Goal: Task Accomplishment & Management: Complete application form

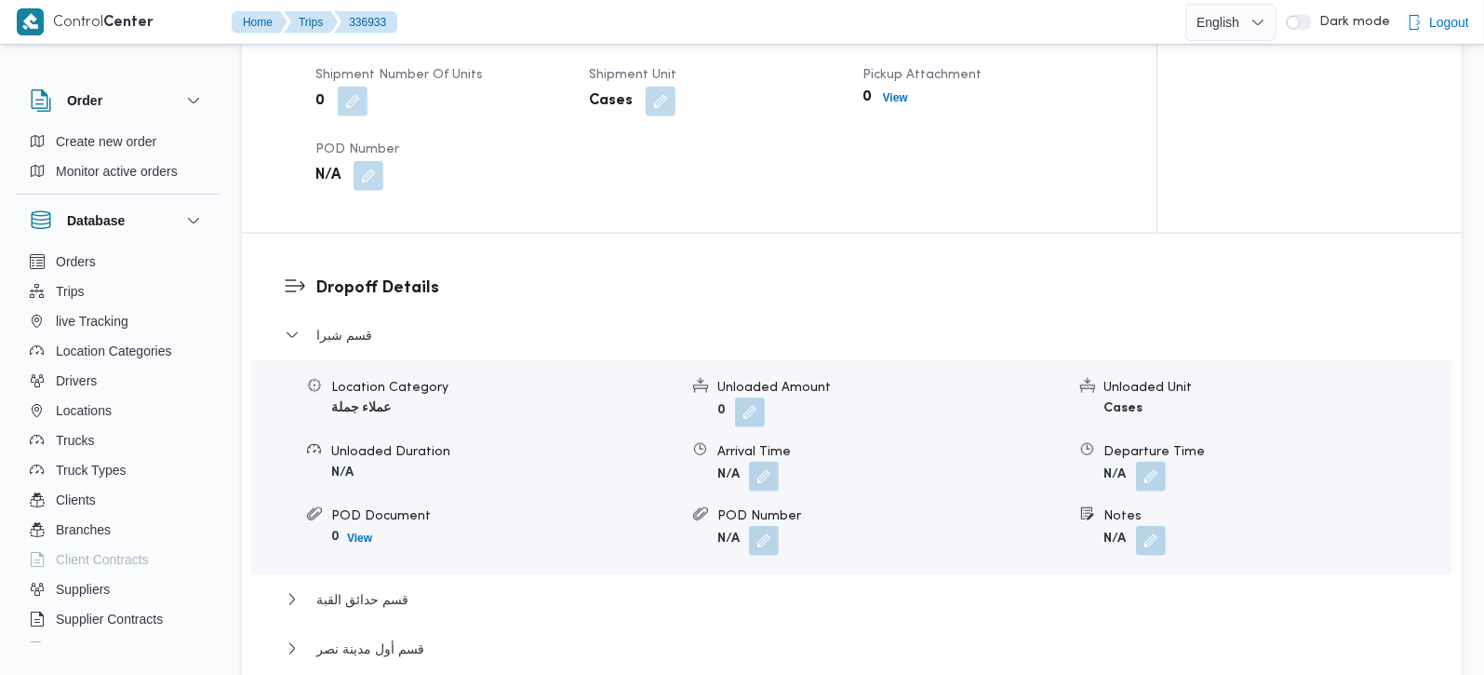
scroll to position [1094, 0]
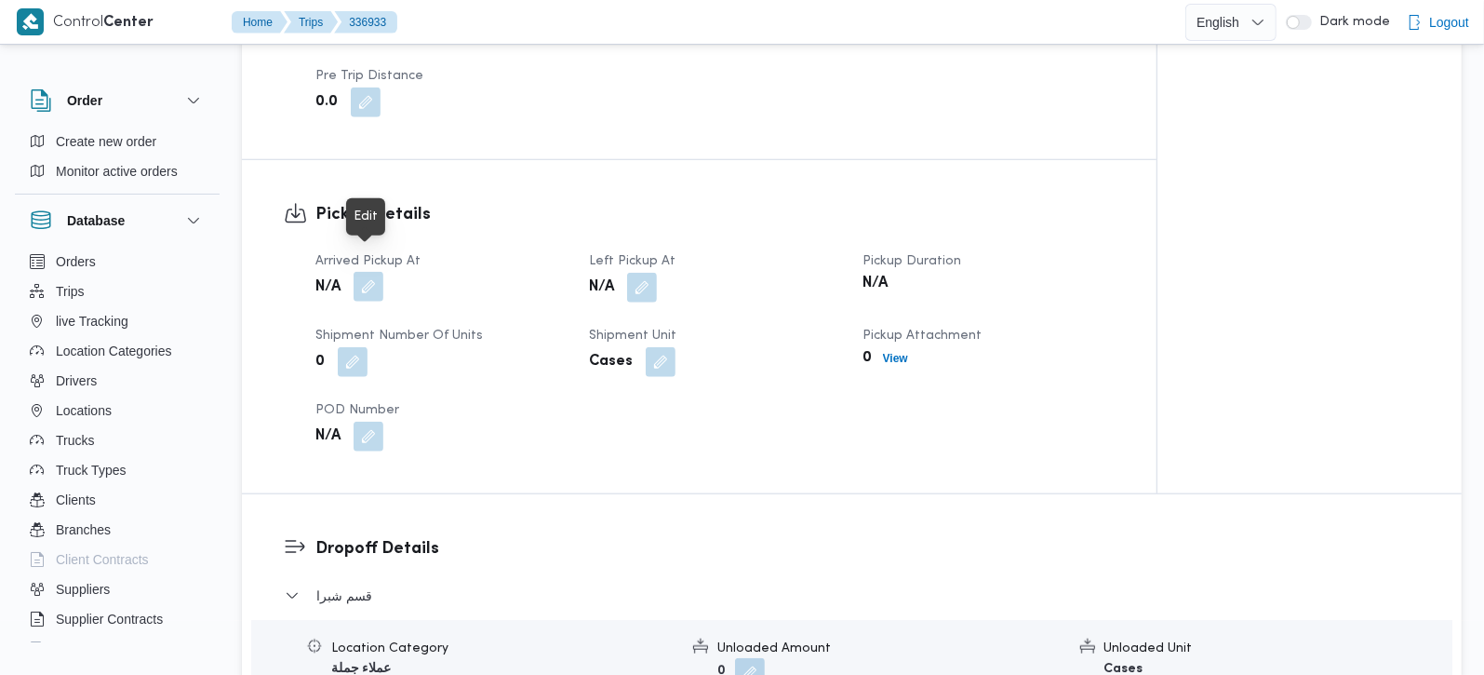
click at [376, 272] on button "button" at bounding box center [369, 287] width 30 height 30
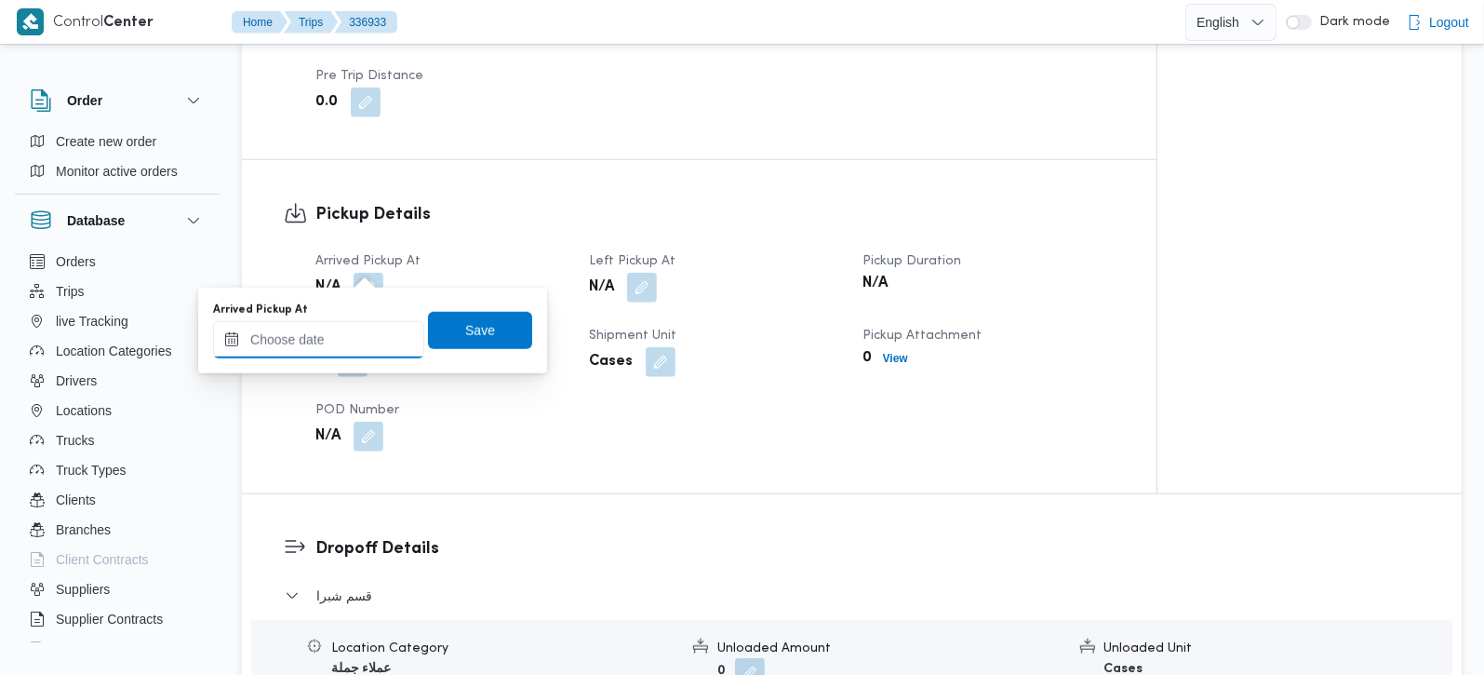
click at [332, 336] on input "Arrived Pickup At" at bounding box center [318, 339] width 211 height 37
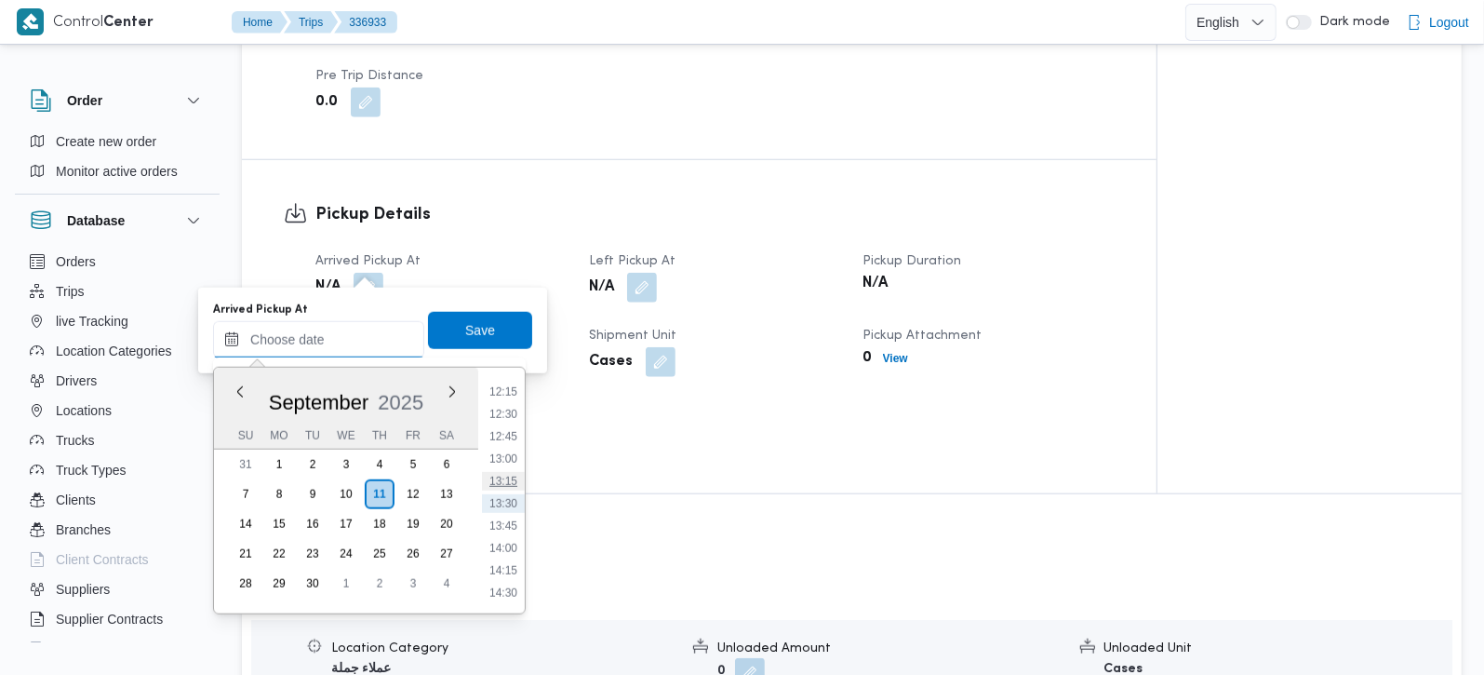
scroll to position [984, 0]
click at [503, 435] on li "11:30" at bounding box center [503, 434] width 43 height 19
type input "11/09/2025 11:30"
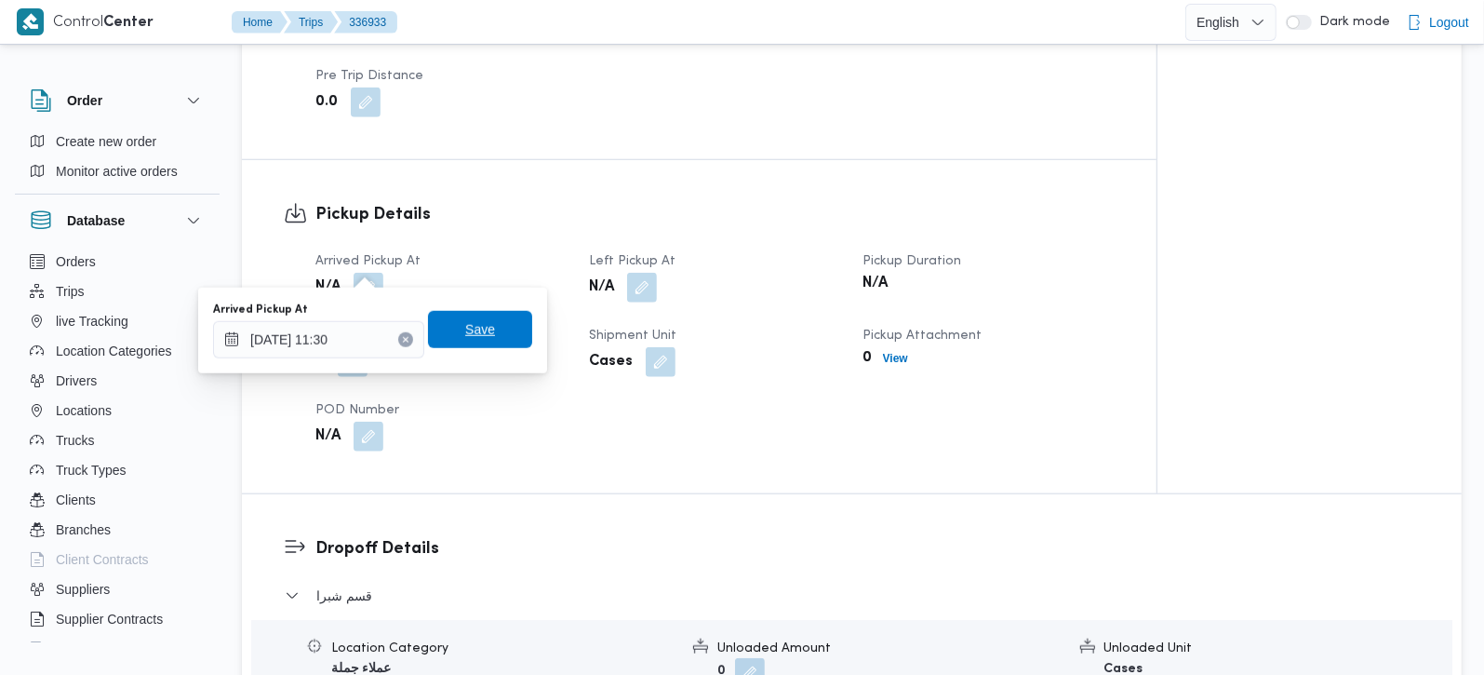
click at [465, 321] on span "Save" at bounding box center [480, 329] width 30 height 22
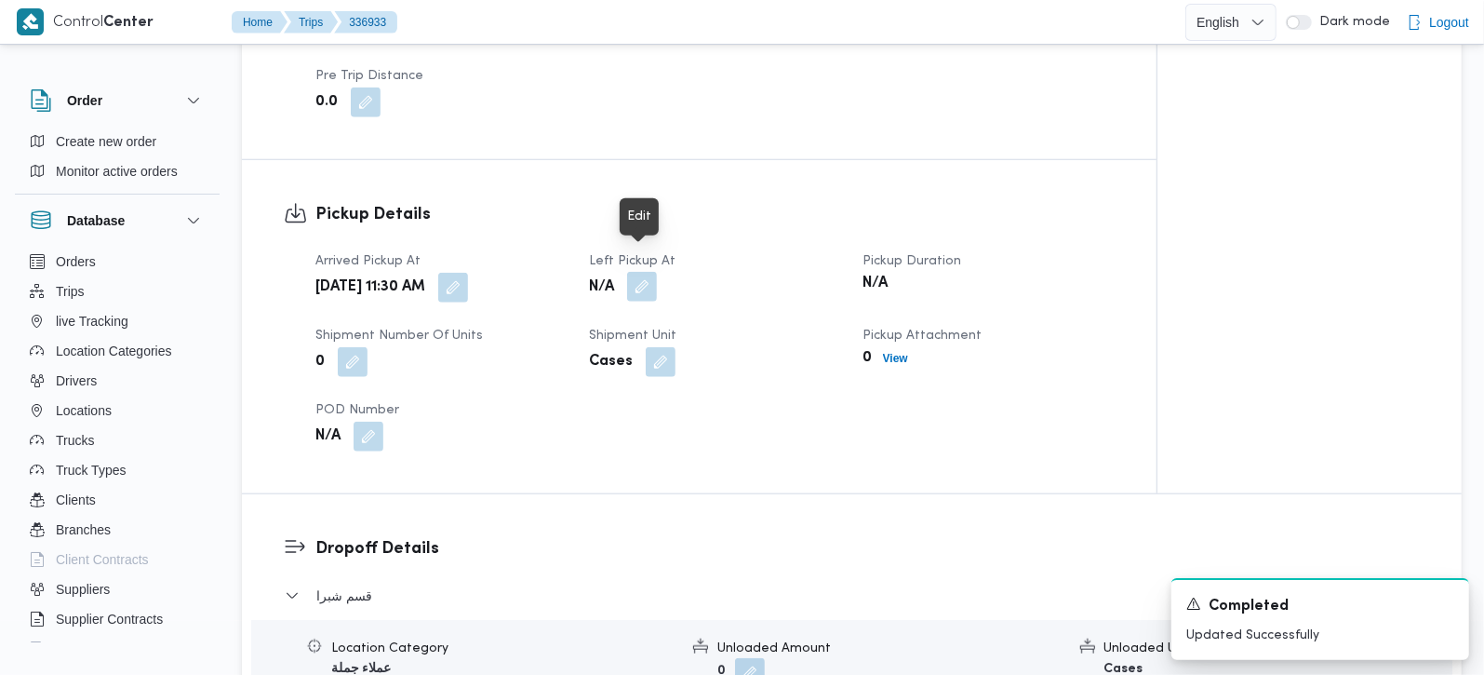
click at [642, 272] on button "button" at bounding box center [642, 287] width 30 height 30
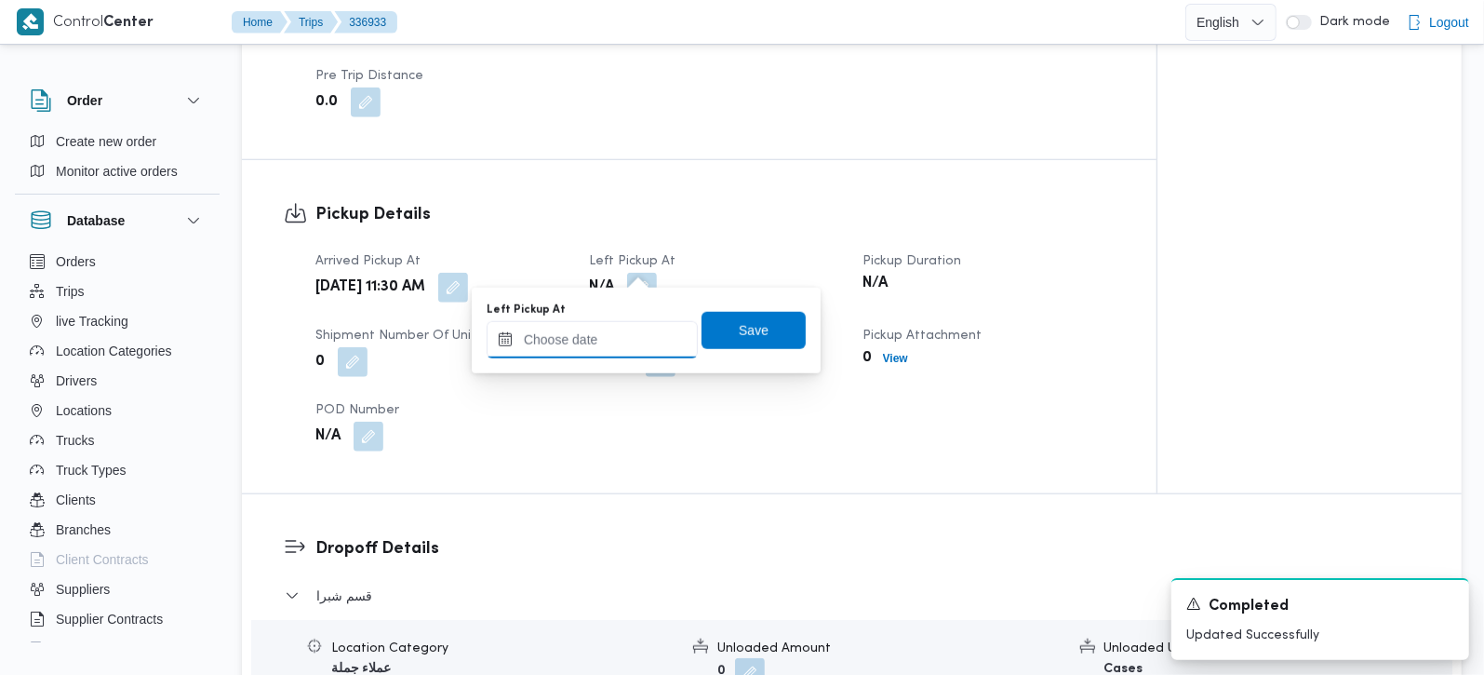
click at [588, 355] on div at bounding box center [592, 339] width 211 height 37
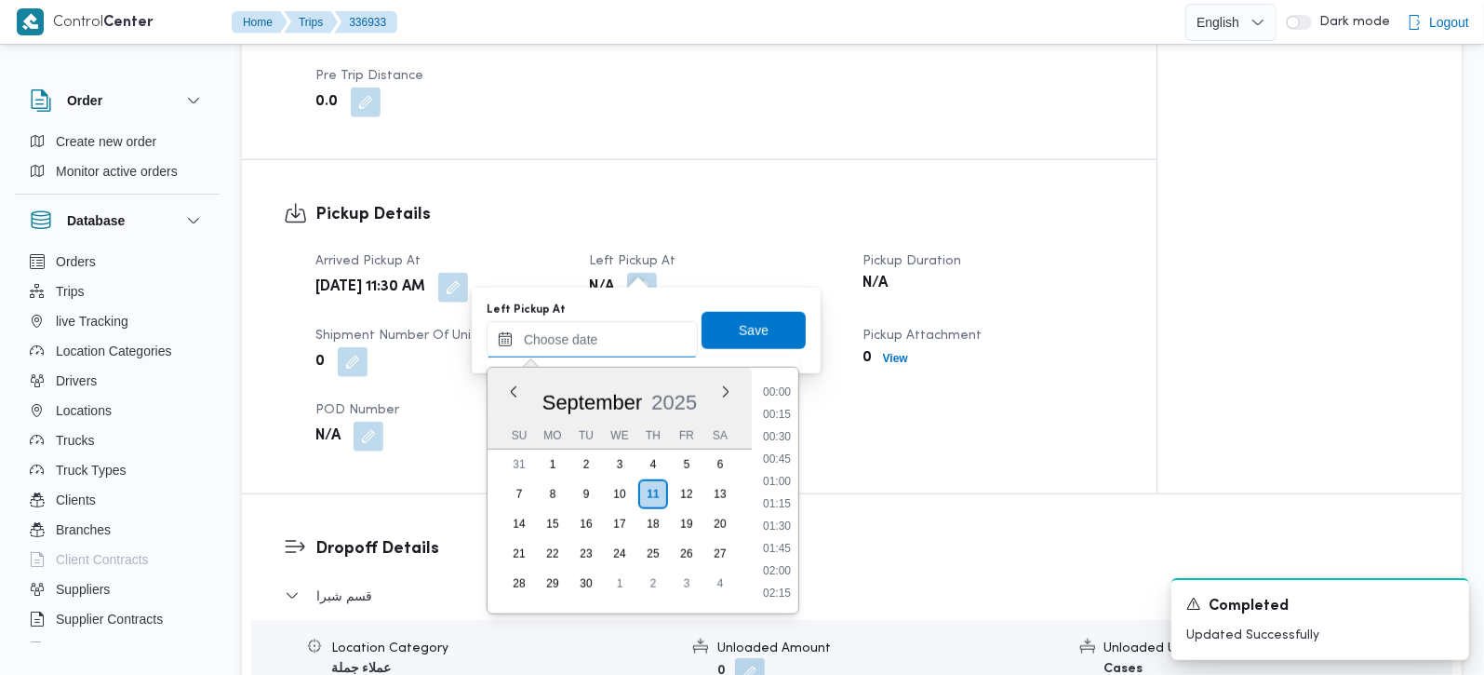
scroll to position [1094, 0]
click at [784, 395] on li "12:15" at bounding box center [777, 391] width 43 height 19
type input "11/09/2025 12:15"
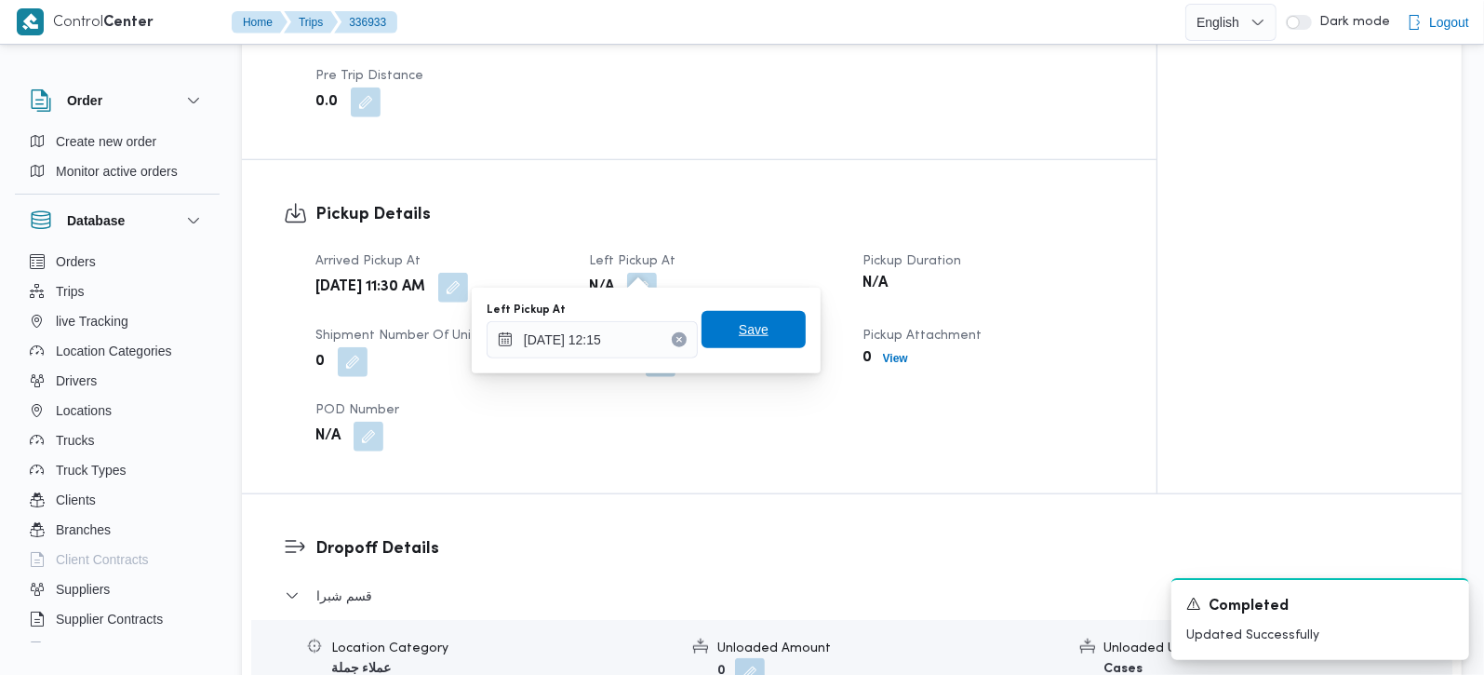
click at [739, 318] on span "Save" at bounding box center [754, 329] width 30 height 22
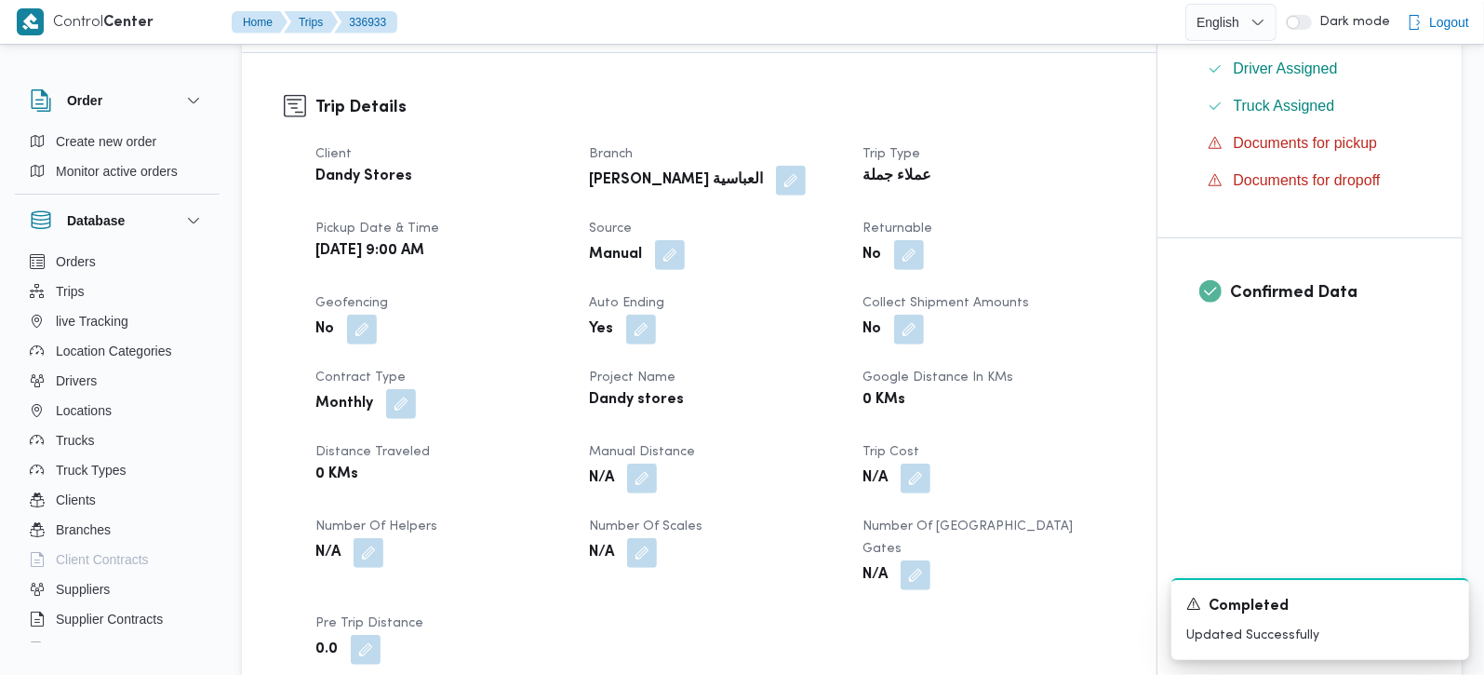
scroll to position [0, 0]
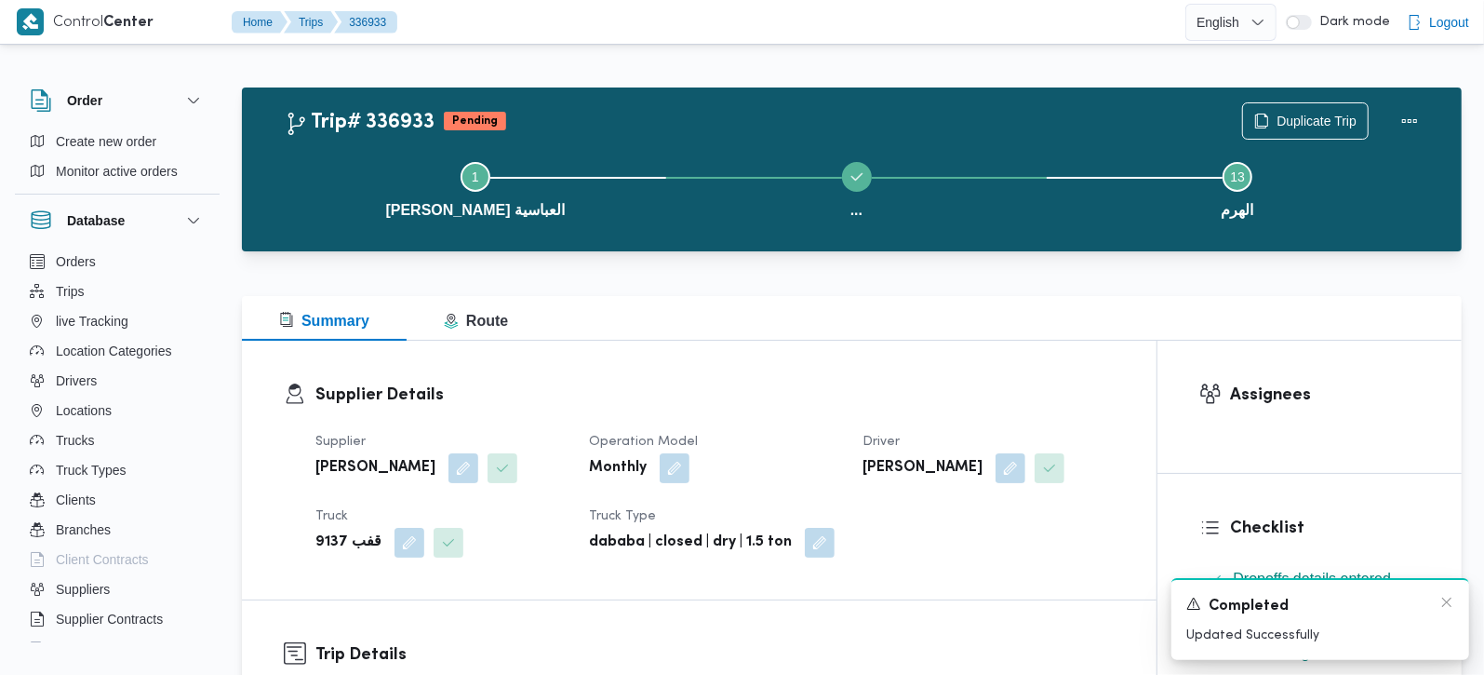
click at [1449, 611] on div "Completed" at bounding box center [1320, 606] width 268 height 23
click at [1442, 609] on icon "Dismiss toast" at bounding box center [1446, 602] width 15 height 15
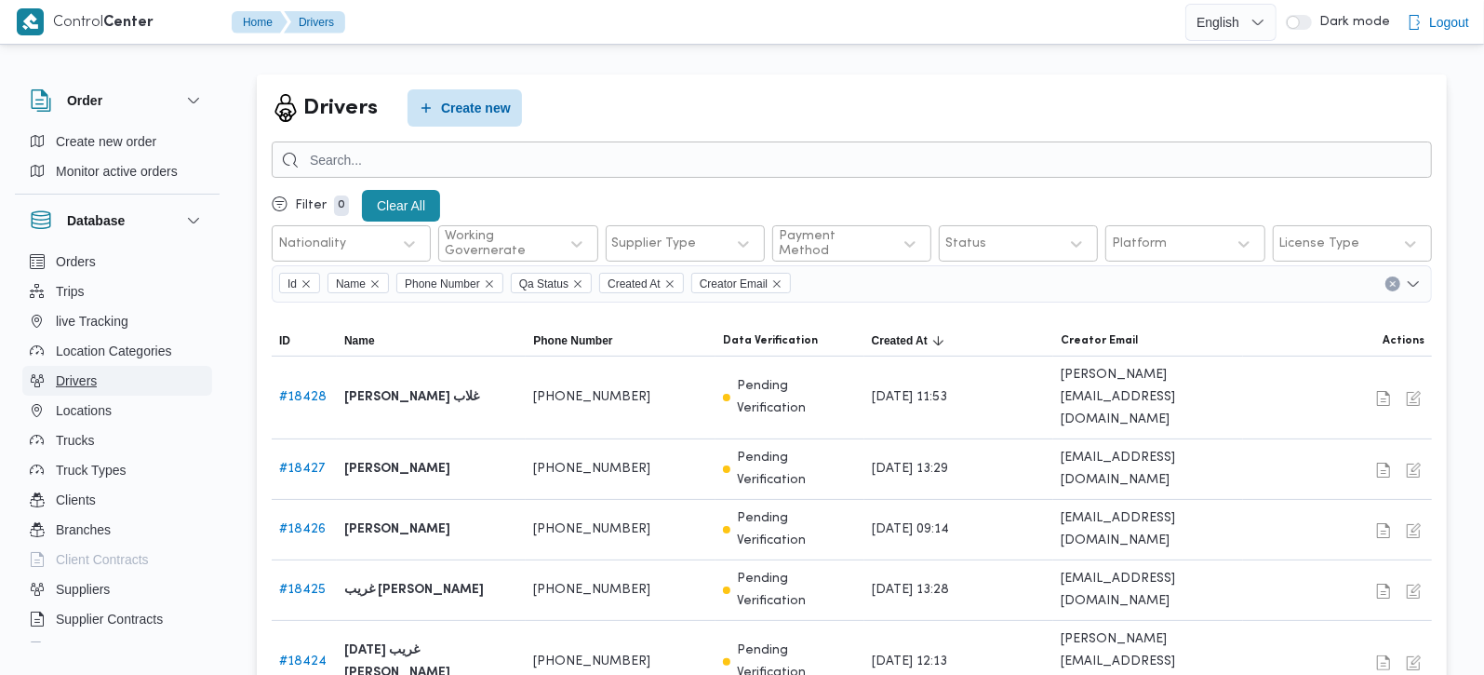
click at [67, 394] on button "Drivers" at bounding box center [117, 381] width 190 height 30
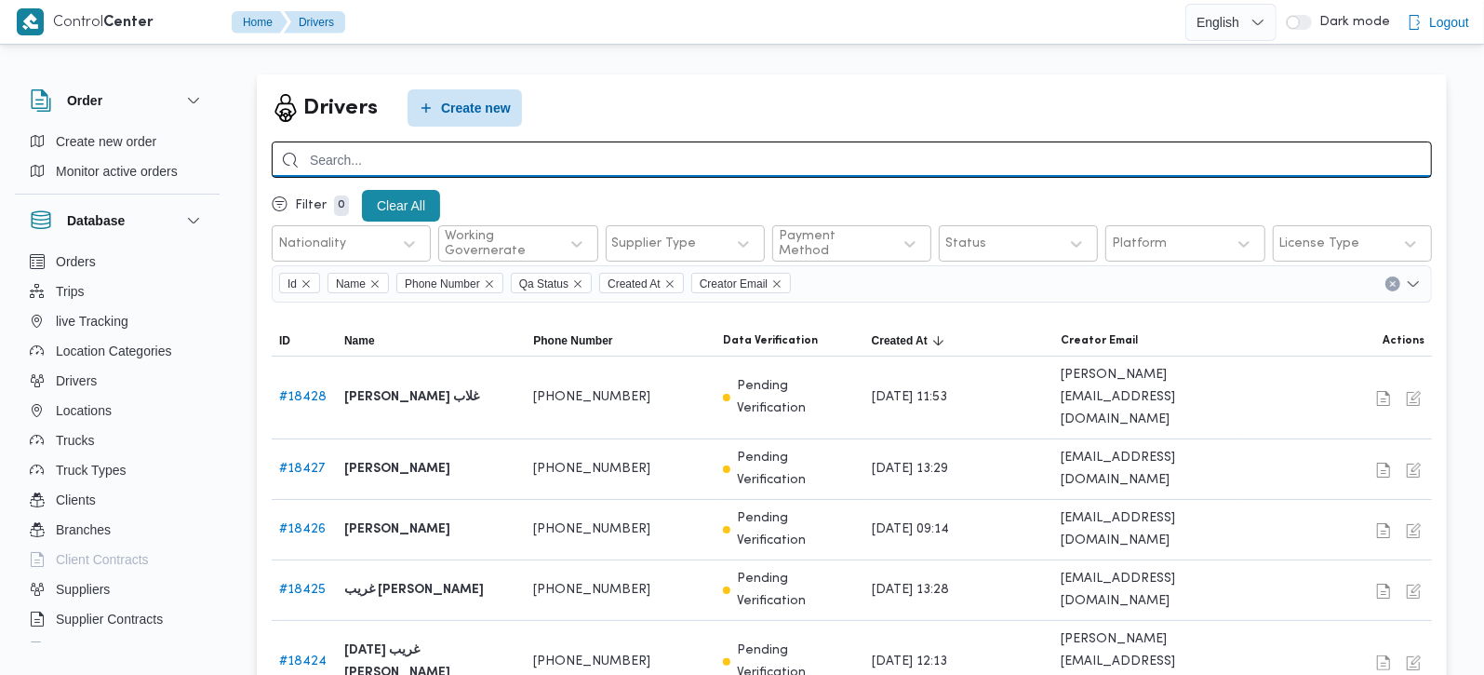
click at [350, 167] on input "search" at bounding box center [852, 159] width 1160 height 36
paste input "+20 10 92340577"
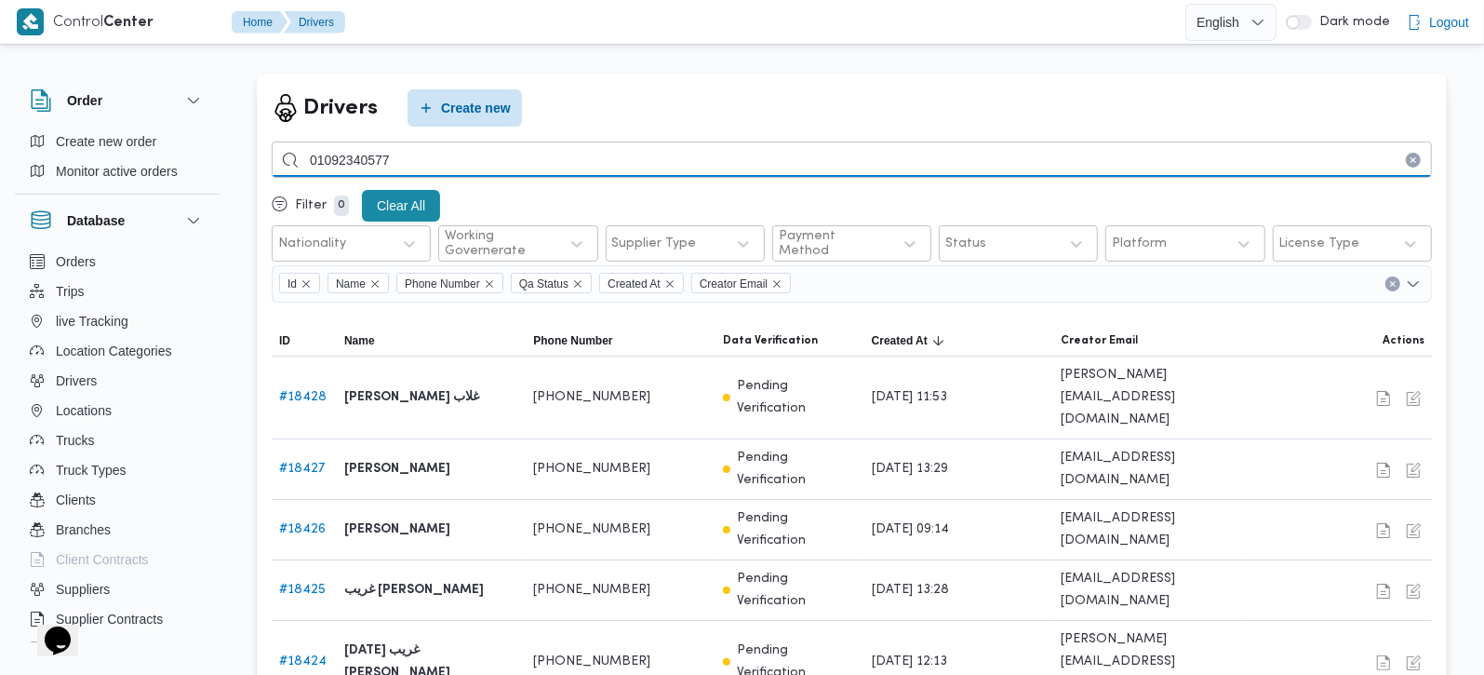
type input "01092340577"
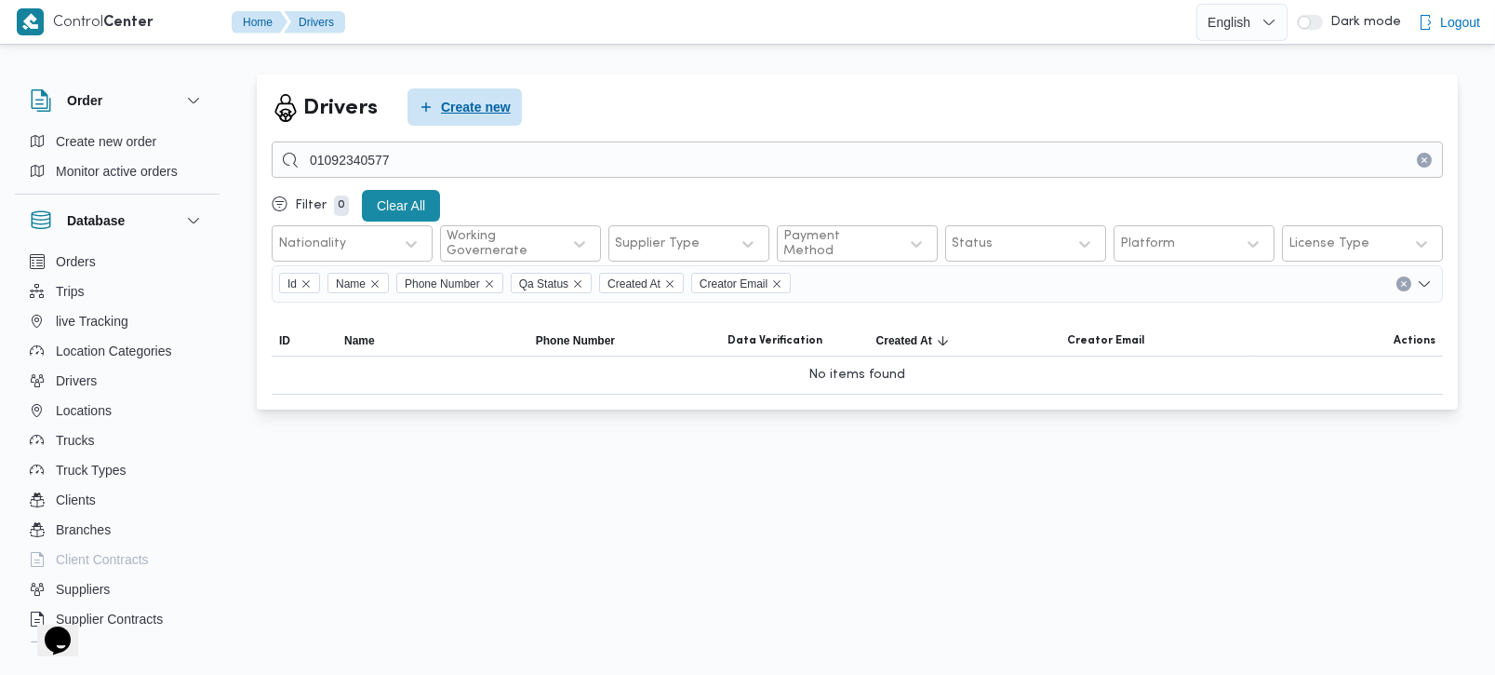
click at [478, 110] on span "Create new" at bounding box center [476, 107] width 70 height 22
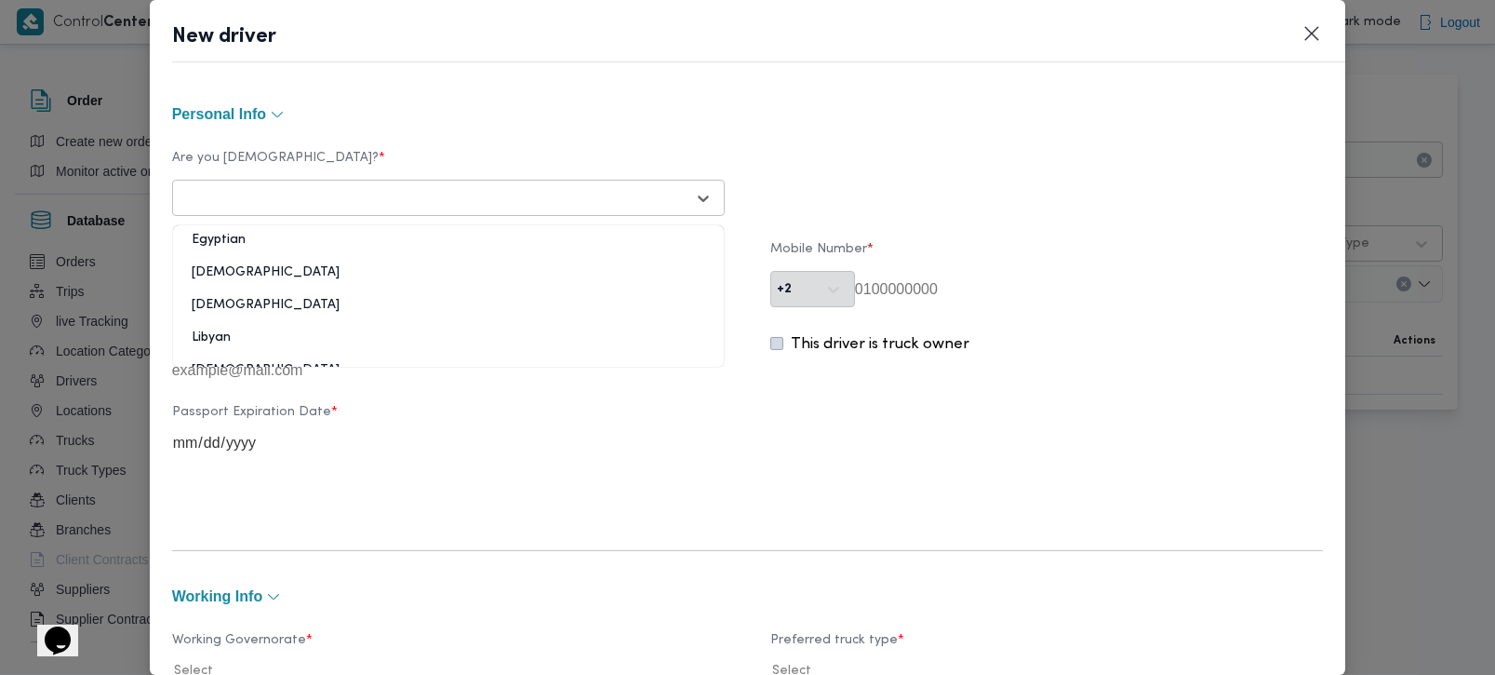
click at [374, 185] on div "Select..." at bounding box center [432, 198] width 510 height 26
click at [218, 247] on div "Egyptian" at bounding box center [448, 247] width 551 height 33
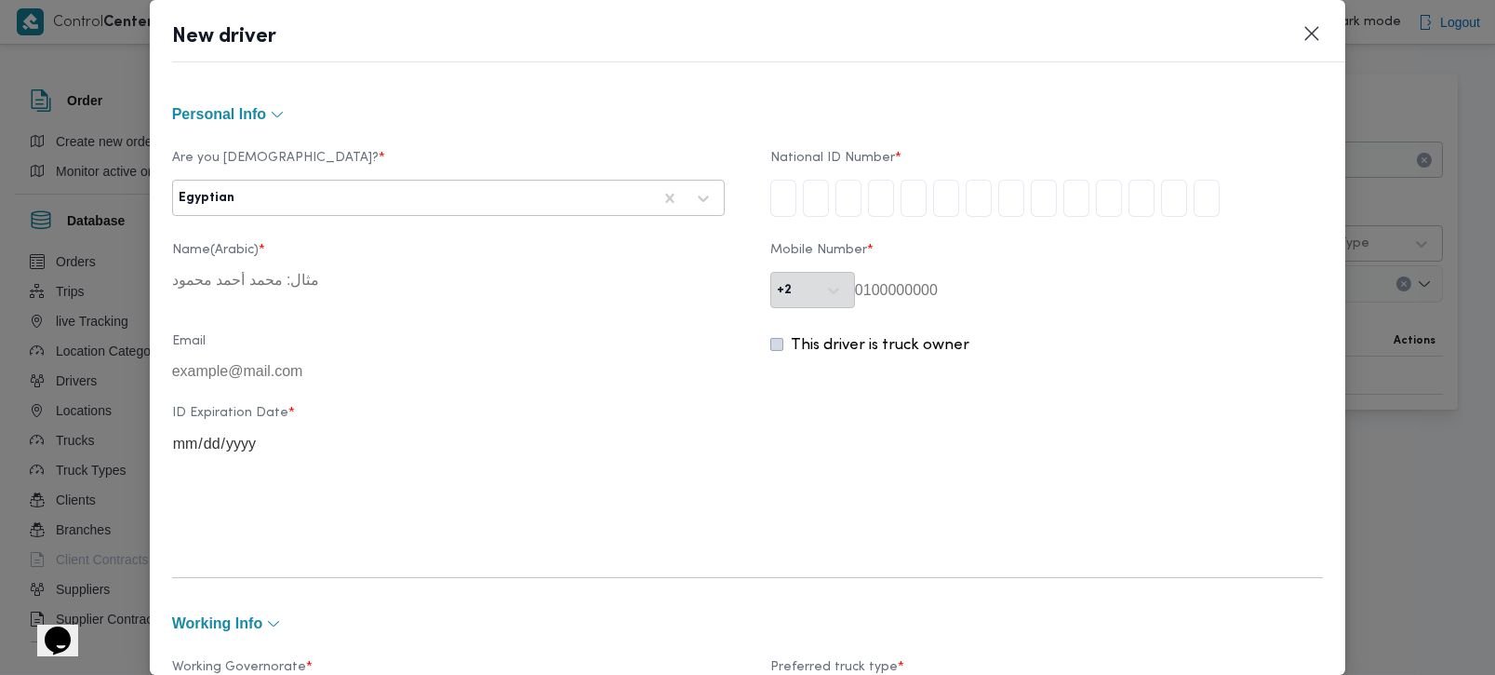
type input "3"
type input "0"
type input "3"
type input "0"
type input "3"
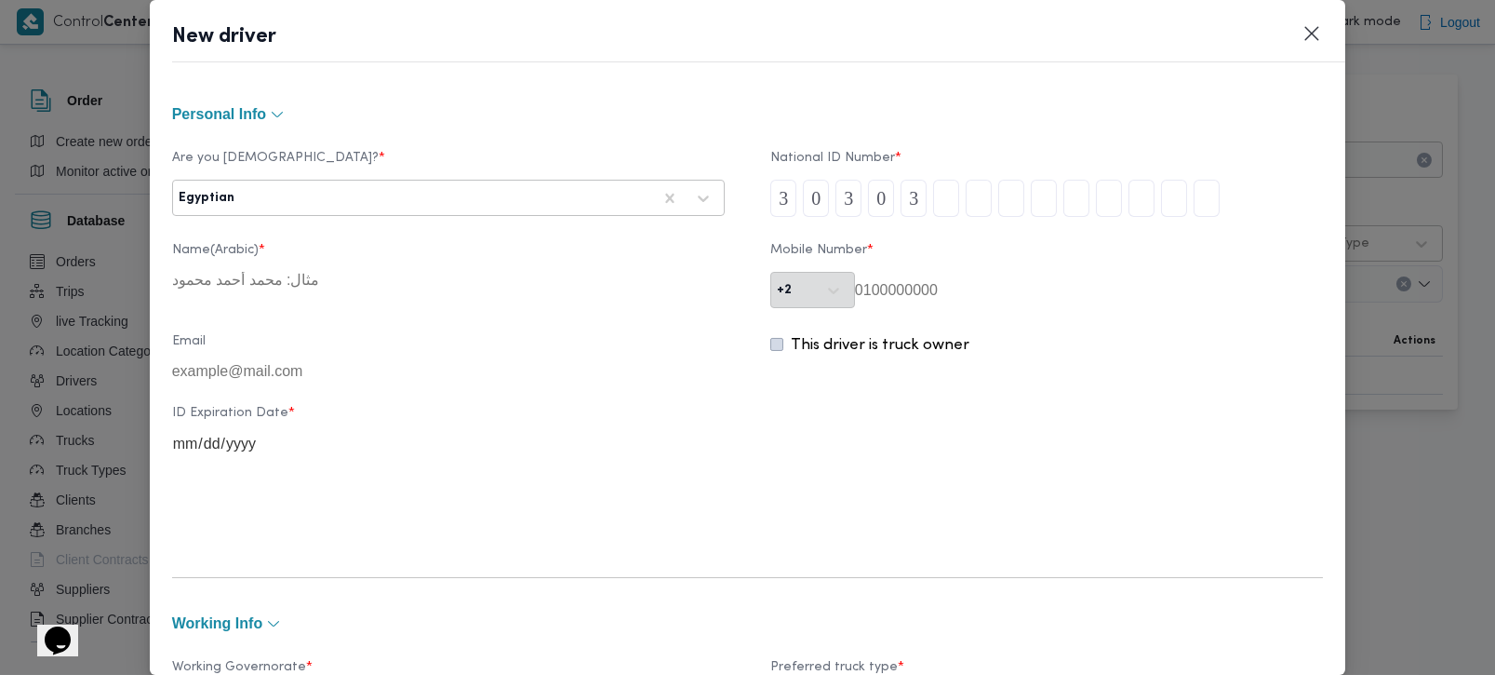
type input "0"
type input "1"
type input "4"
type input "0"
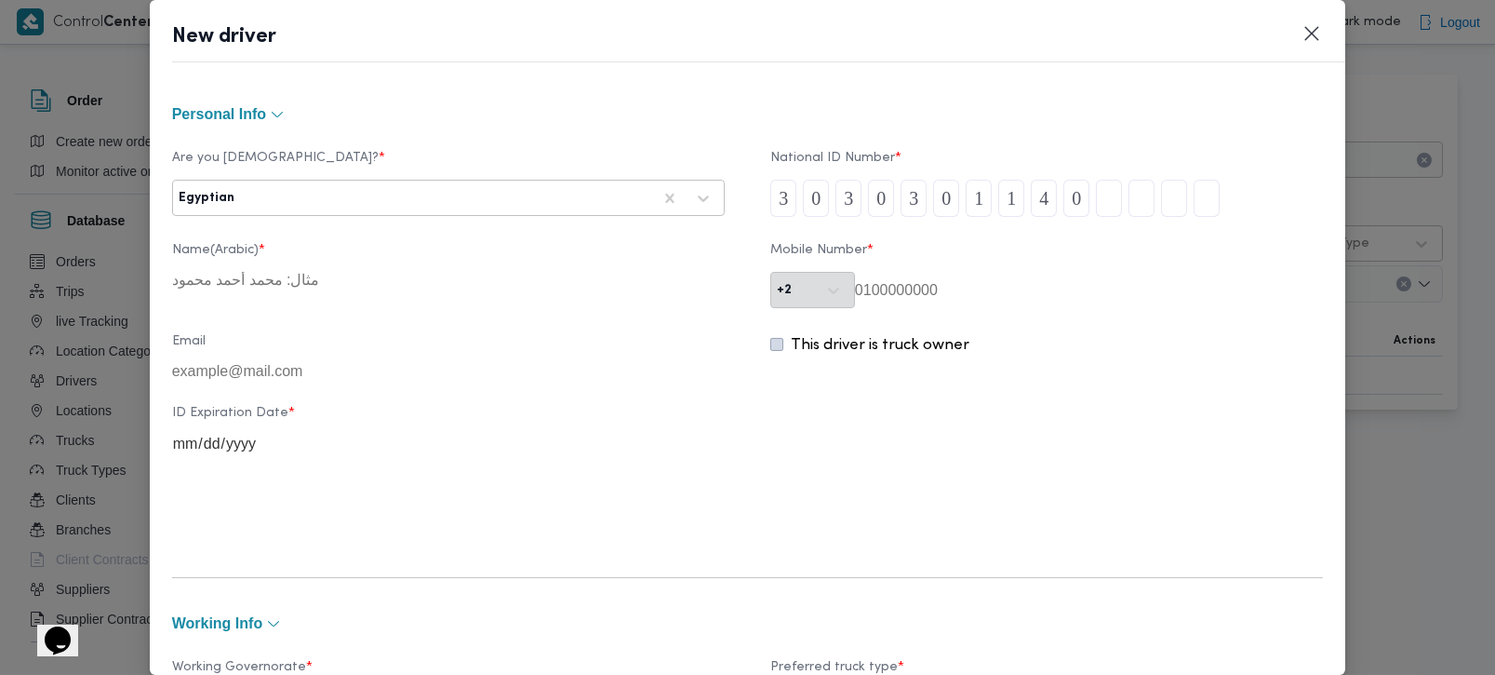
type input "6"
type input "2"
type input "1"
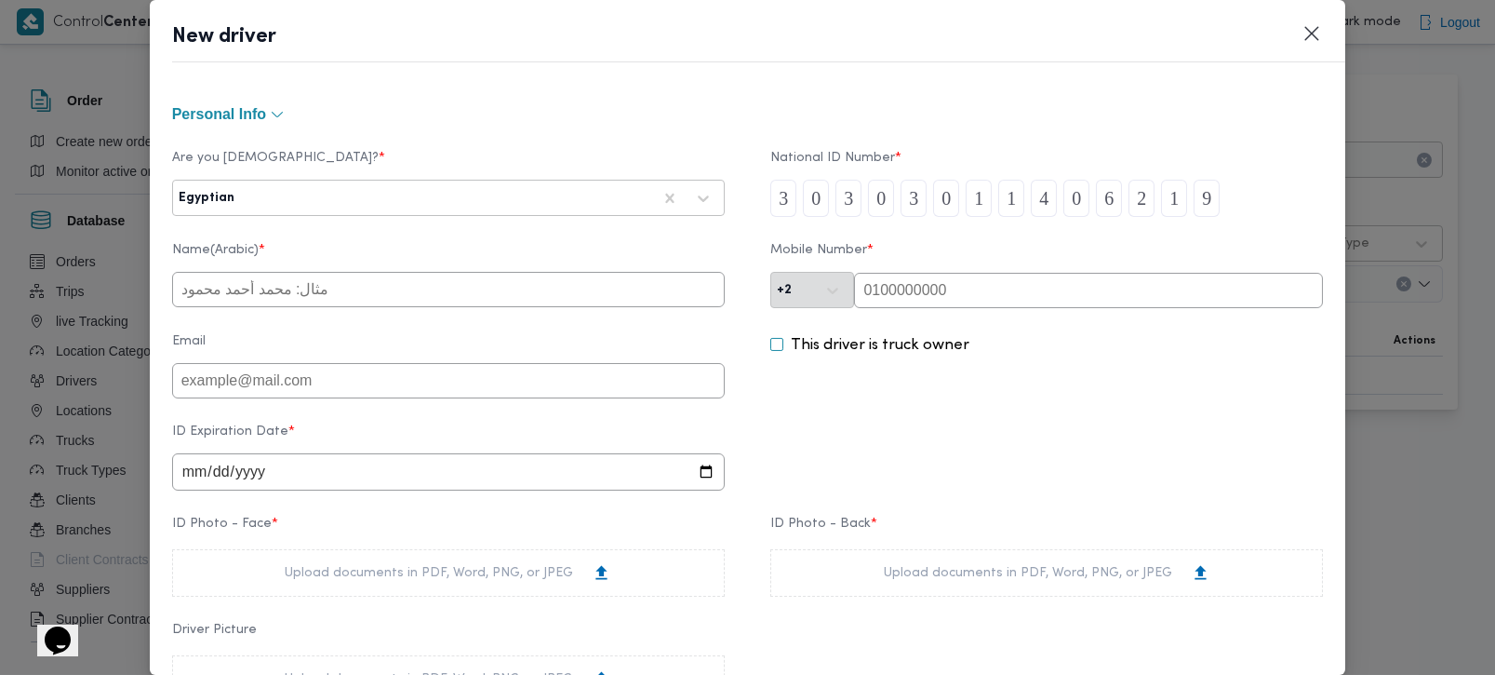
type input "9"
click at [920, 290] on input "text" at bounding box center [1088, 290] width 469 height 35
paste input "01092340577"
type input "01092340577"
click at [901, 390] on div "This driver is truck owner" at bounding box center [1046, 366] width 553 height 64
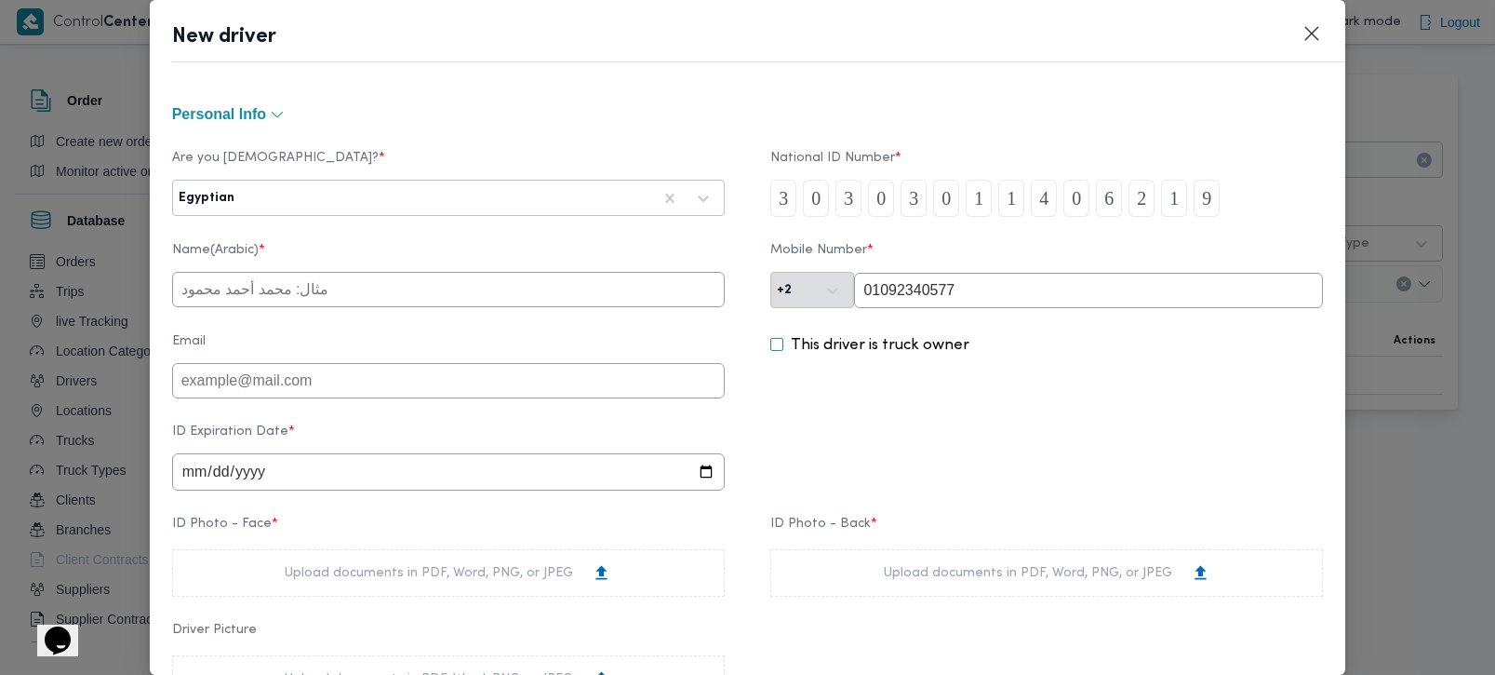
click at [348, 306] on input "text" at bounding box center [448, 289] width 553 height 35
type input "احمد محمد عواد محمد كساب"
click at [185, 475] on input "date" at bounding box center [448, 471] width 553 height 37
type input "0202-04-26"
type input "2031-04-26"
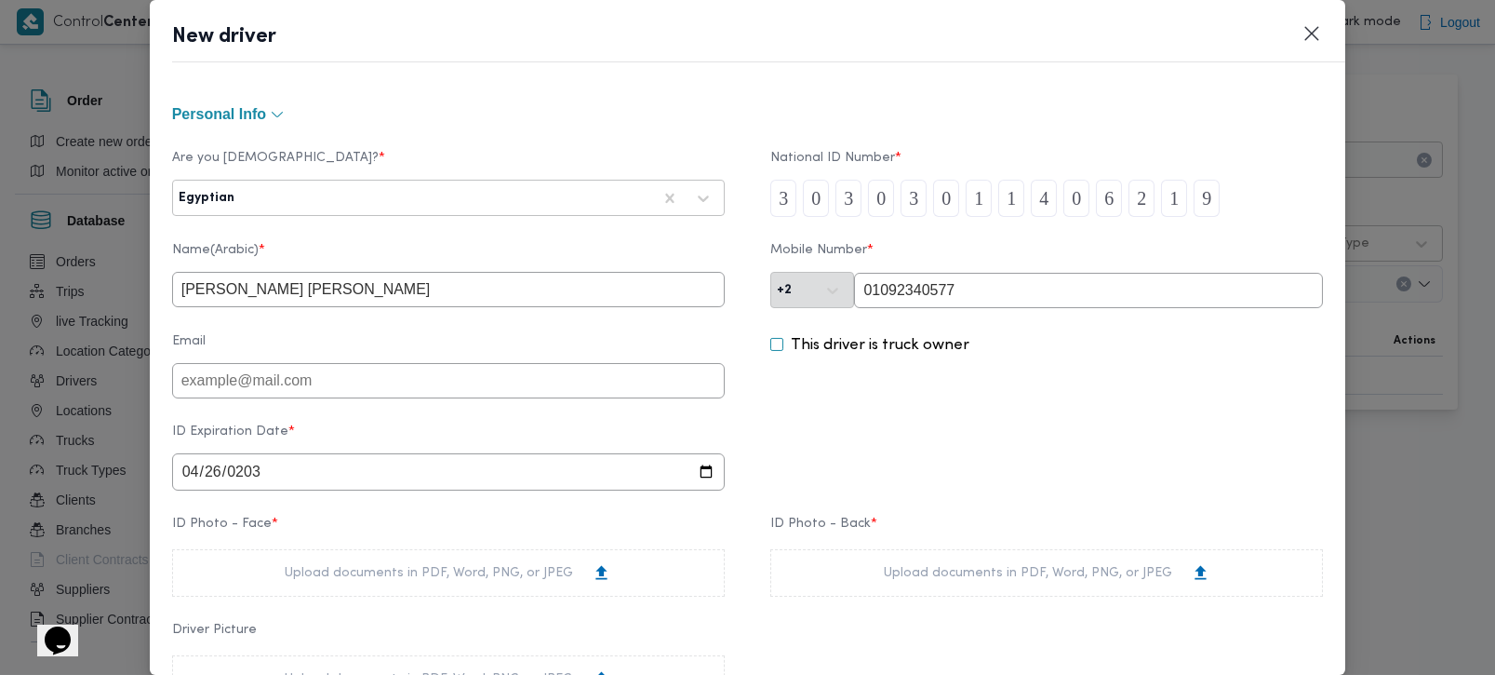
click at [1063, 476] on div "ID Expiration Date * 2031-04-26" at bounding box center [748, 457] width 1152 height 85
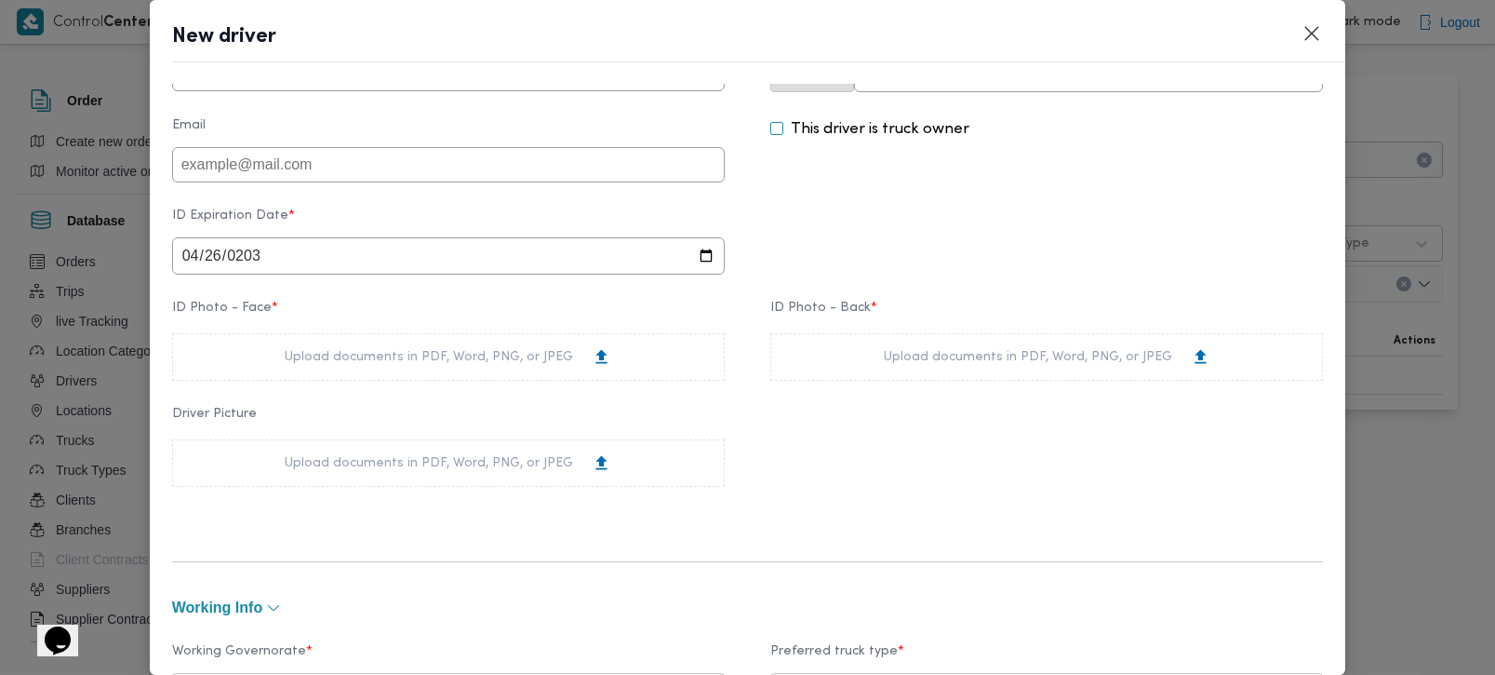
scroll to position [219, 0]
click at [382, 361] on div "Upload documents in PDF, Word, PNG, or JPEG" at bounding box center [448, 354] width 327 height 20
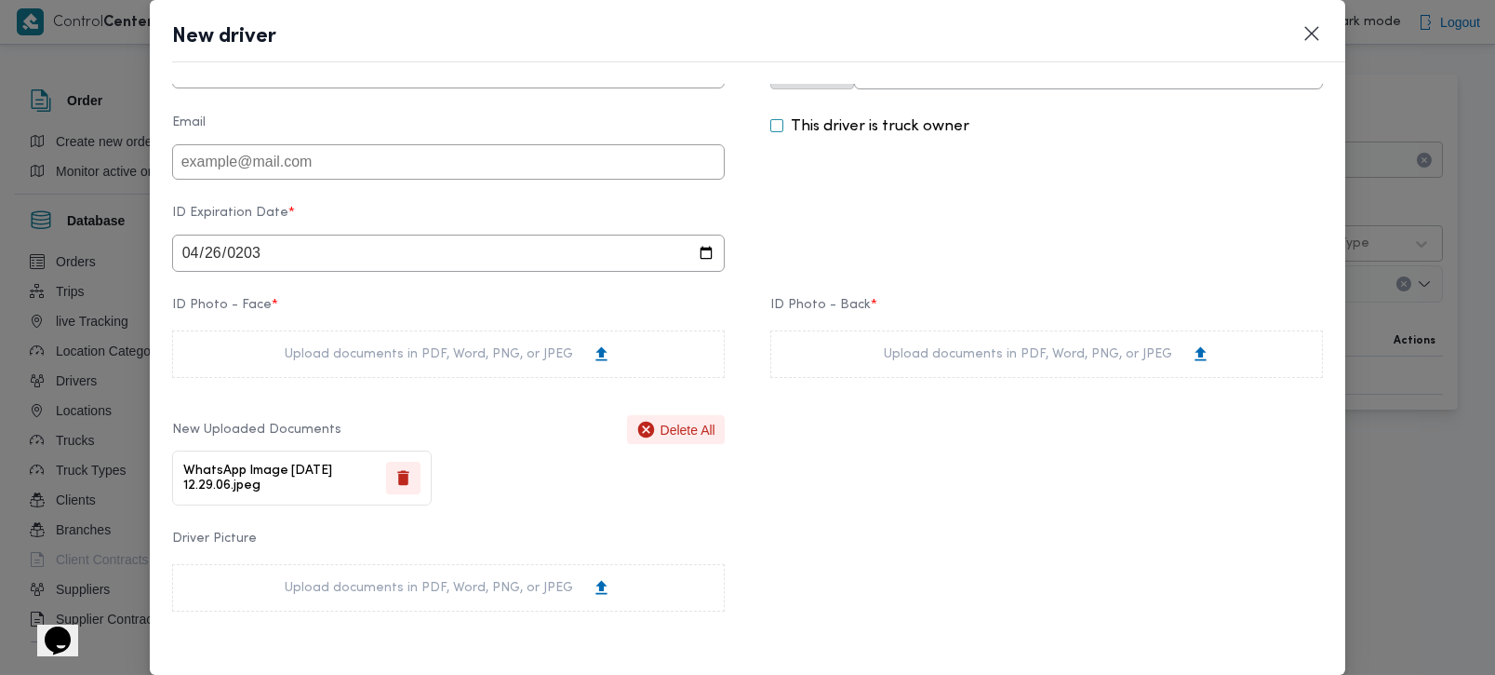
click at [934, 356] on div "Upload documents in PDF, Word, PNG, or JPEG" at bounding box center [1047, 354] width 327 height 20
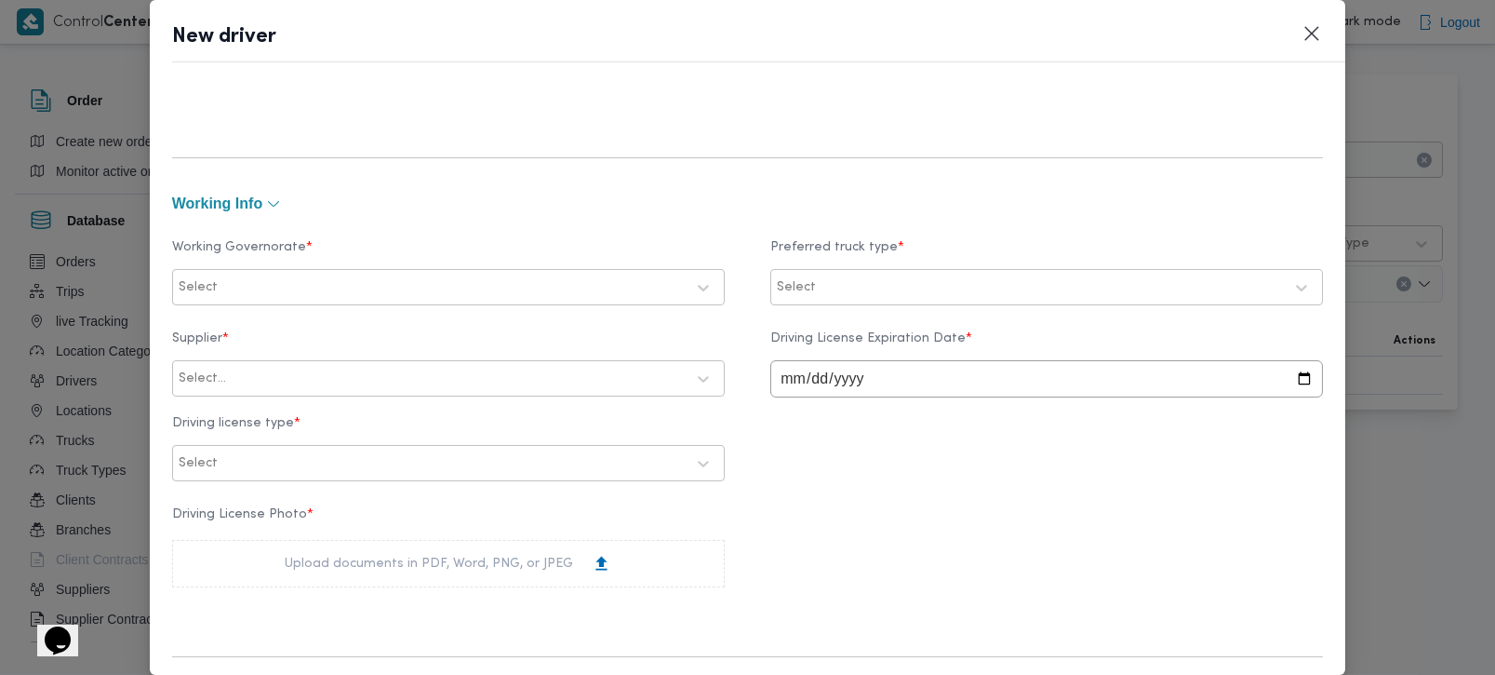
scroll to position [766, 0]
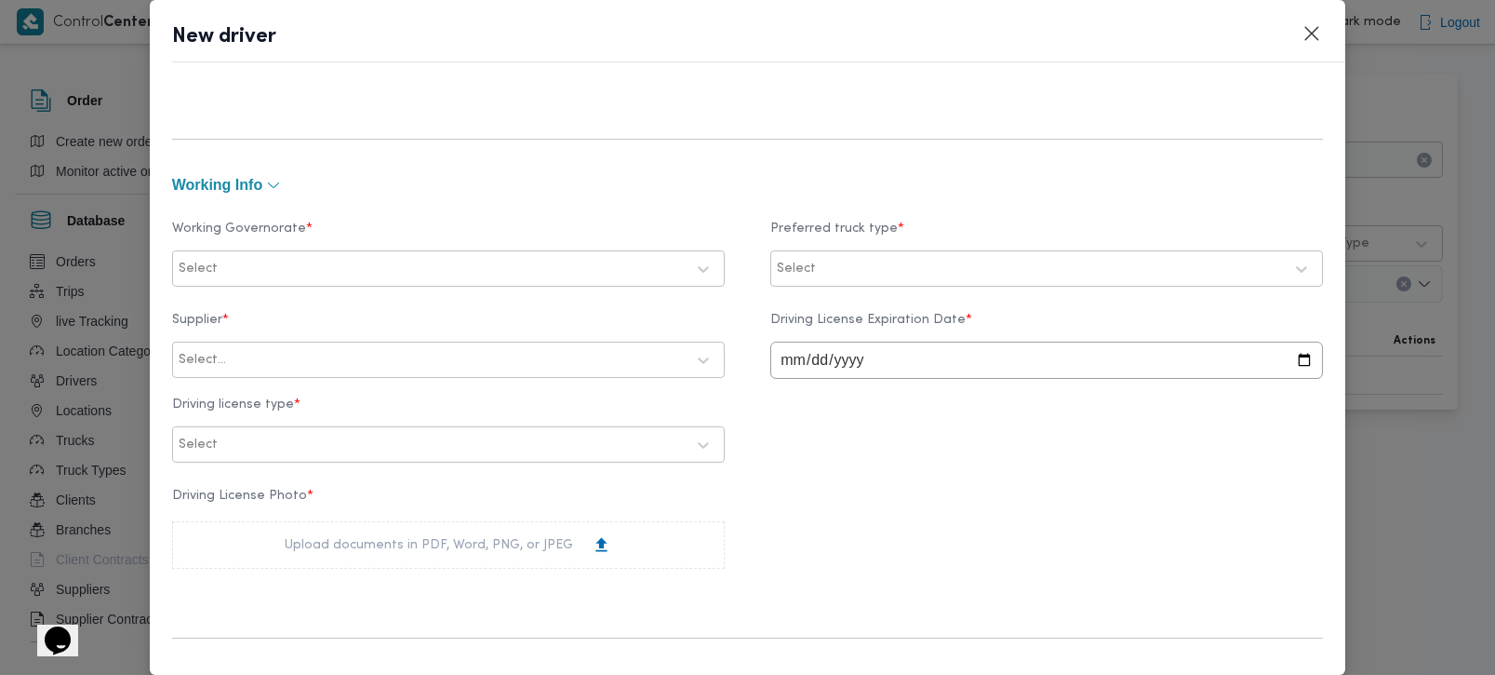
click at [318, 260] on div at bounding box center [452, 269] width 463 height 19
type input "رة"
click at [219, 343] on label "القاهرة" at bounding box center [277, 347] width 171 height 22
type input "بية"
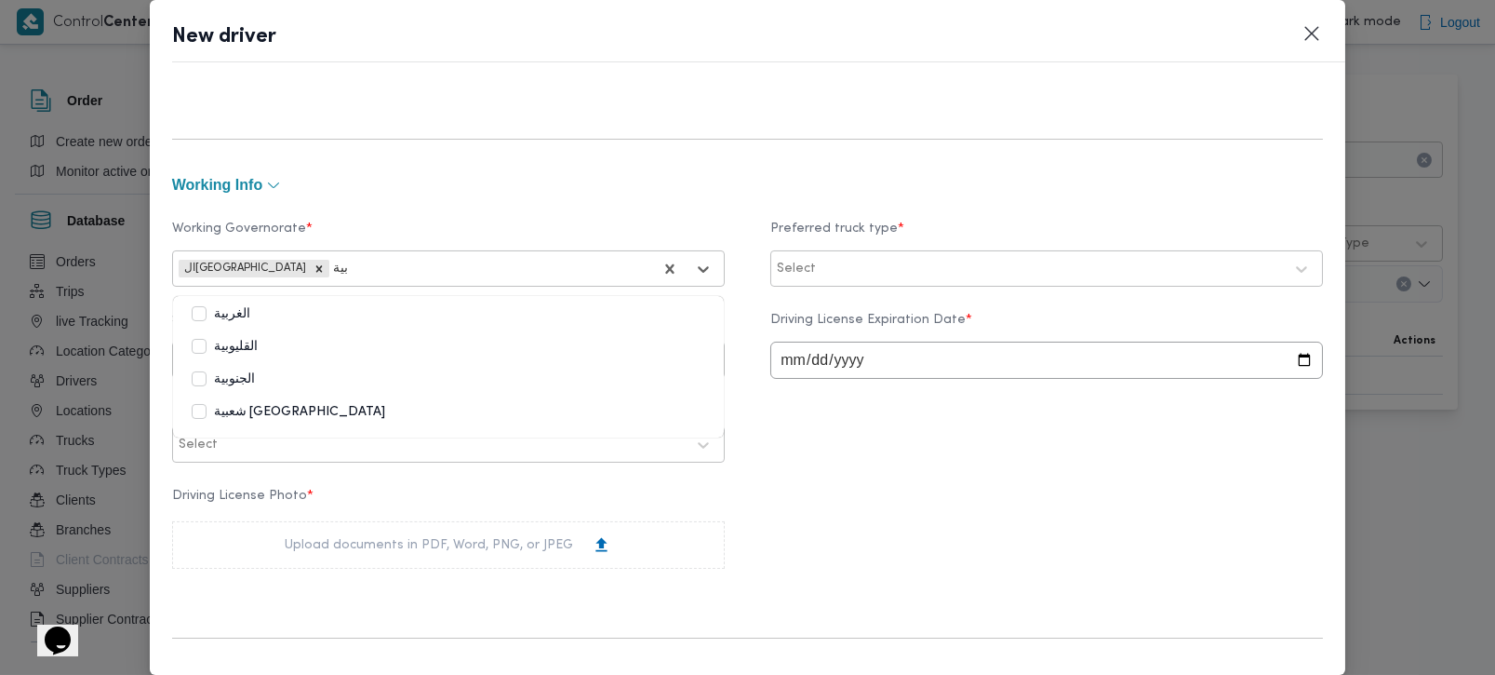
click at [252, 342] on label "القليوبية" at bounding box center [225, 347] width 66 height 22
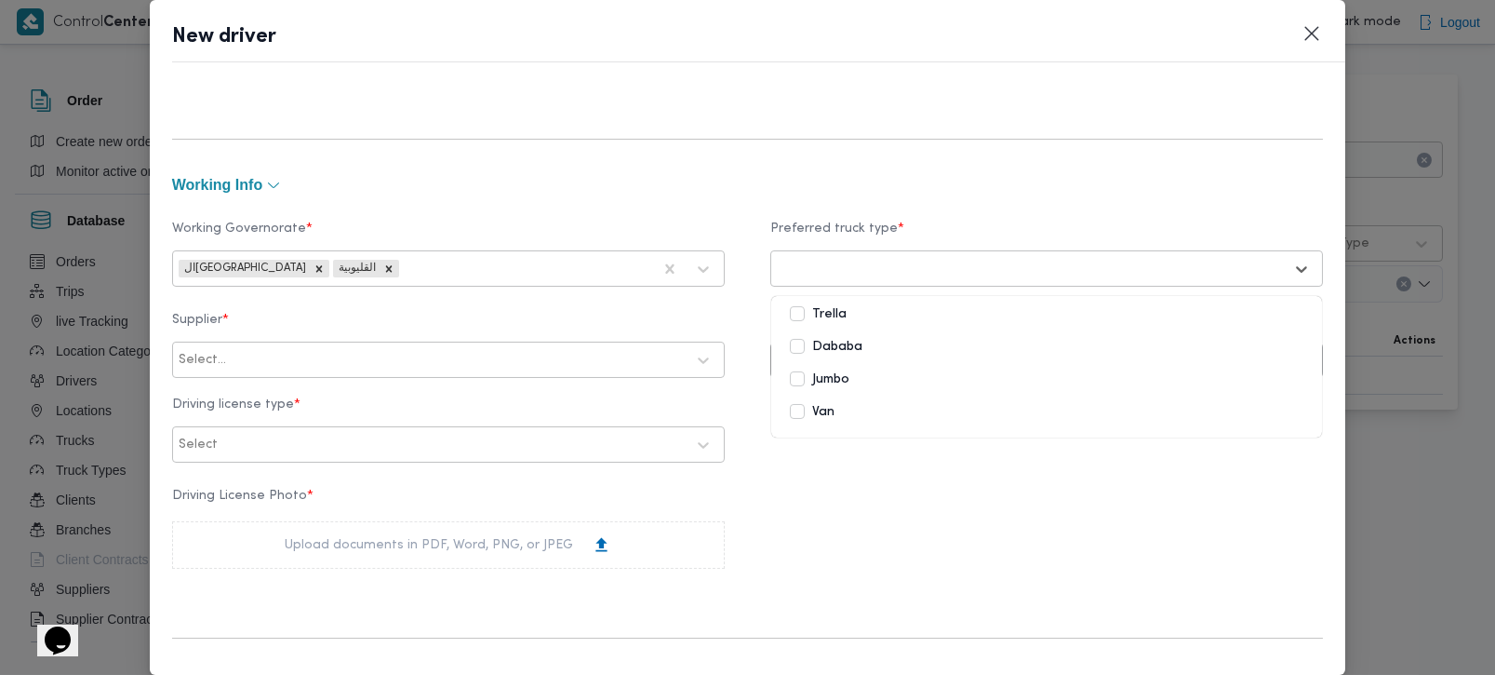
click at [874, 275] on div at bounding box center [1030, 269] width 506 height 19
click at [821, 381] on label "Jumbo" at bounding box center [820, 379] width 60 height 22
click at [838, 481] on div "Working Governorate * القاهرة القليوبية Preferred truck type * Jumbo Supplier *…" at bounding box center [748, 398] width 1152 height 403
click at [782, 373] on input "date" at bounding box center [1046, 359] width 553 height 37
type input "2031-04-20"
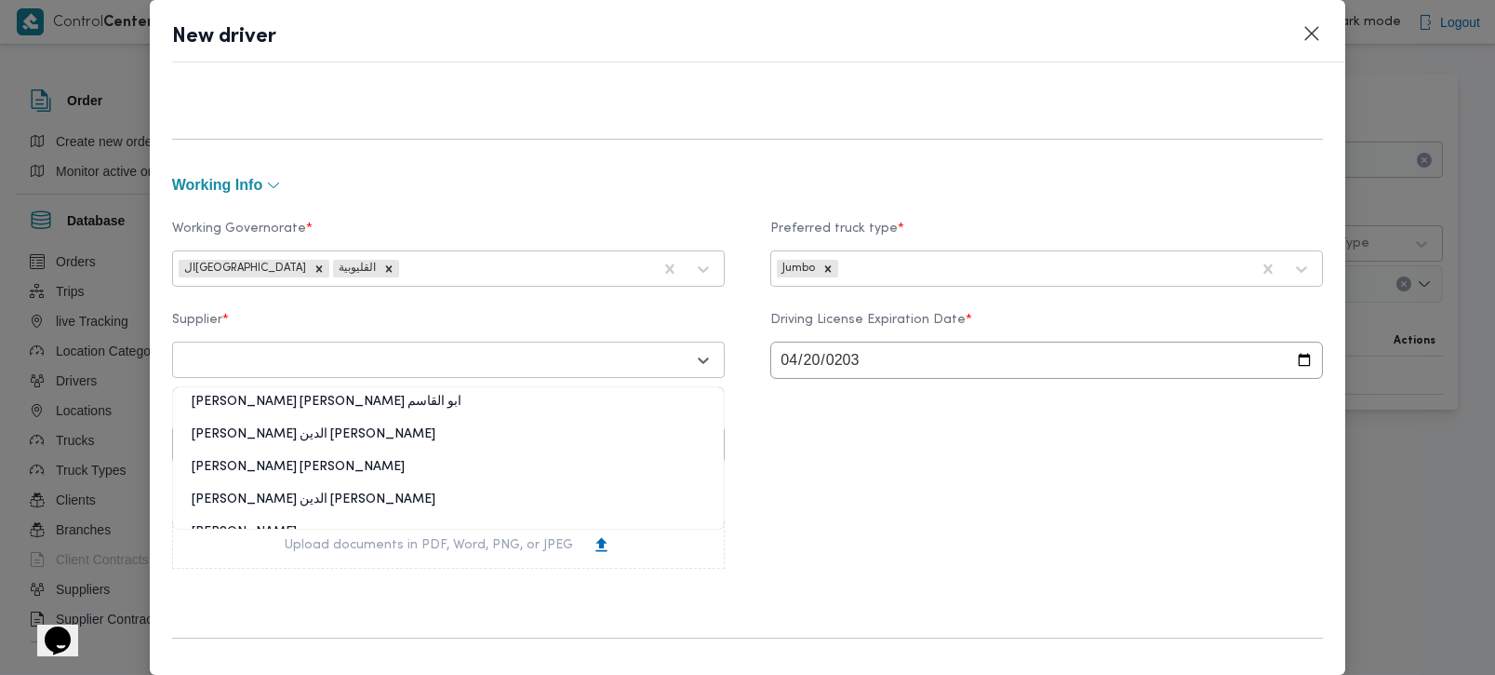
click at [206, 356] on div "Select..." at bounding box center [432, 360] width 510 height 26
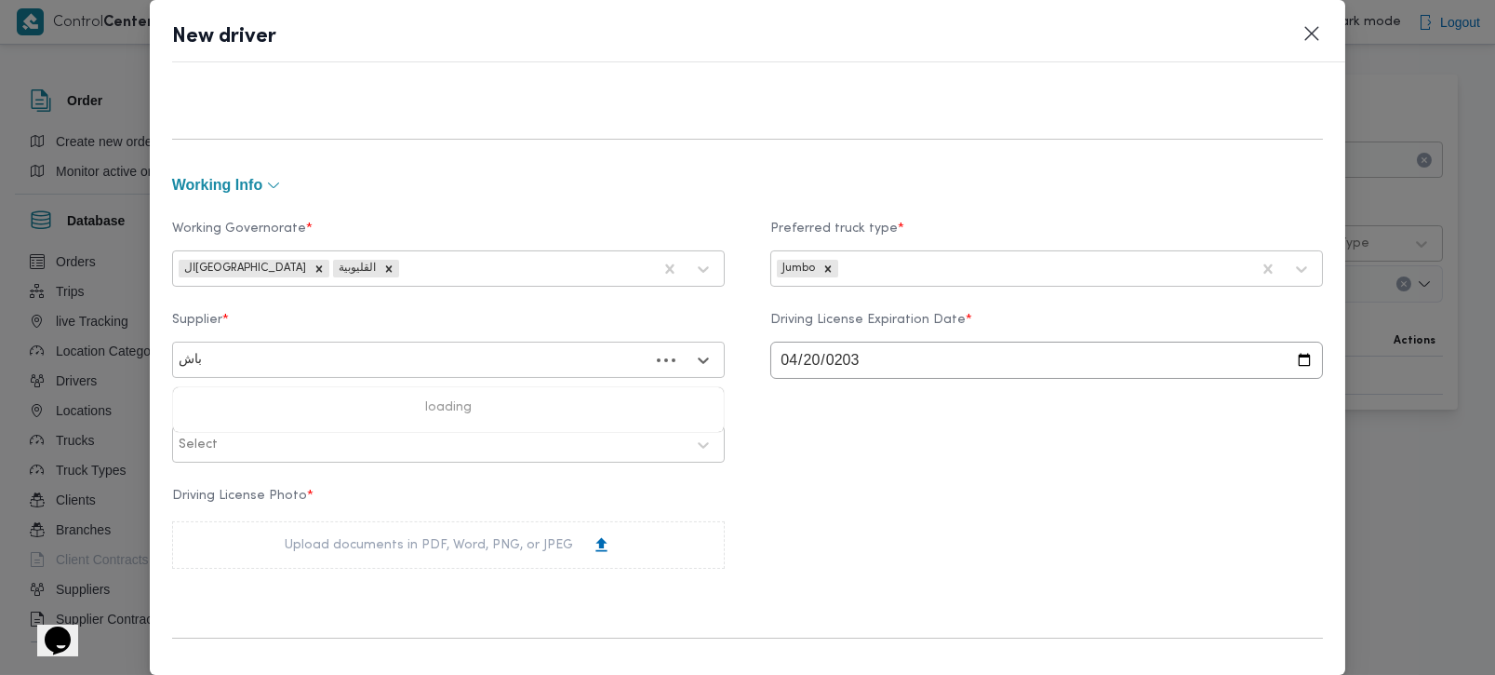
type input "باشا"
click at [274, 438] on div "ابراهيم رمضان ابراهيم عثمان ابوباشا" at bounding box center [448, 441] width 551 height 33
click at [767, 475] on div "Working Governorate * القاهرة القليوبية Preferred truck type * Jumbo Supplier *…" at bounding box center [748, 398] width 1152 height 403
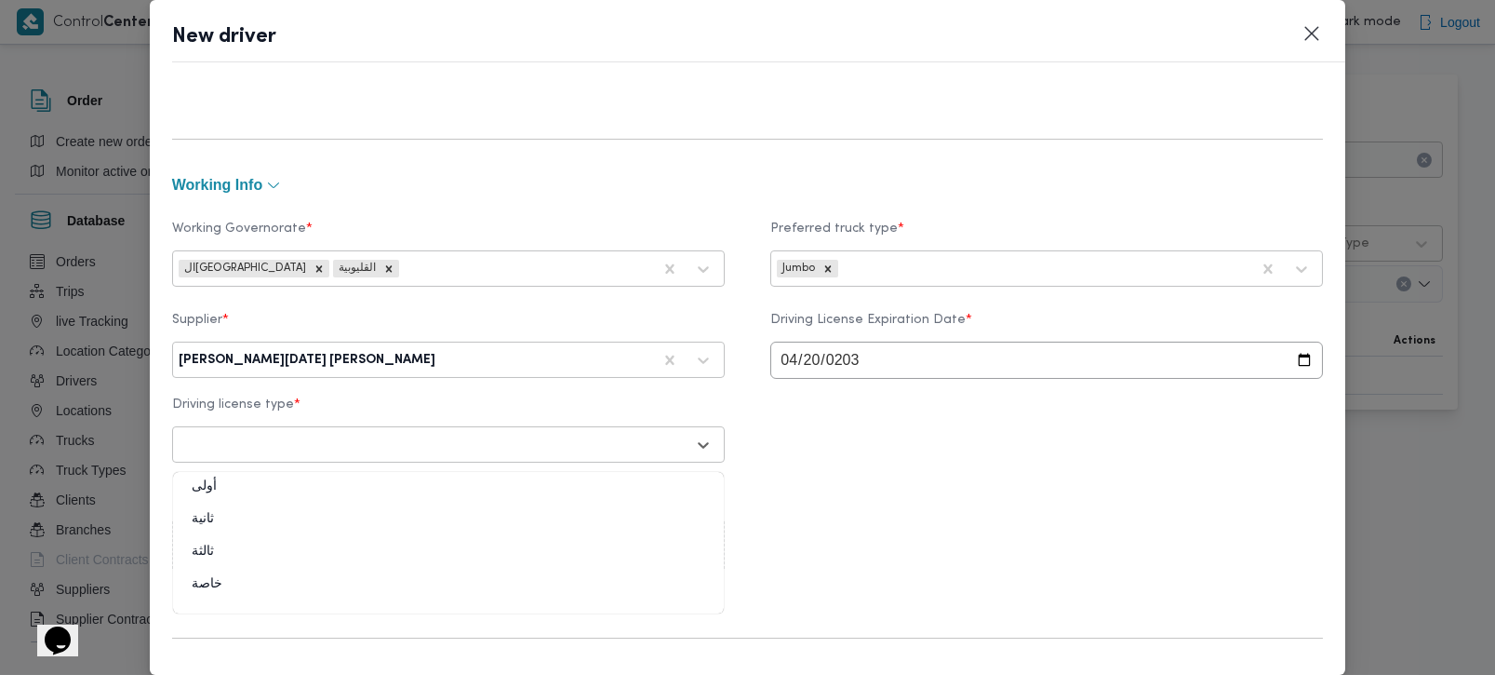
click at [371, 448] on div at bounding box center [432, 444] width 506 height 19
click at [370, 445] on div at bounding box center [432, 444] width 506 height 19
click at [218, 586] on div "خاصة" at bounding box center [448, 591] width 551 height 33
click at [850, 546] on div "Driving License Photo * Upload documents in PDF, Word, PNG, or JPEG" at bounding box center [748, 528] width 1152 height 99
click at [371, 532] on div "Upload documents in PDF, Word, PNG, or JPEG" at bounding box center [448, 544] width 553 height 47
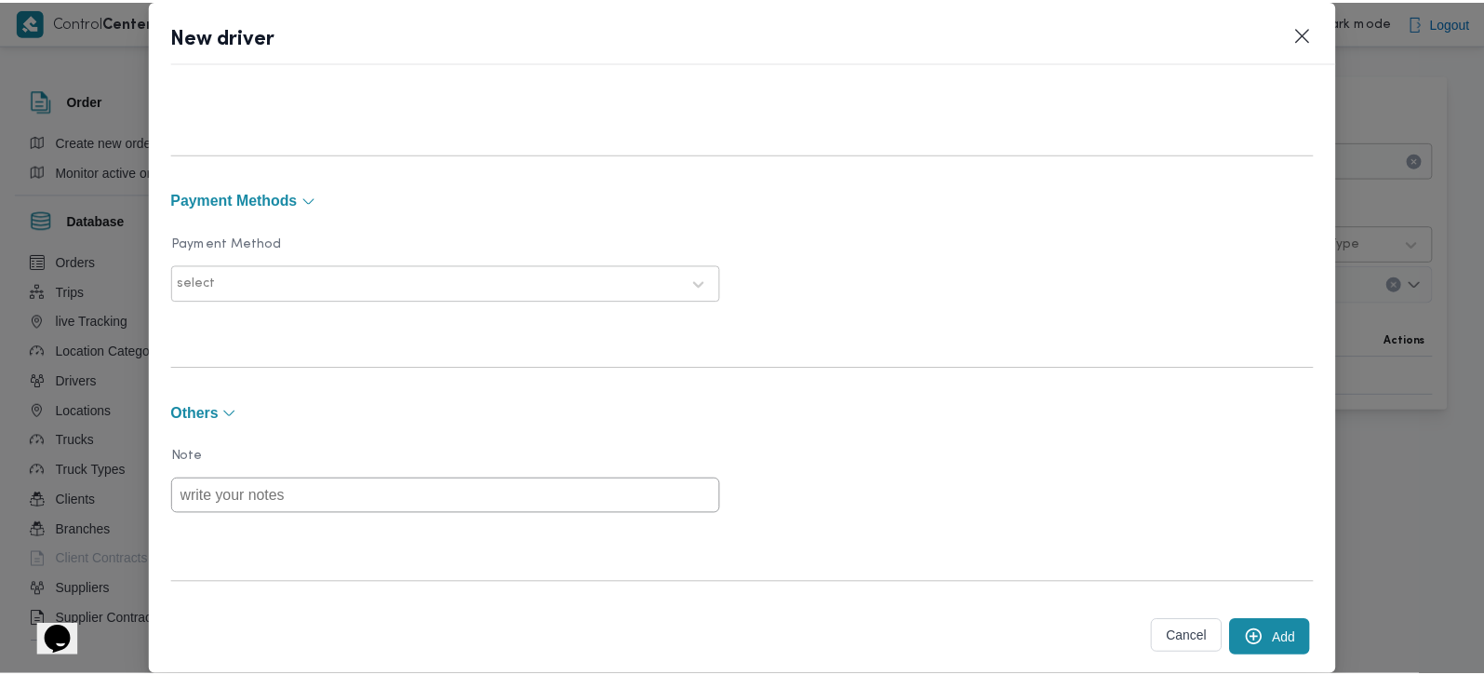
scroll to position [1414, 0]
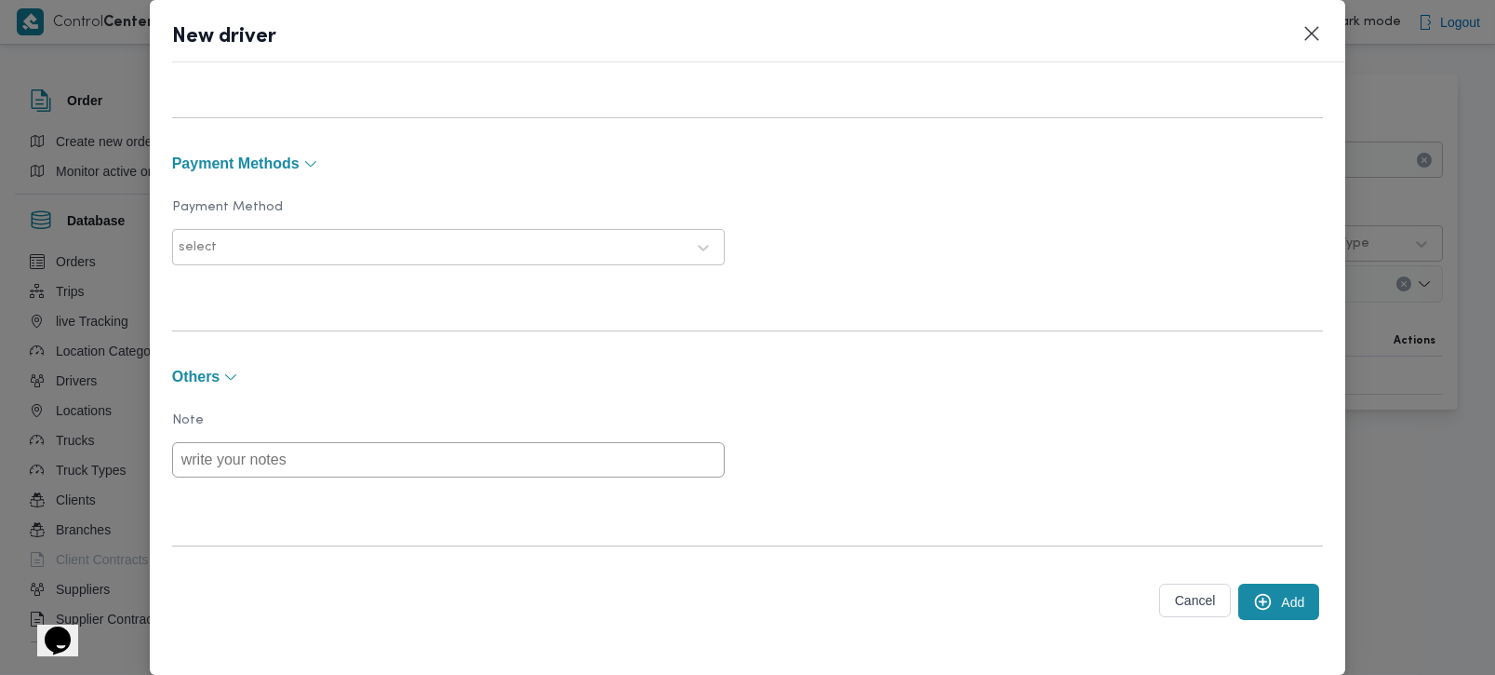
click at [1262, 588] on button "Add" at bounding box center [1278, 601] width 81 height 36
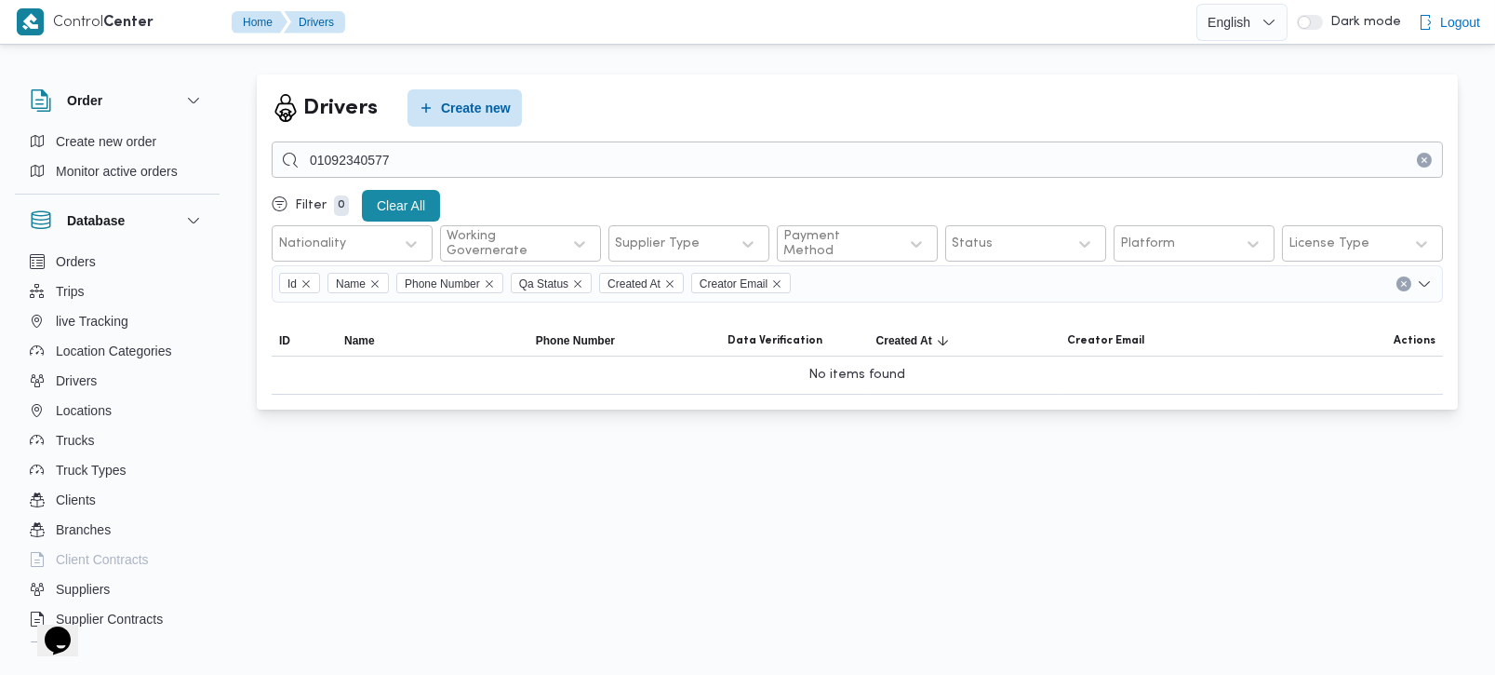
click at [1428, 165] on button "Clear input" at bounding box center [1424, 160] width 15 height 15
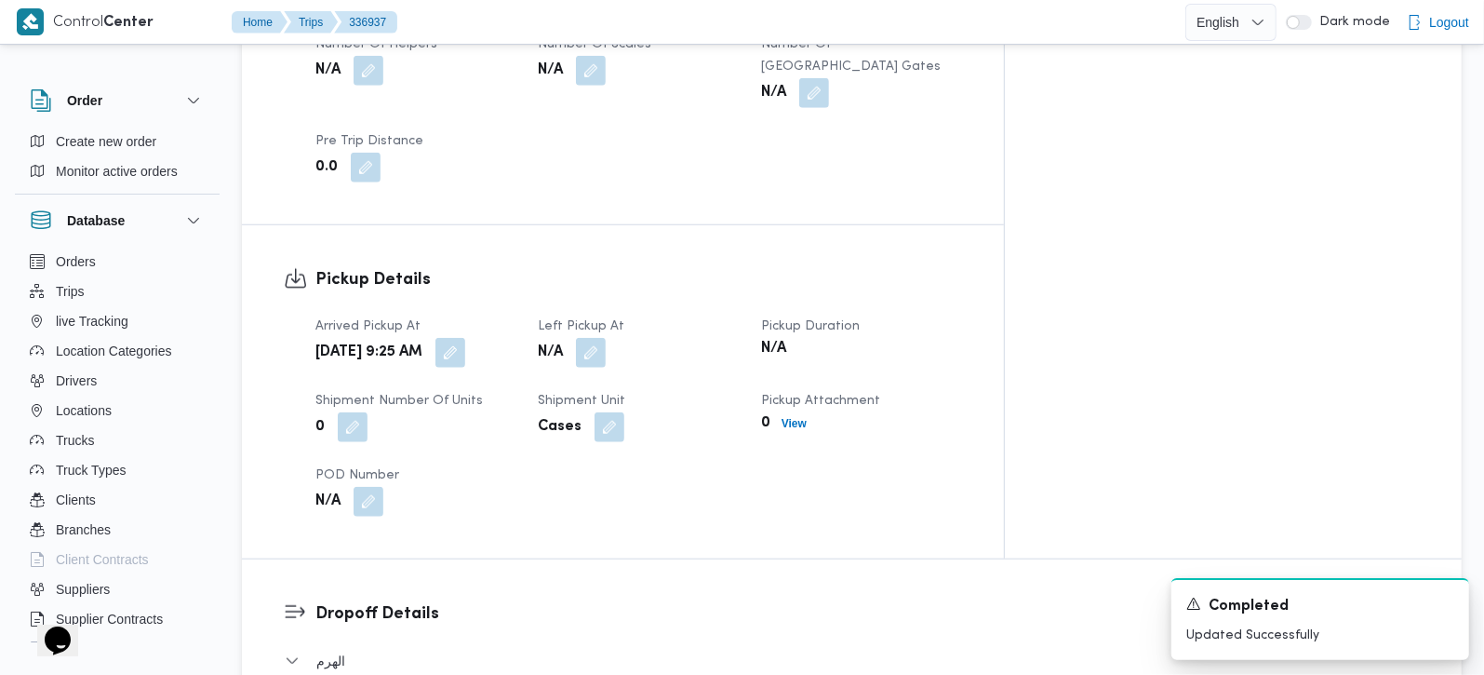
scroll to position [1094, 0]
click at [606, 339] on button "button" at bounding box center [591, 354] width 30 height 30
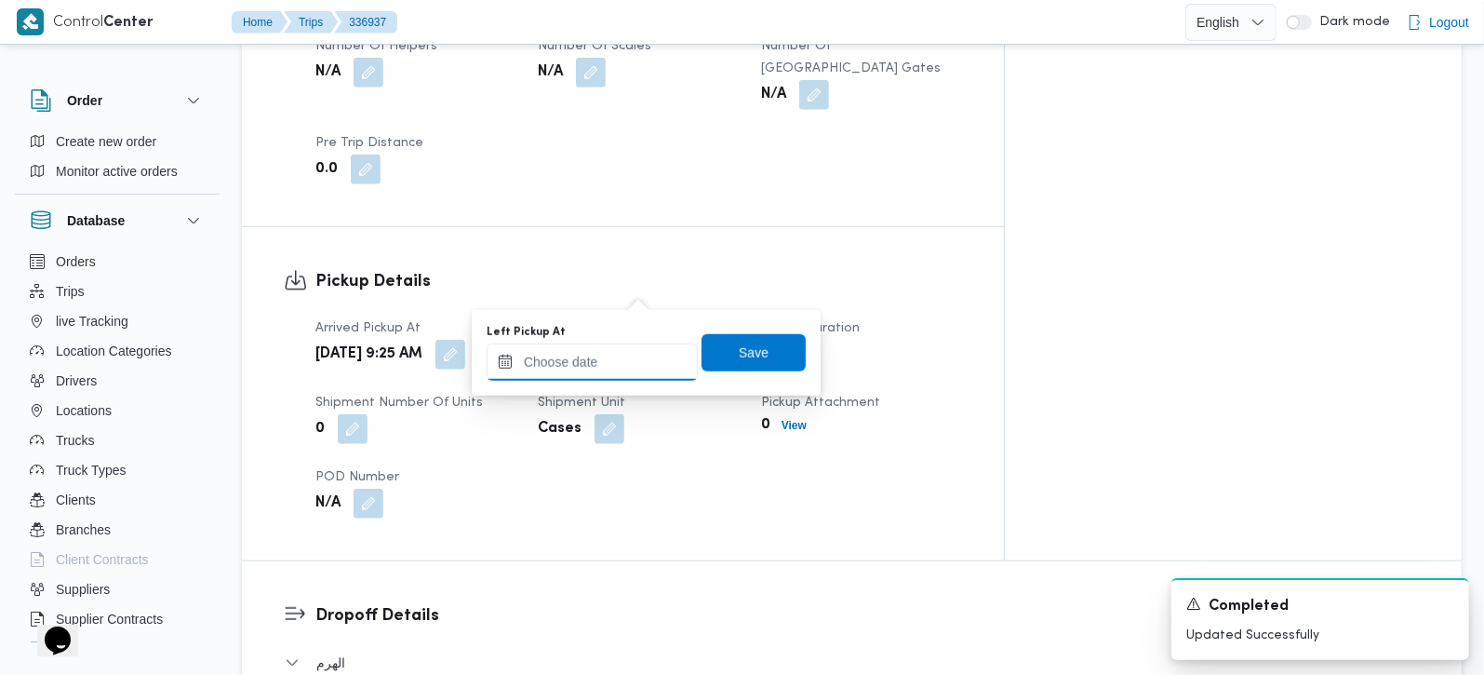
click at [583, 352] on input "Left Pickup At" at bounding box center [592, 361] width 211 height 37
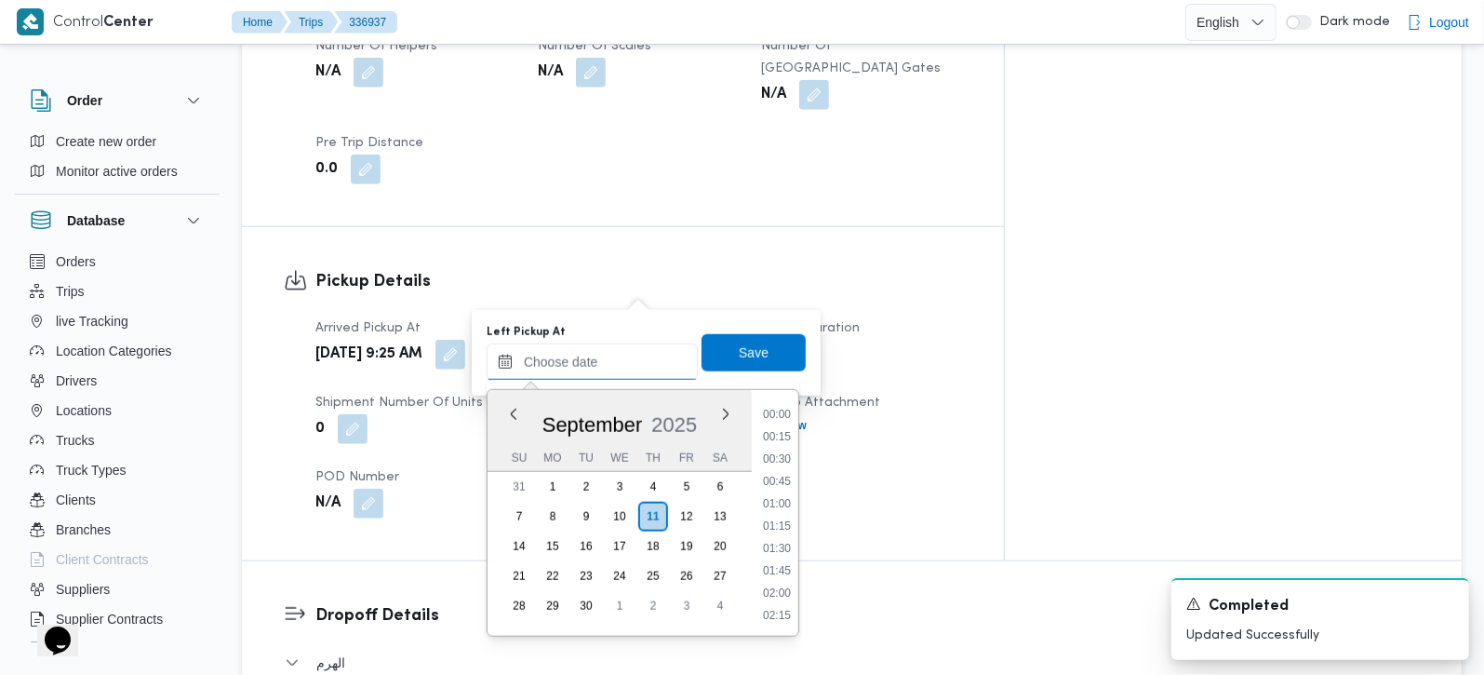
scroll to position [1050, 0]
click at [535, 405] on div "[DATE]" at bounding box center [620, 420] width 264 height 47
drag, startPoint x: 530, startPoint y: 414, endPoint x: 542, endPoint y: 420, distance: 13.3
click at [542, 420] on div "[DATE]" at bounding box center [620, 420] width 264 height 47
click at [942, 445] on div "Arrived Pickup At Thu, Sep 11, 2025 9:25 AM Left Pickup At N/A Pickup Duration …" at bounding box center [638, 417] width 669 height 223
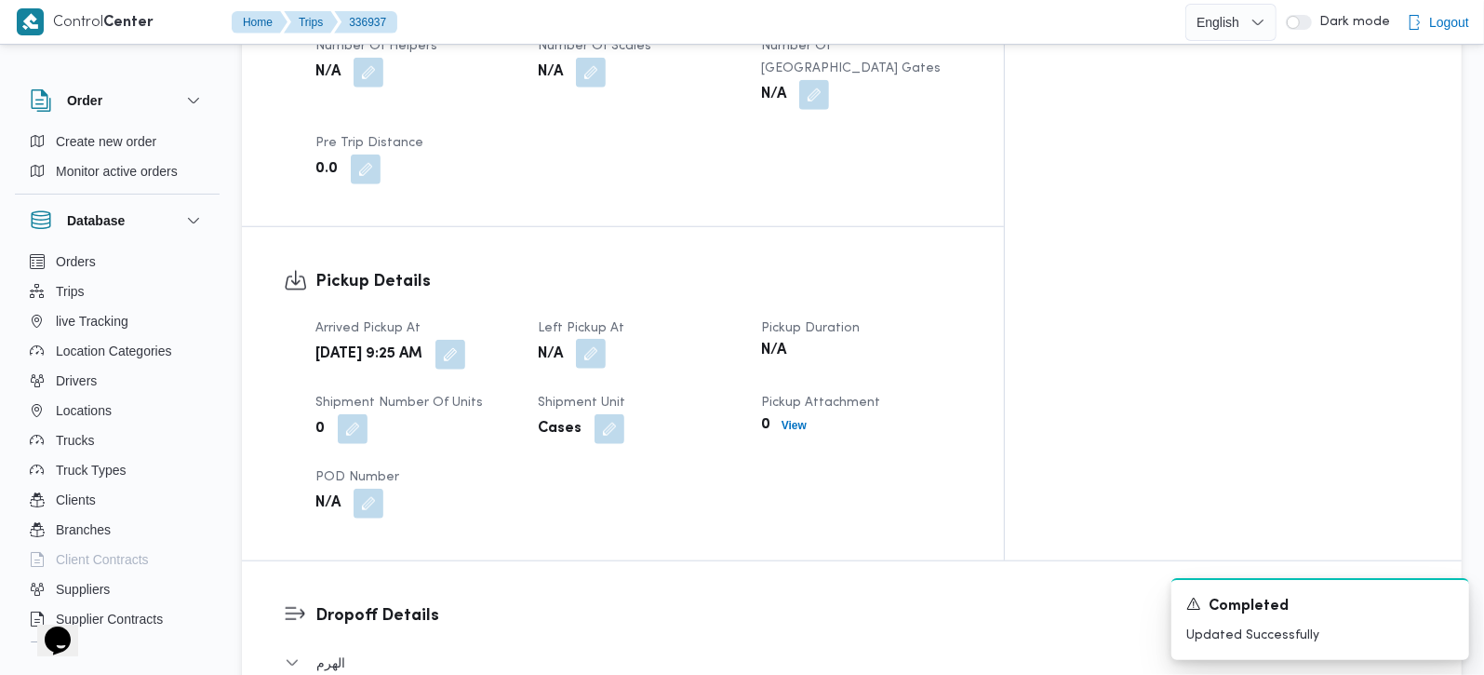
click at [606, 339] on button "button" at bounding box center [591, 354] width 30 height 30
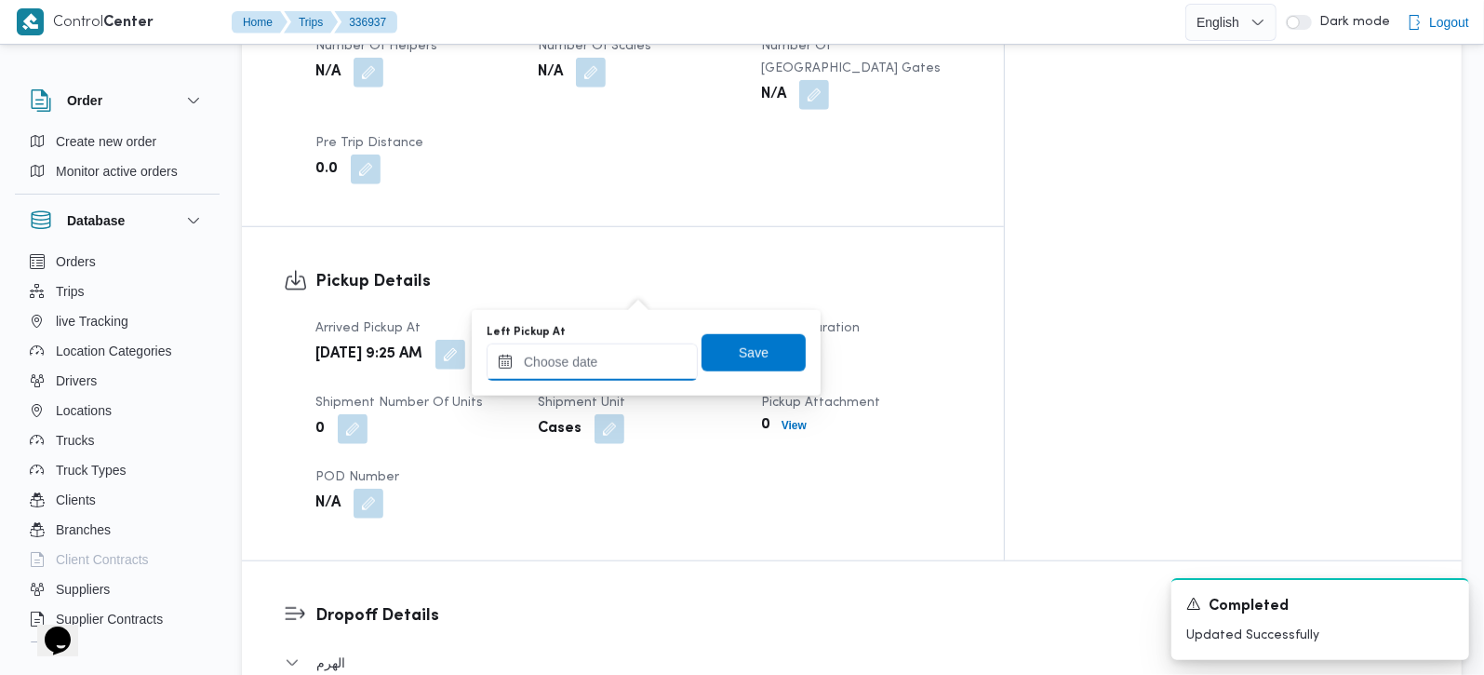
click at [587, 376] on input "Left Pickup At" at bounding box center [592, 361] width 211 height 37
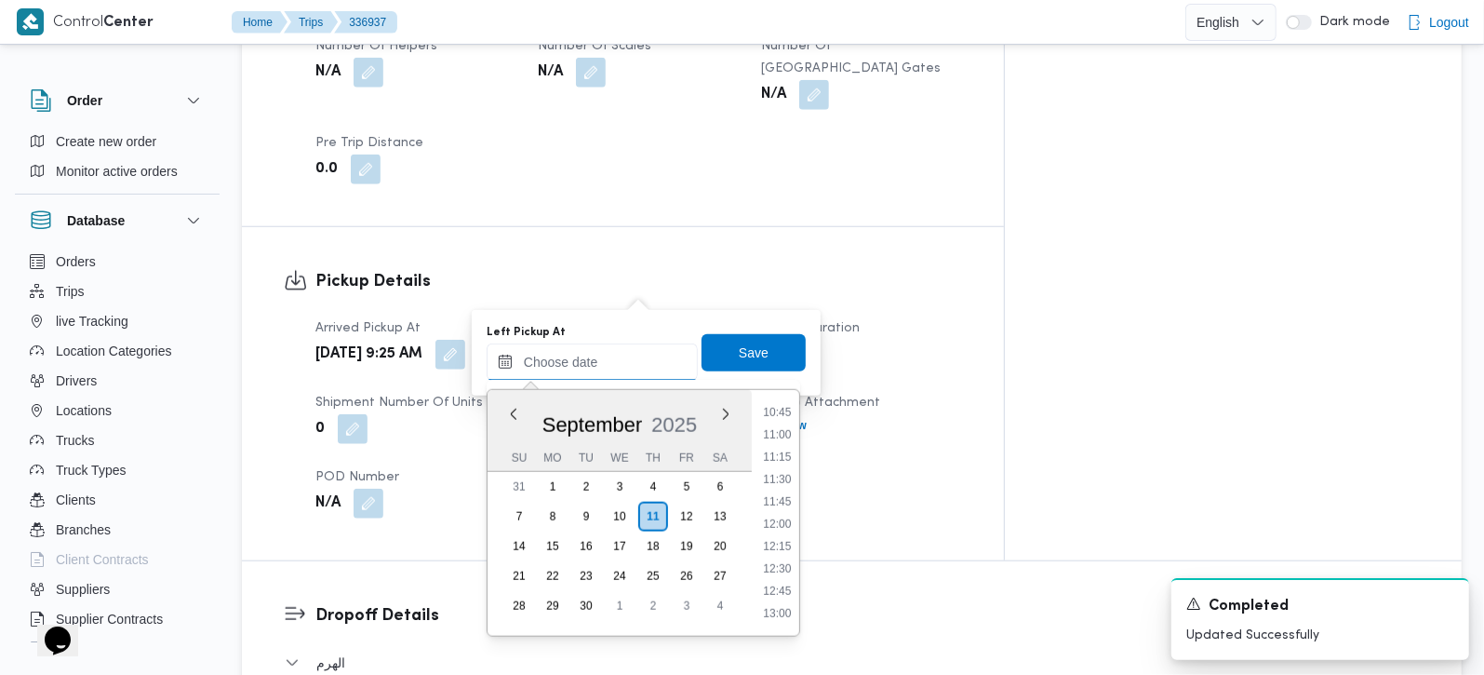
scroll to position [852, 0]
click at [776, 497] on li "10:30" at bounding box center [777, 499] width 43 height 19
type input "11/09/2025 10:30"
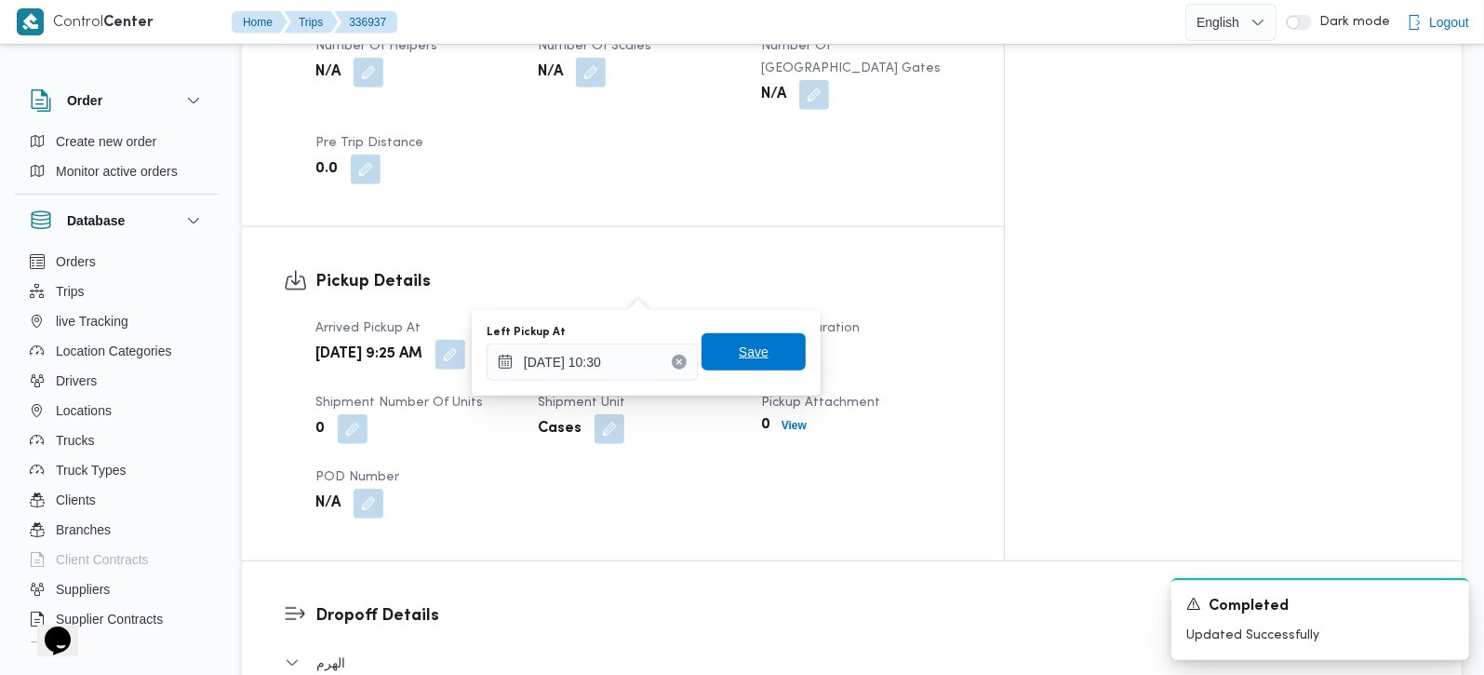
click at [739, 349] on span "Save" at bounding box center [754, 352] width 30 height 22
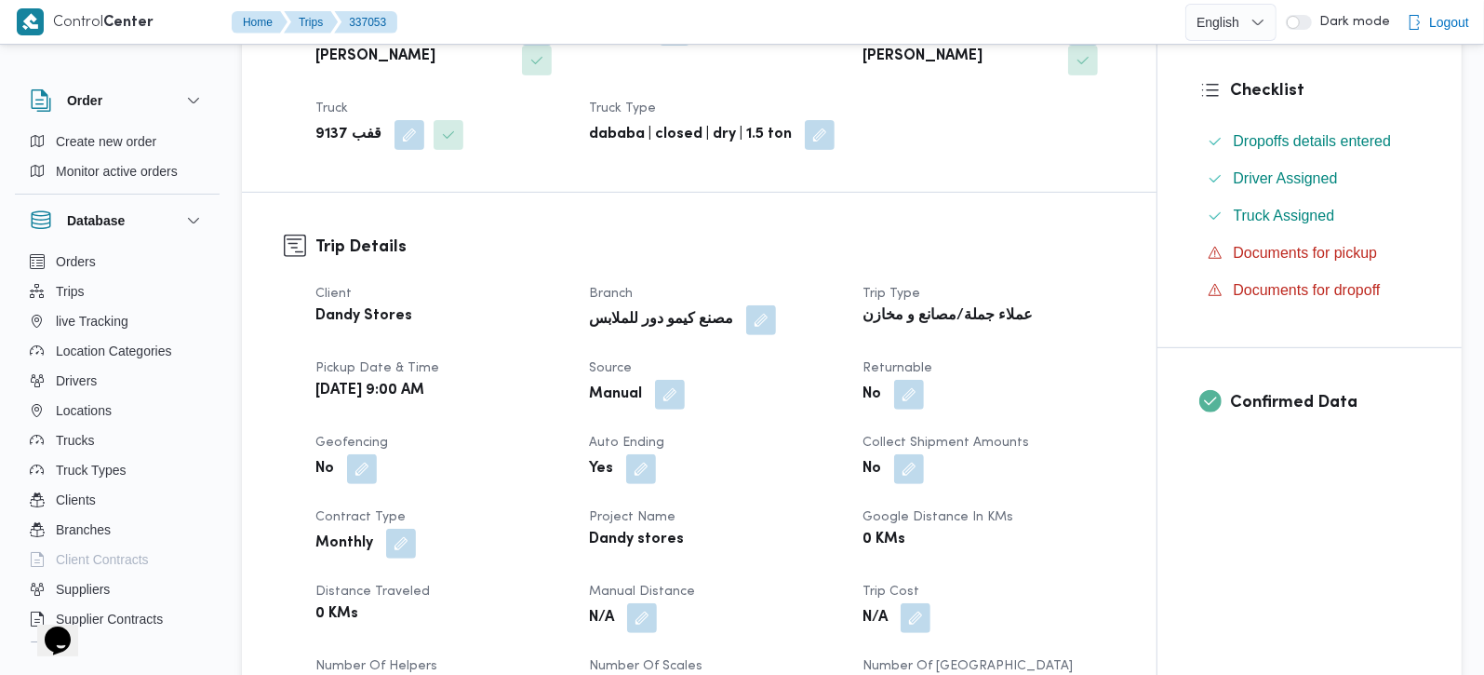
scroll to position [766, 0]
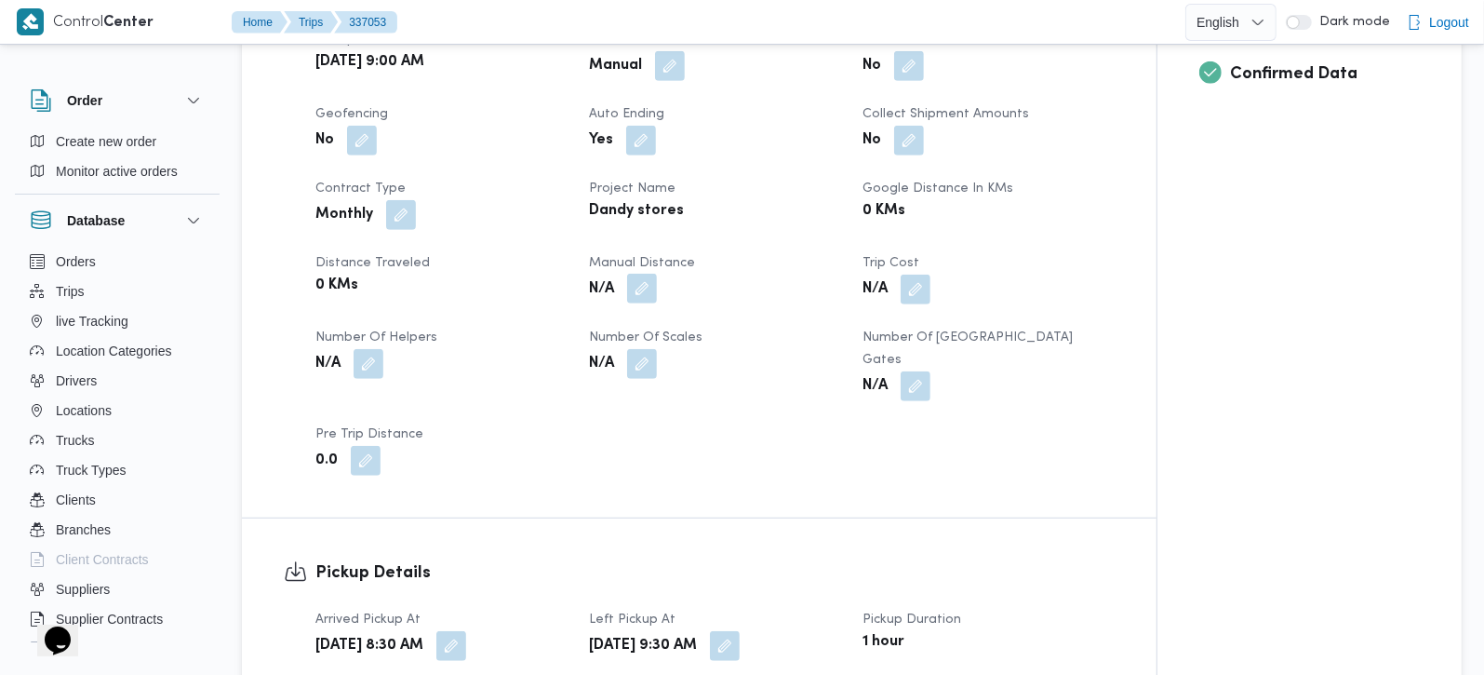
click at [647, 274] on button "button" at bounding box center [642, 289] width 30 height 30
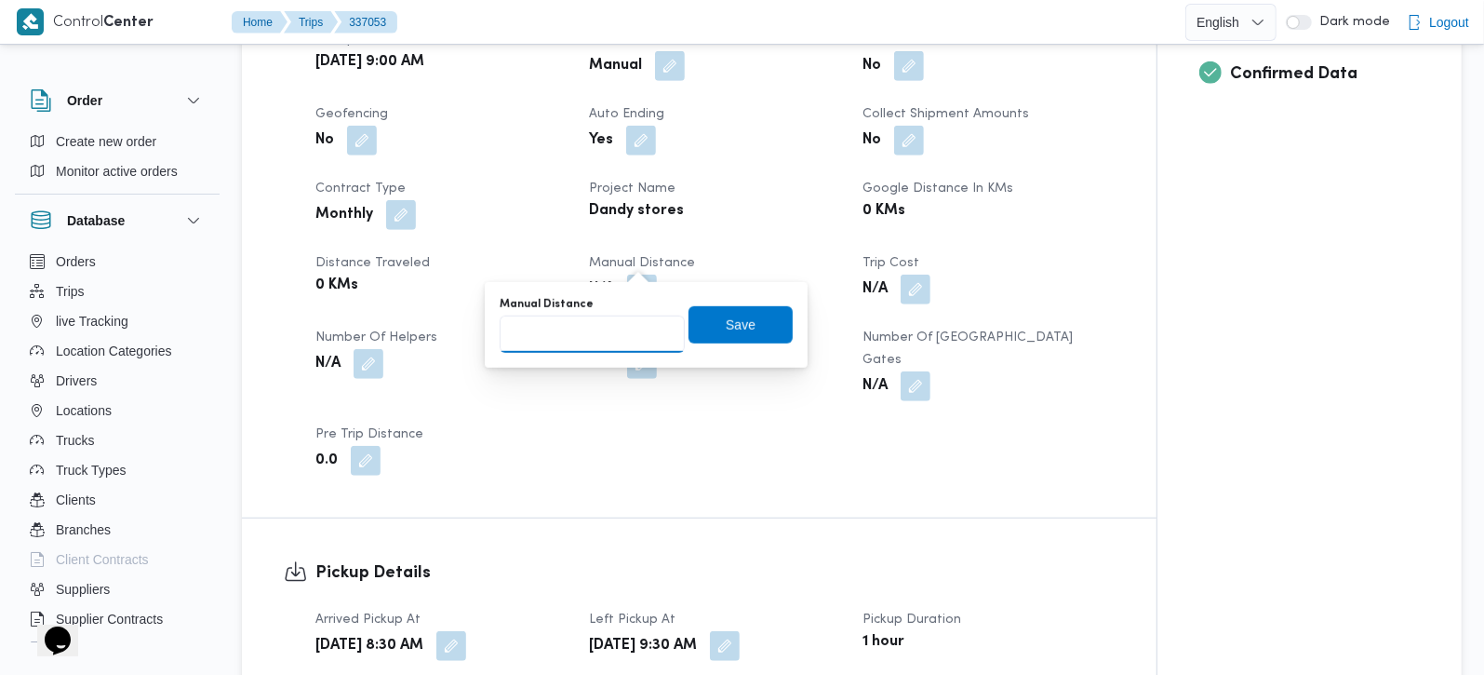
click at [588, 315] on input "Manual Distance" at bounding box center [592, 333] width 185 height 37
type input "85"
click at [745, 314] on span "Save" at bounding box center [741, 323] width 104 height 37
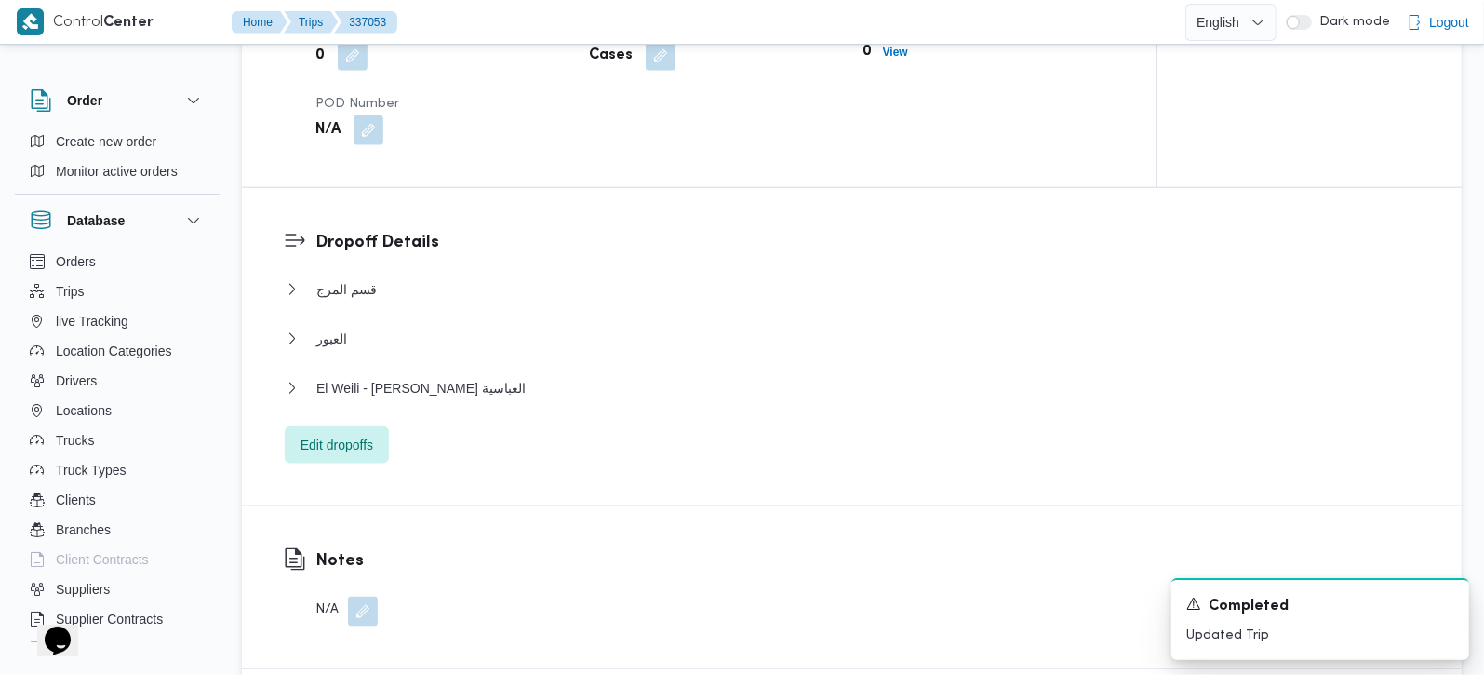
scroll to position [1423, 0]
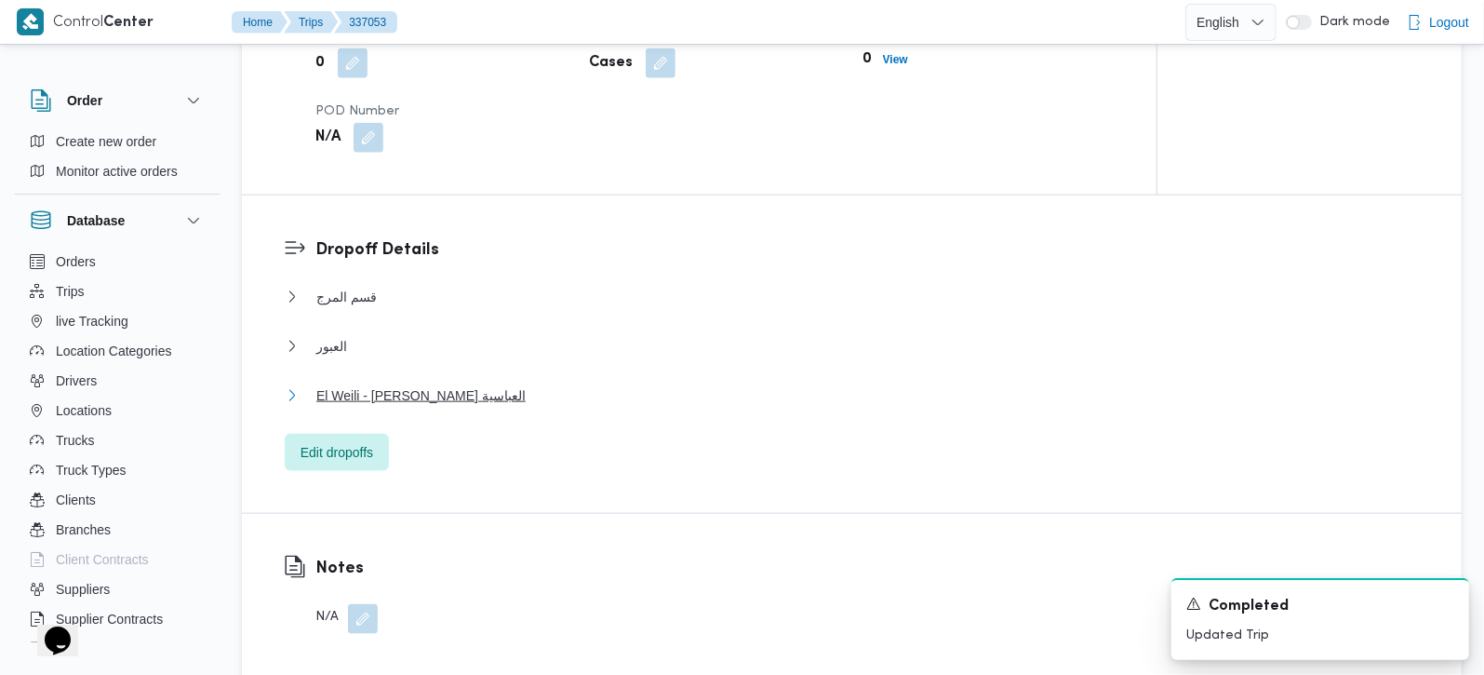
click at [413, 384] on span "El Weili - داندى ستور العباسية" at bounding box center [420, 395] width 209 height 22
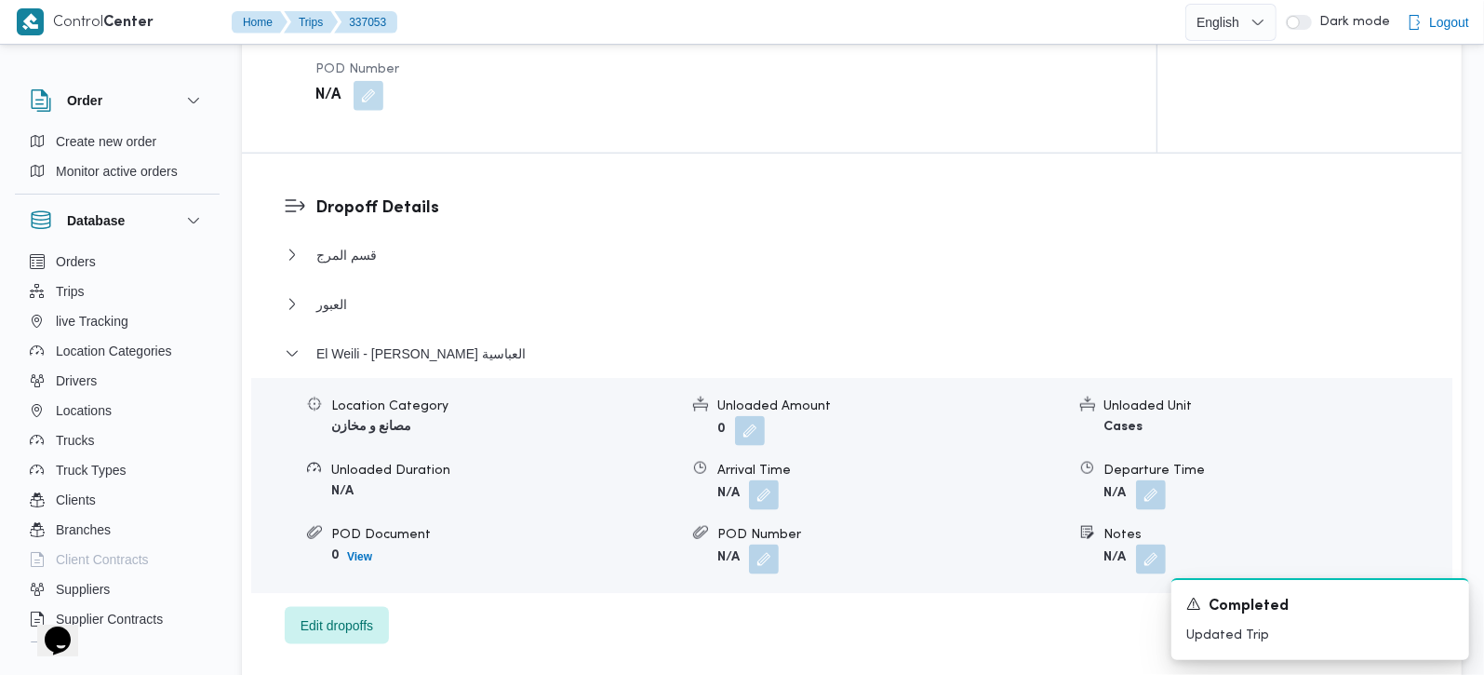
scroll to position [1532, 0]
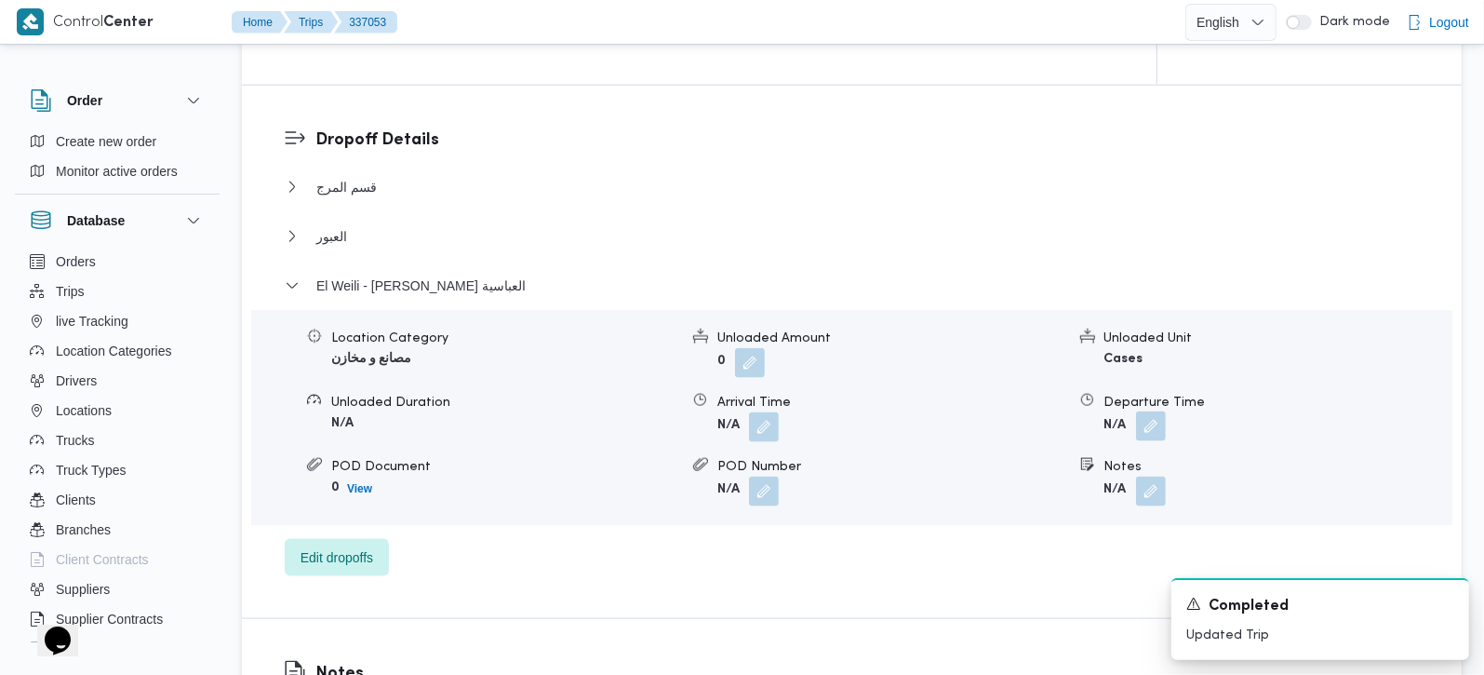
click at [1145, 411] on button "button" at bounding box center [1151, 426] width 30 height 30
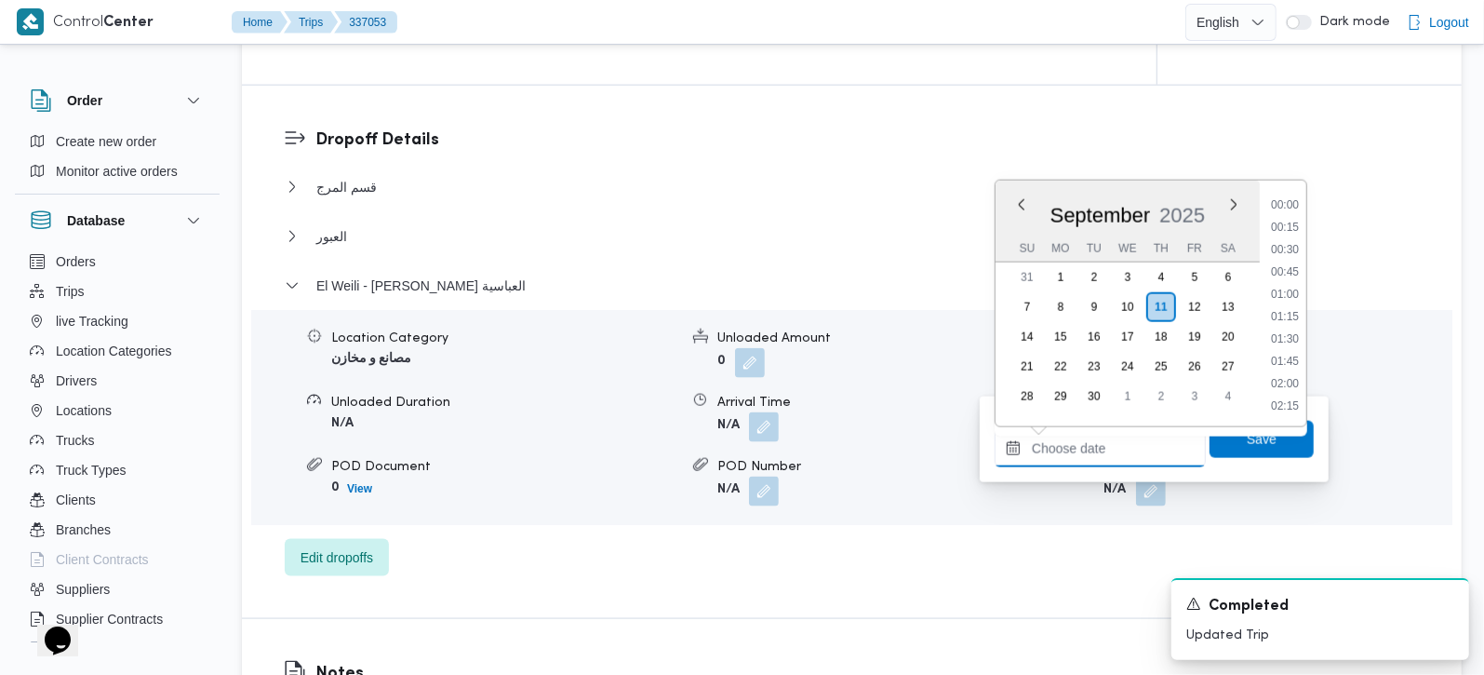
click at [1111, 435] on input "Departure Time" at bounding box center [1100, 448] width 211 height 37
click at [1291, 221] on li "11:15" at bounding box center [1285, 225] width 43 height 19
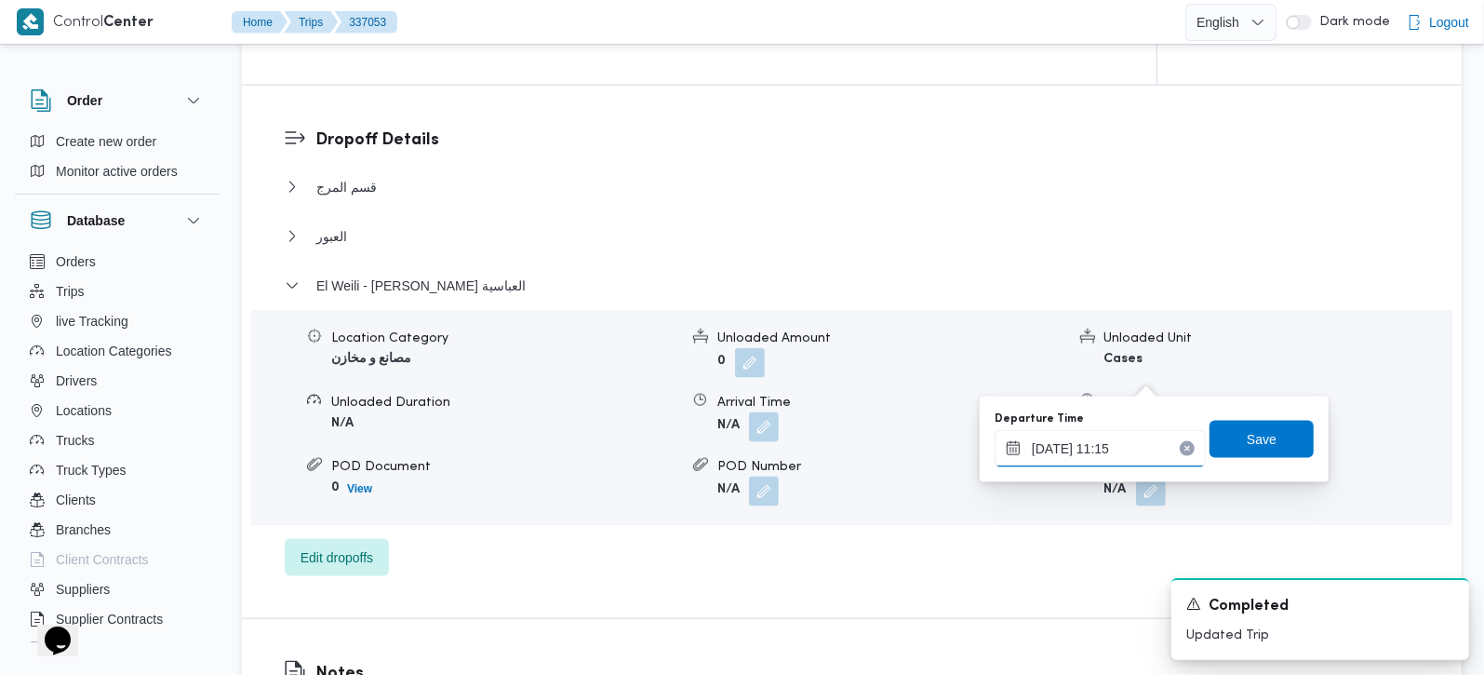
click at [1108, 450] on input "11/09/2025 11:15" at bounding box center [1100, 448] width 211 height 37
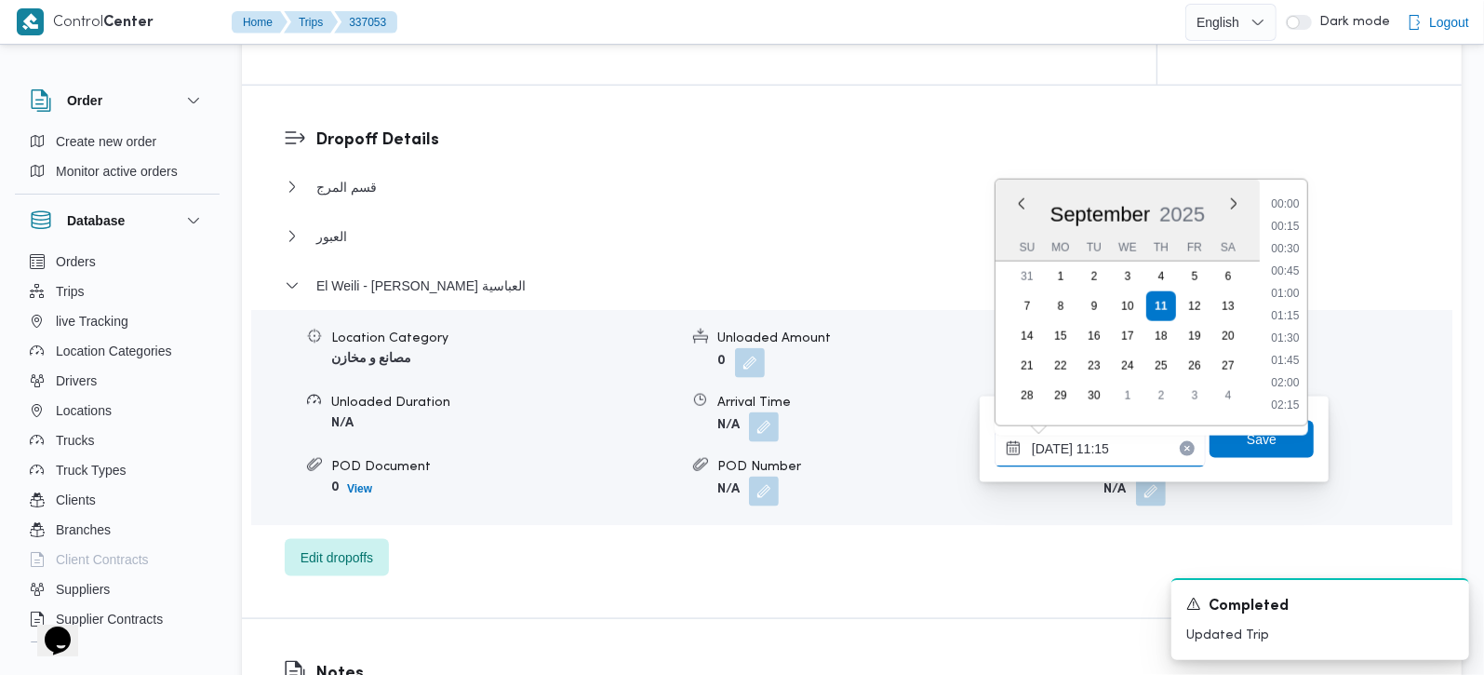
scroll to position [893, 0]
click at [1289, 340] on li "11:30" at bounding box center [1285, 337] width 43 height 19
type input "11/09/2025 11:30"
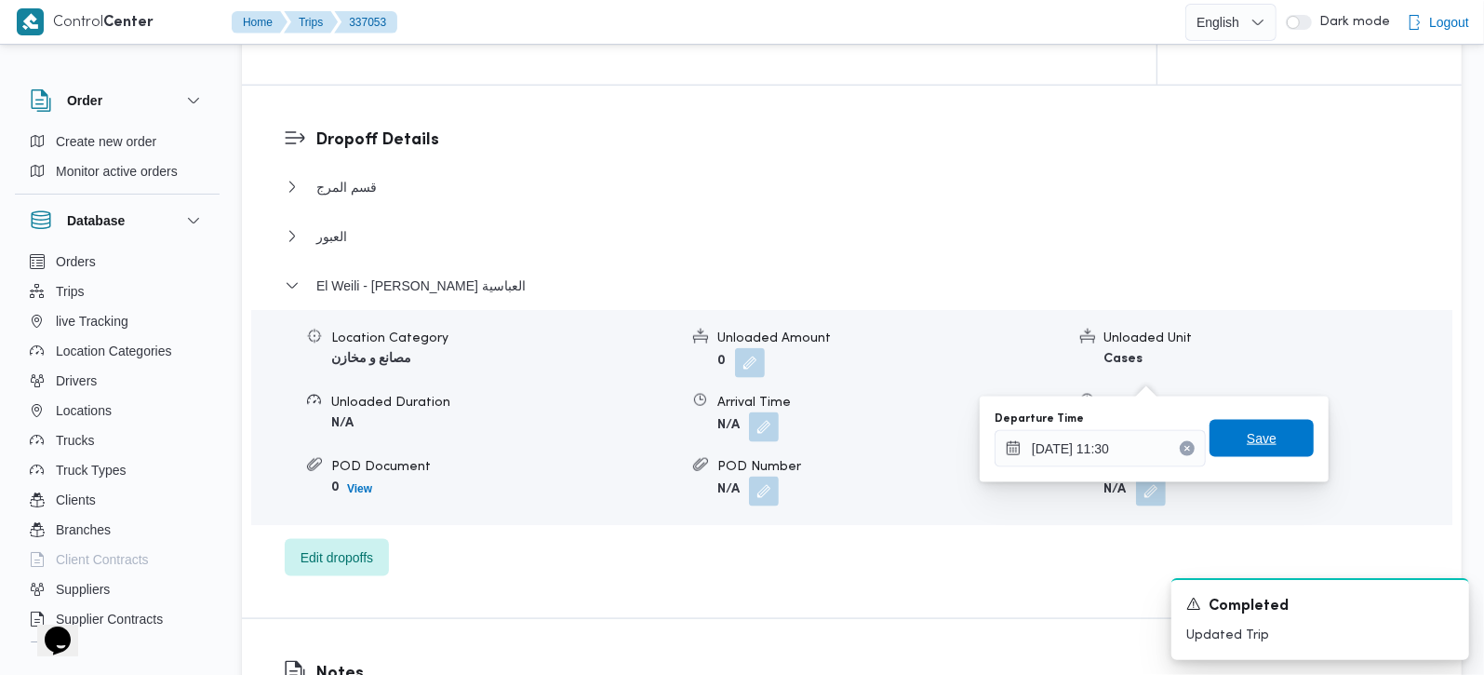
click at [1254, 439] on span "Save" at bounding box center [1262, 438] width 30 height 22
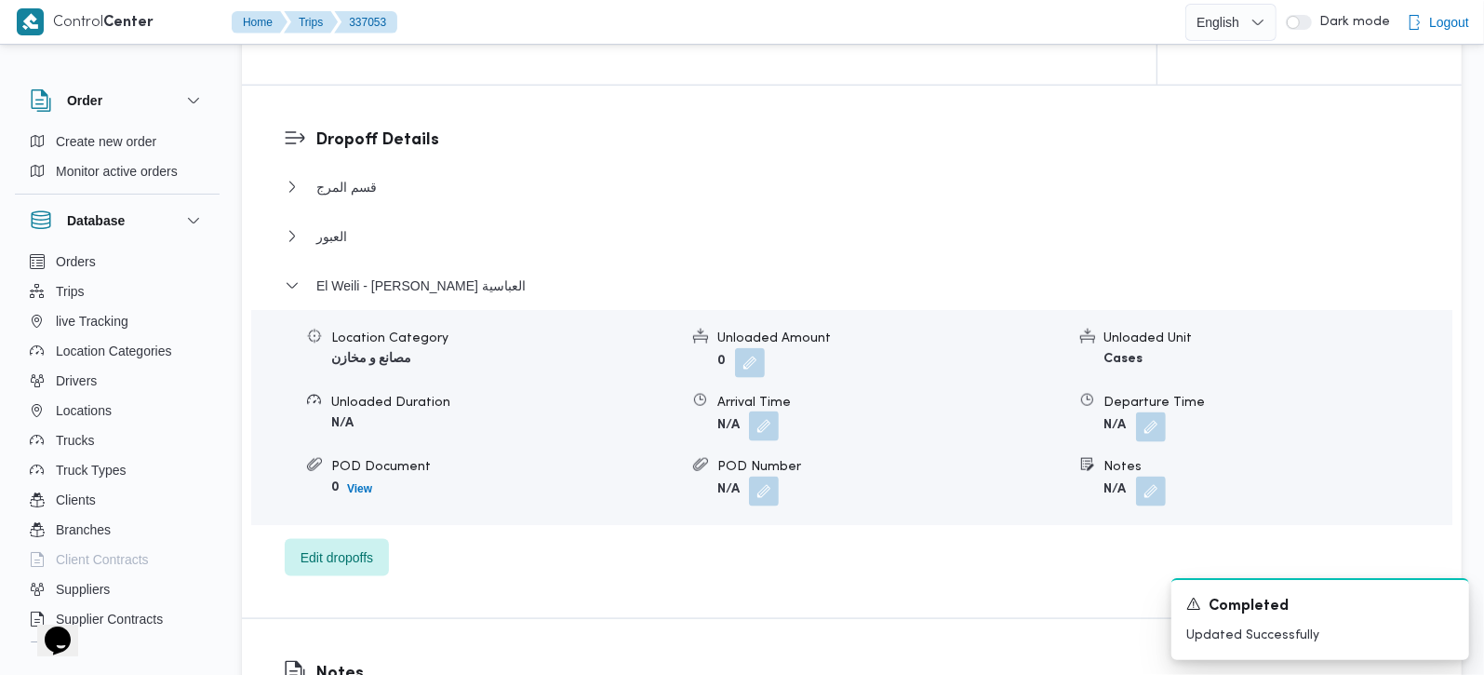
click at [771, 411] on button "button" at bounding box center [764, 426] width 30 height 30
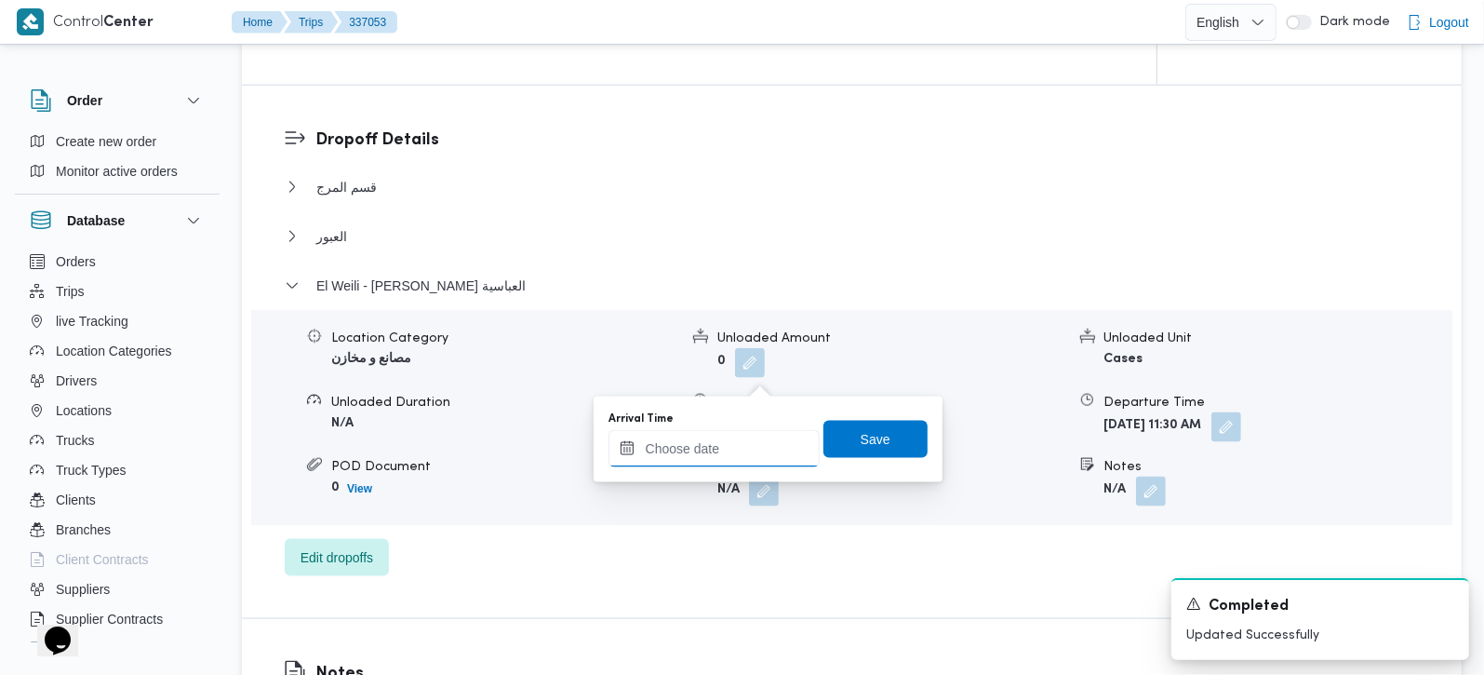
click at [735, 453] on input "Arrival Time" at bounding box center [714, 448] width 211 height 37
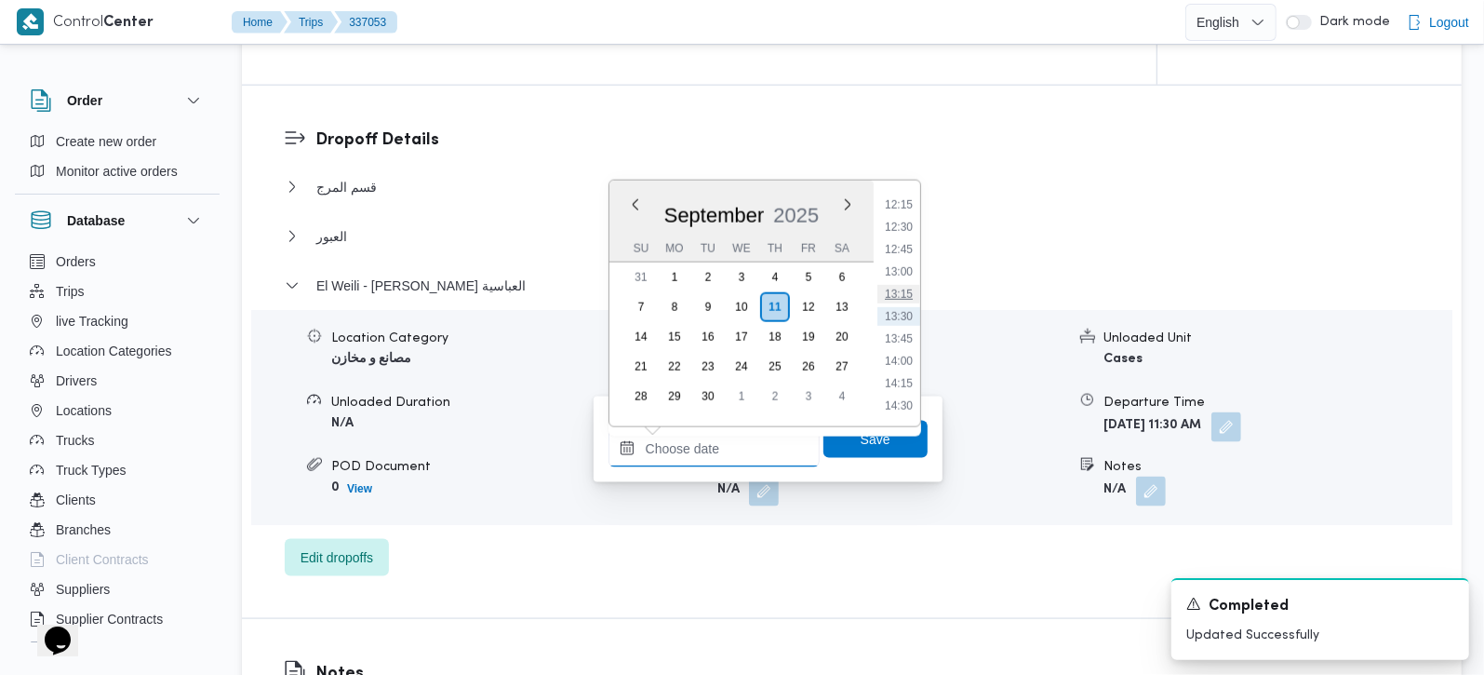
scroll to position [984, 0]
click at [885, 199] on li "11:00" at bounding box center [898, 203] width 43 height 19
type input "11/09/2025 11:00"
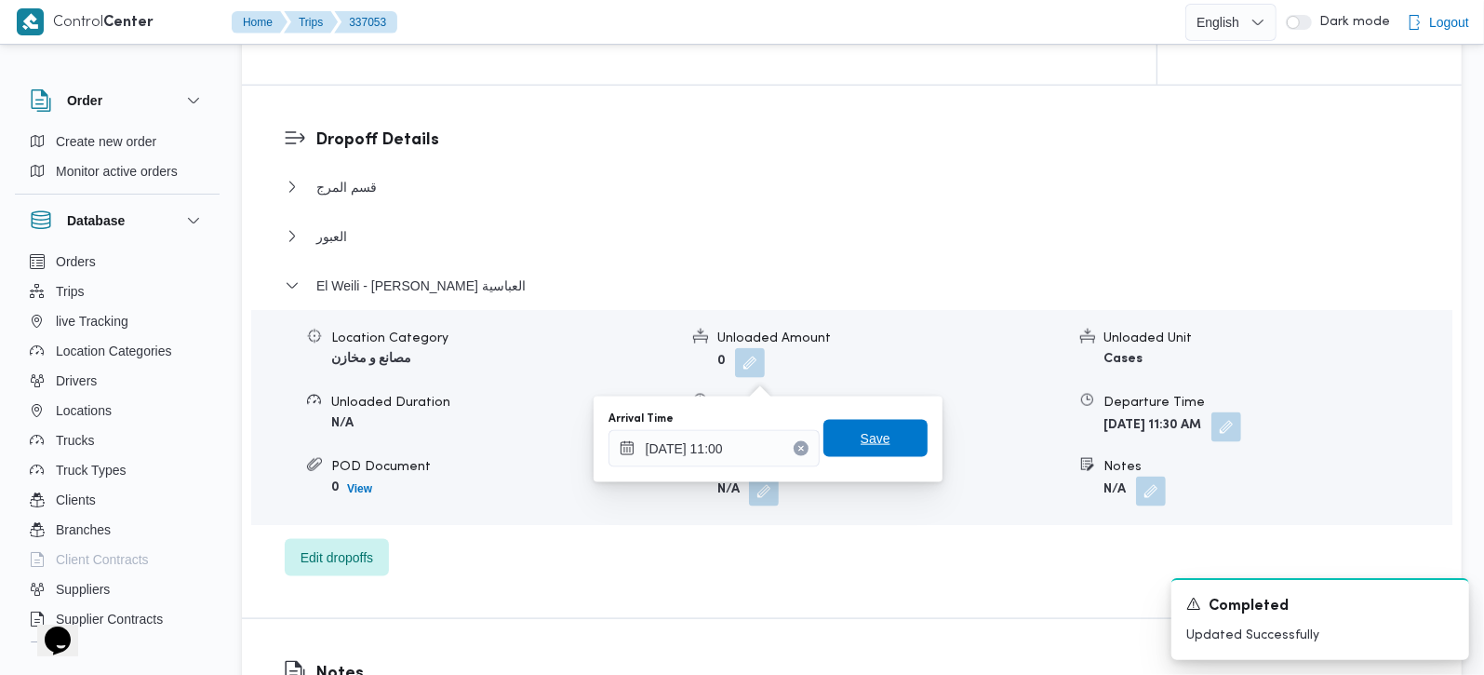
click at [863, 430] on span "Save" at bounding box center [876, 438] width 30 height 22
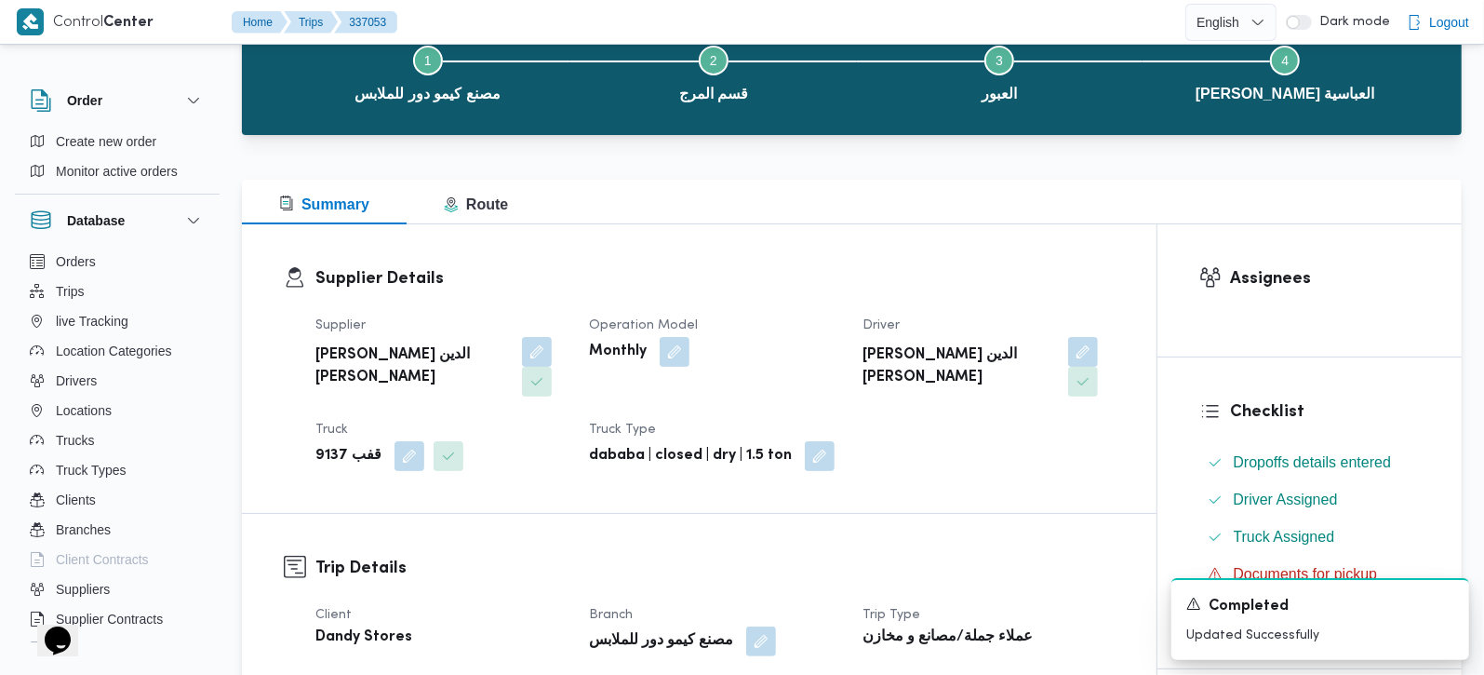
scroll to position [0, 0]
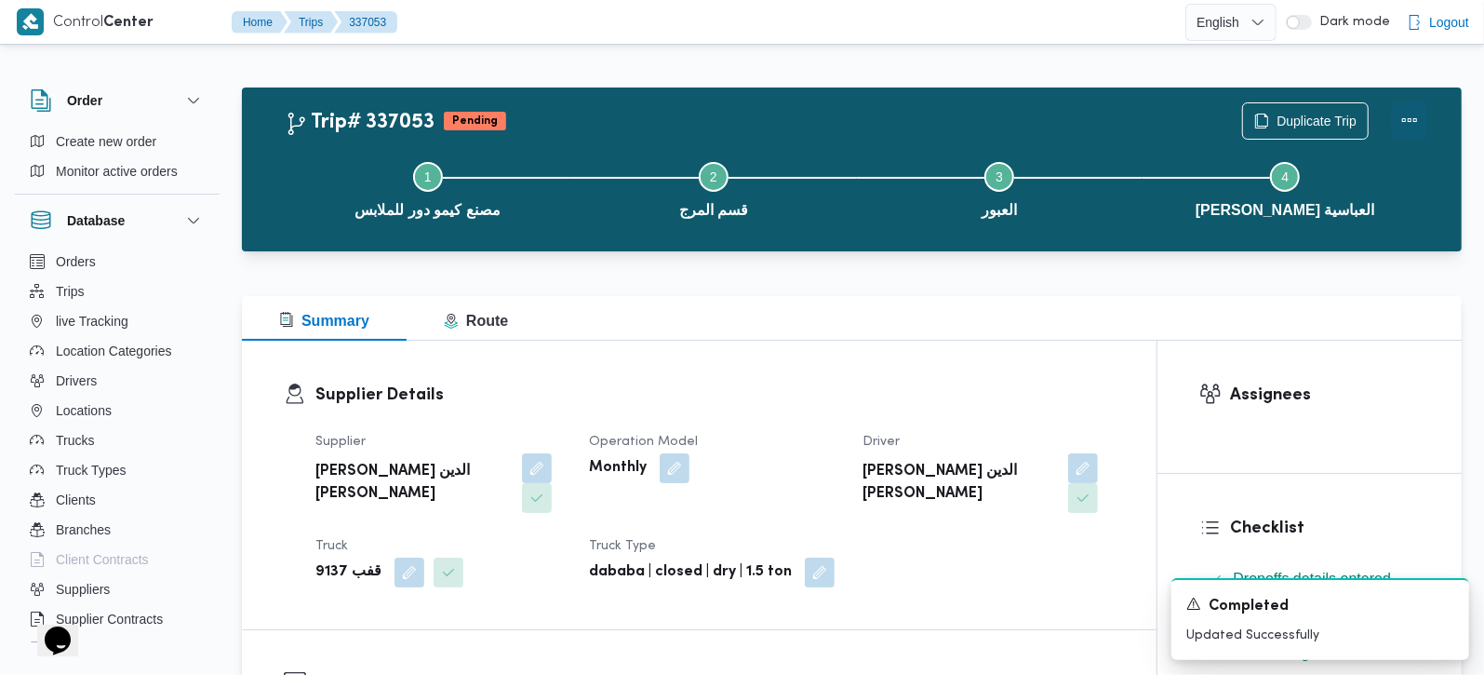
click at [1405, 120] on button "Actions" at bounding box center [1409, 119] width 37 height 37
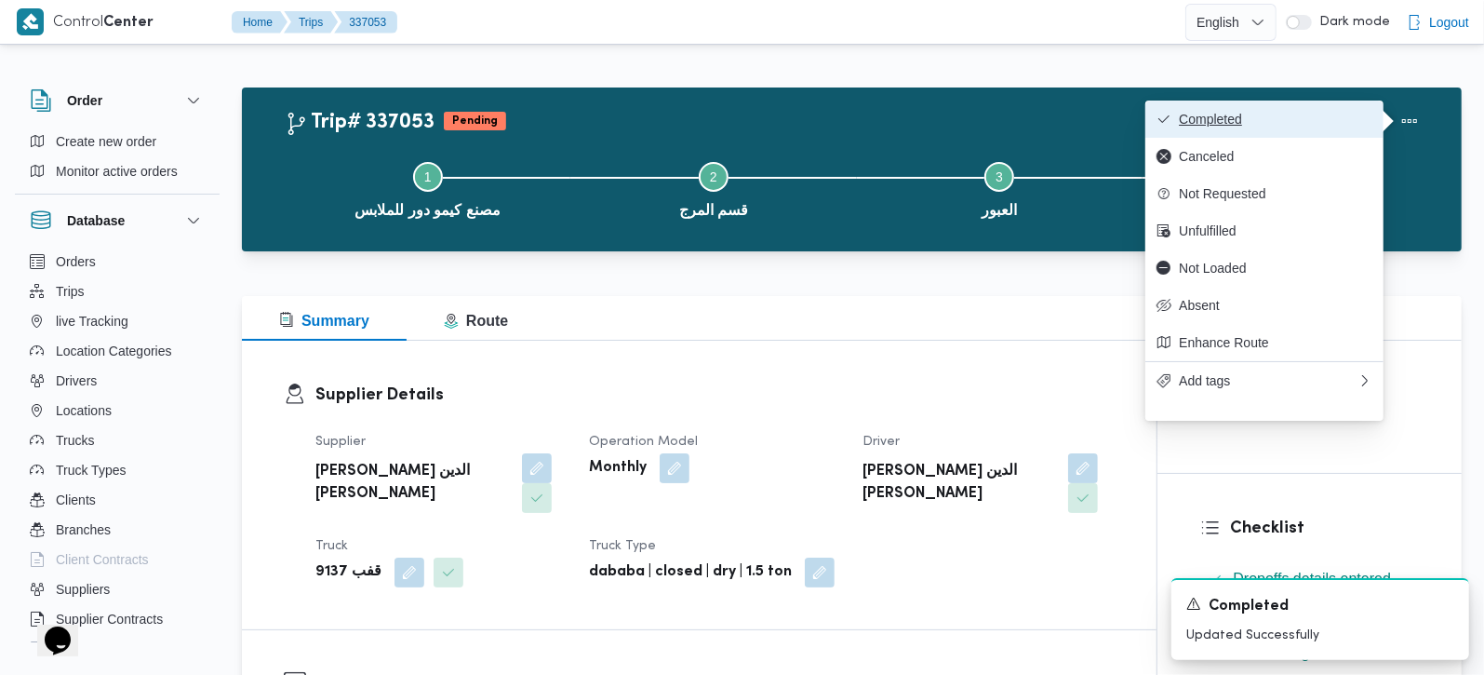
click at [1334, 113] on span "Completed" at bounding box center [1276, 119] width 194 height 15
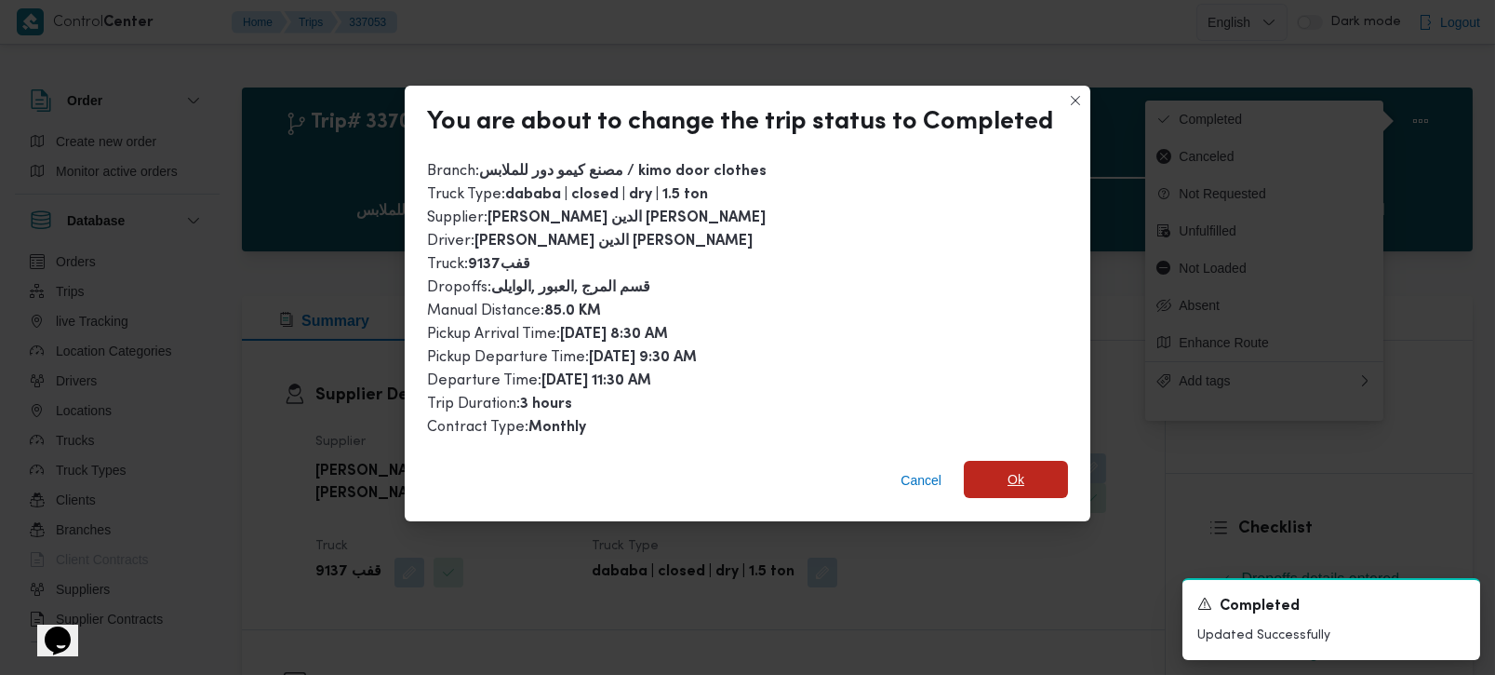
click at [1012, 473] on span "Ok" at bounding box center [1016, 479] width 17 height 22
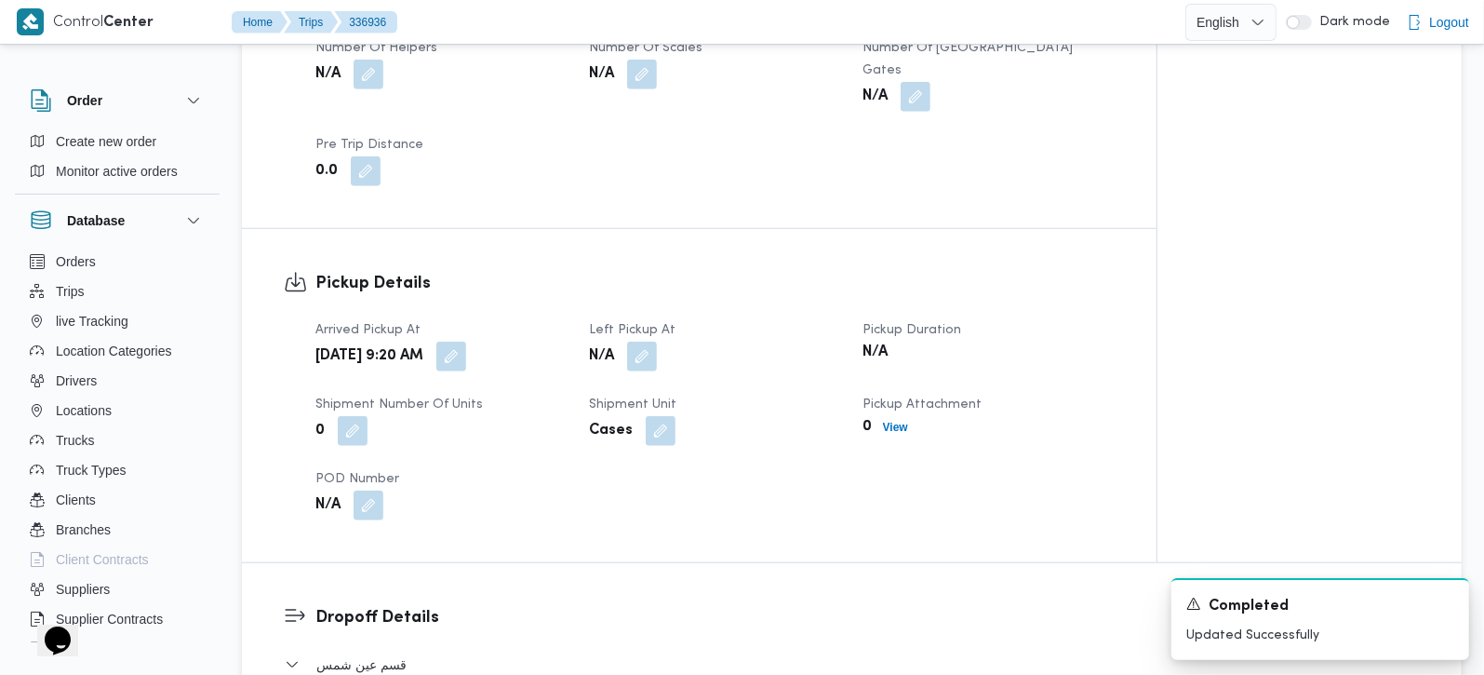
scroll to position [1094, 0]
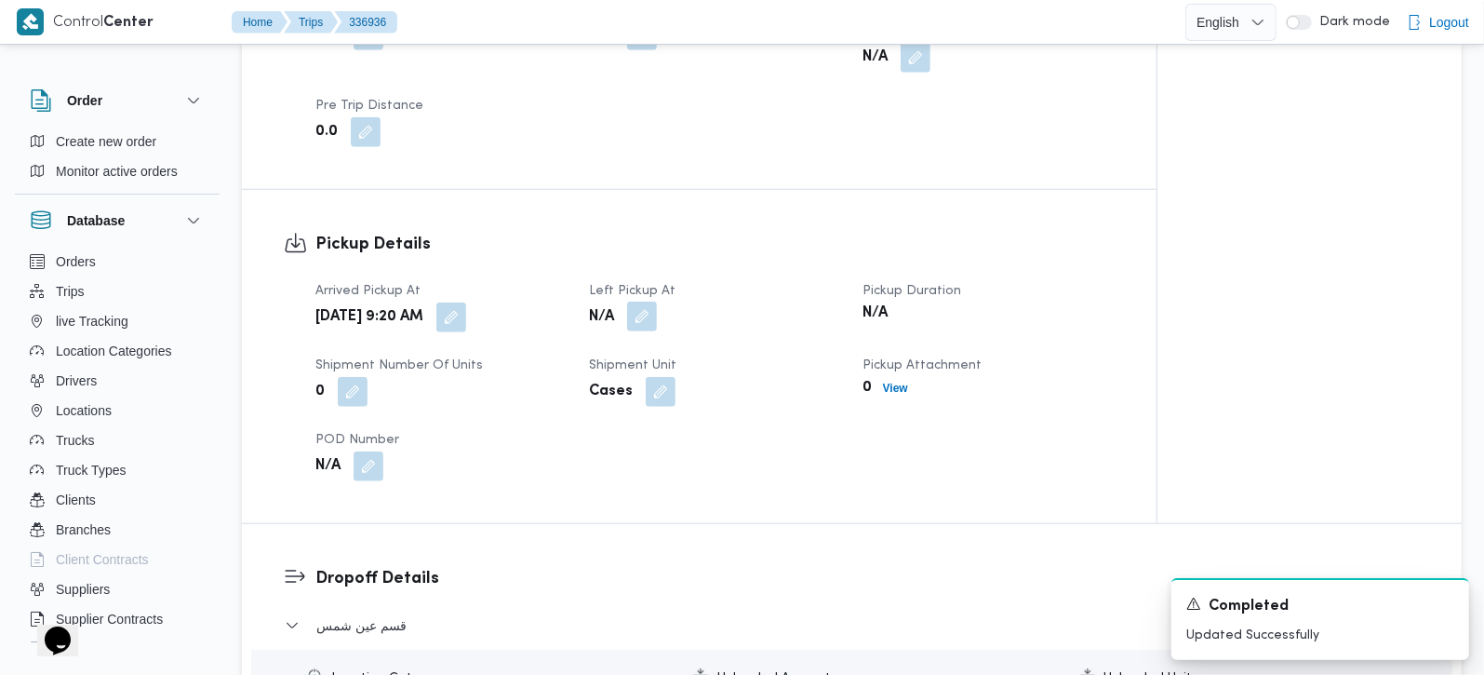
click at [635, 301] on button "button" at bounding box center [642, 316] width 30 height 30
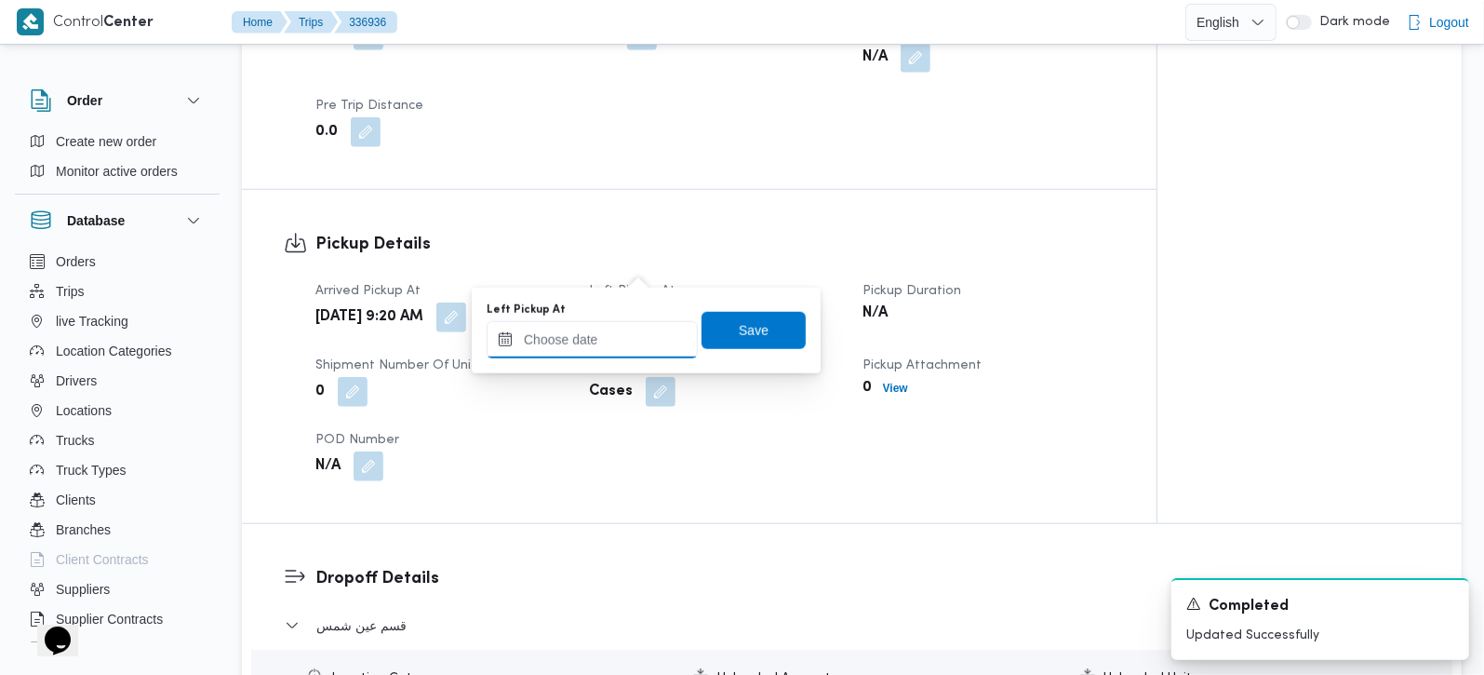
click at [635, 321] on input "Left Pickup At" at bounding box center [592, 339] width 211 height 37
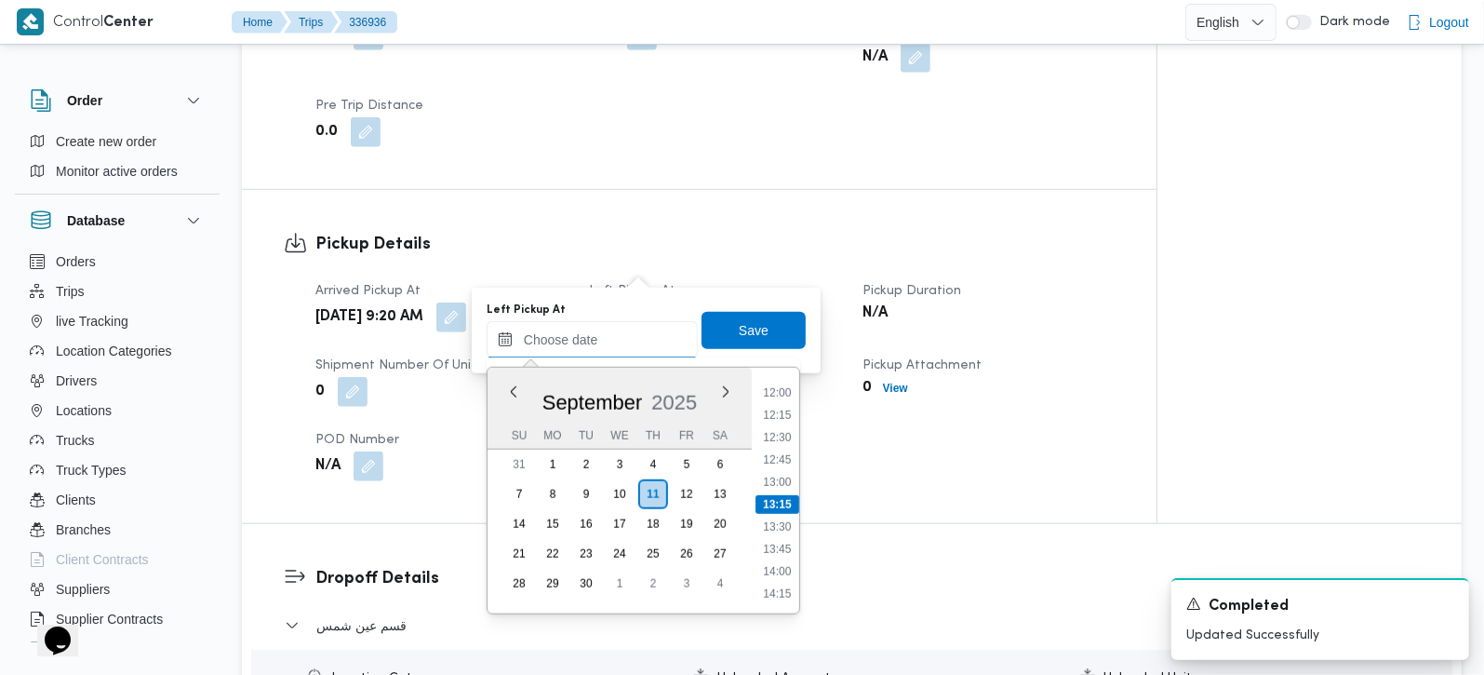
scroll to position [962, 0]
click at [777, 381] on li "10:45" at bounding box center [777, 390] width 43 height 19
type input "[DATE] 10:45"
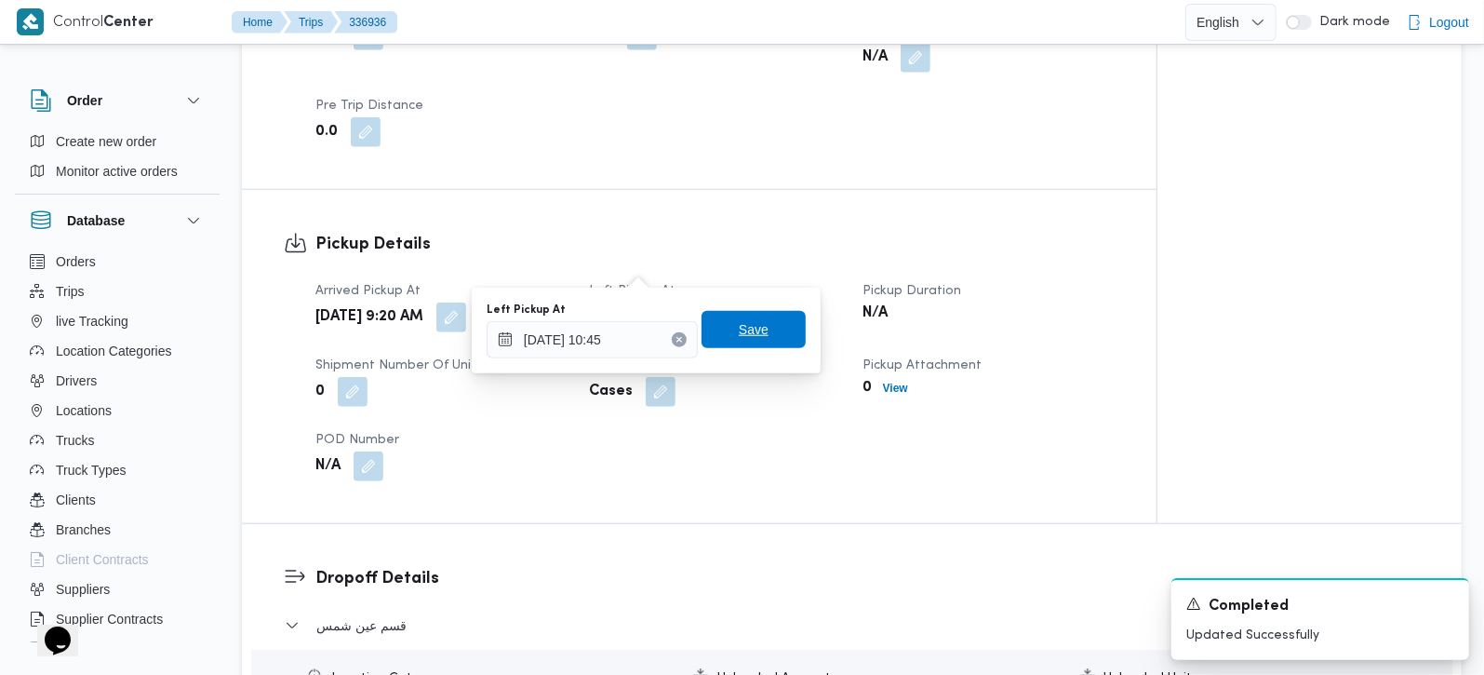
click at [739, 336] on span "Save" at bounding box center [754, 329] width 30 height 22
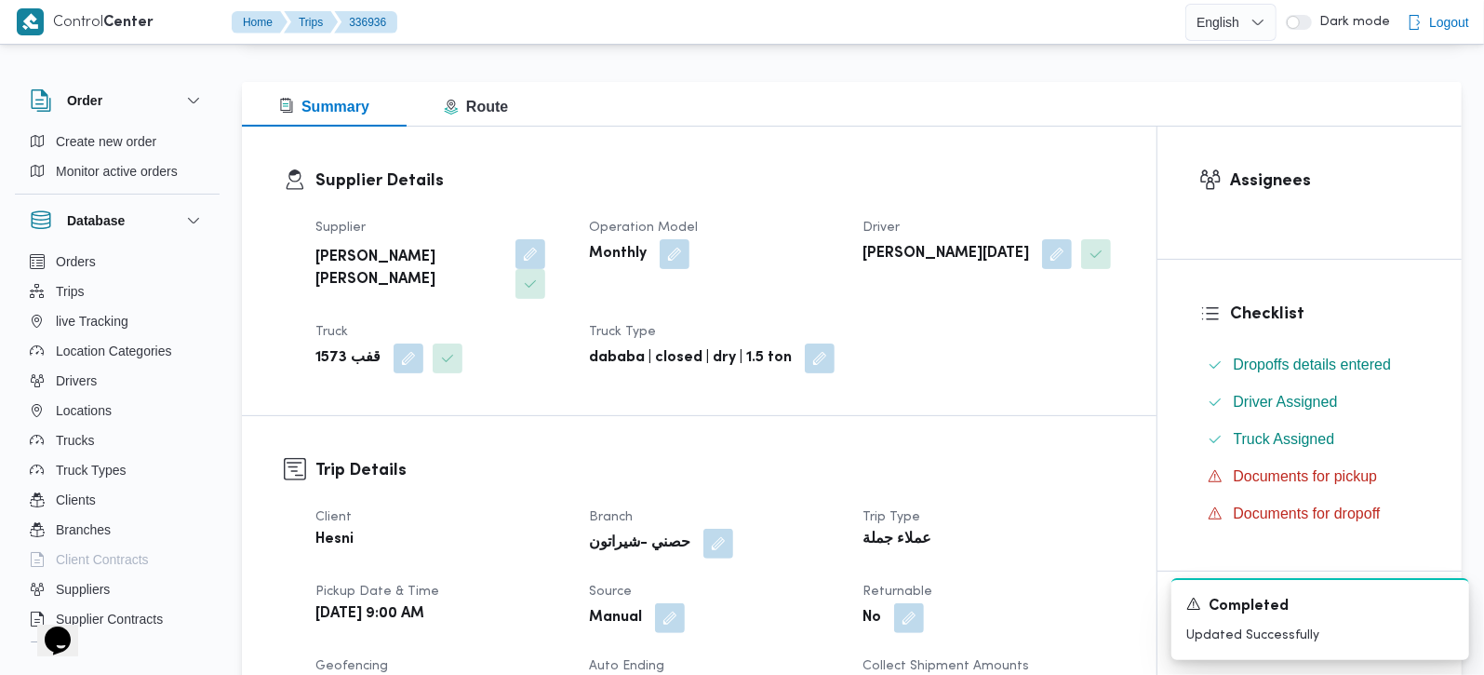
scroll to position [0, 0]
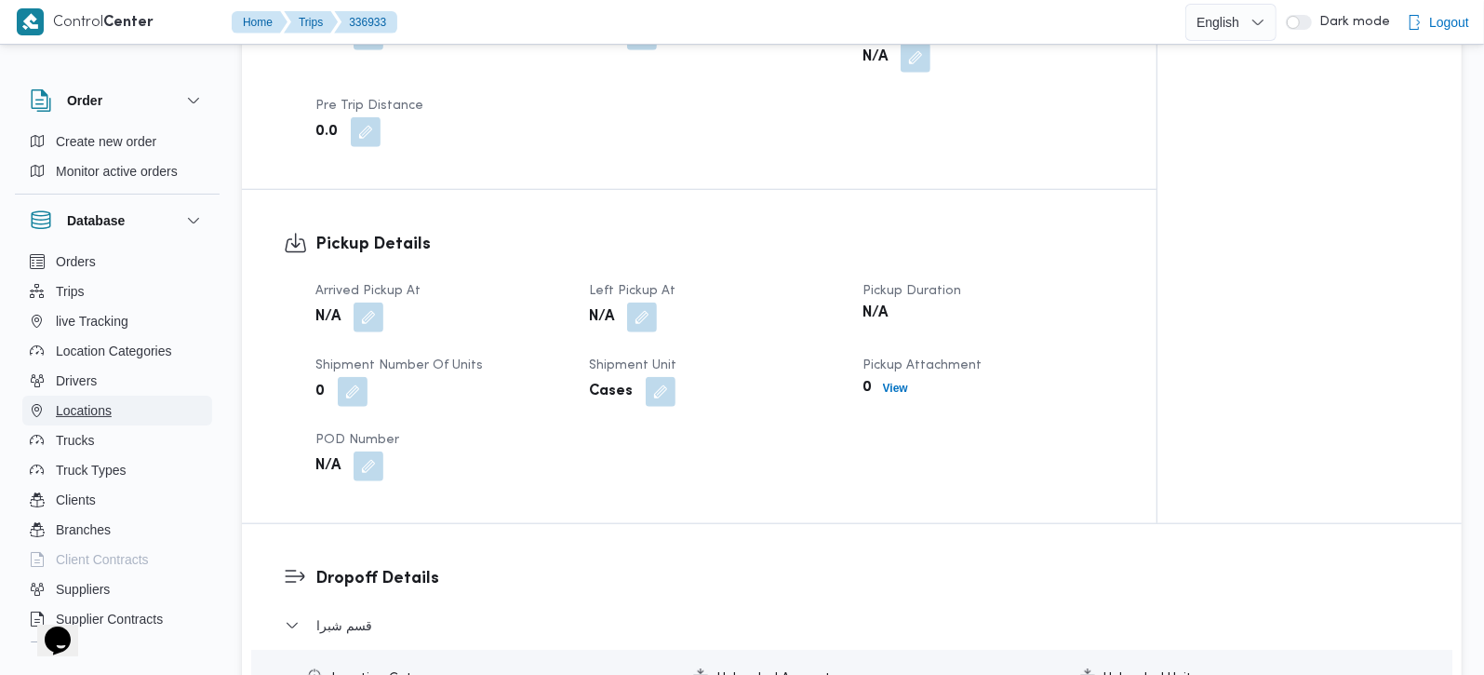
click at [56, 410] on span "Locations" at bounding box center [84, 410] width 56 height 22
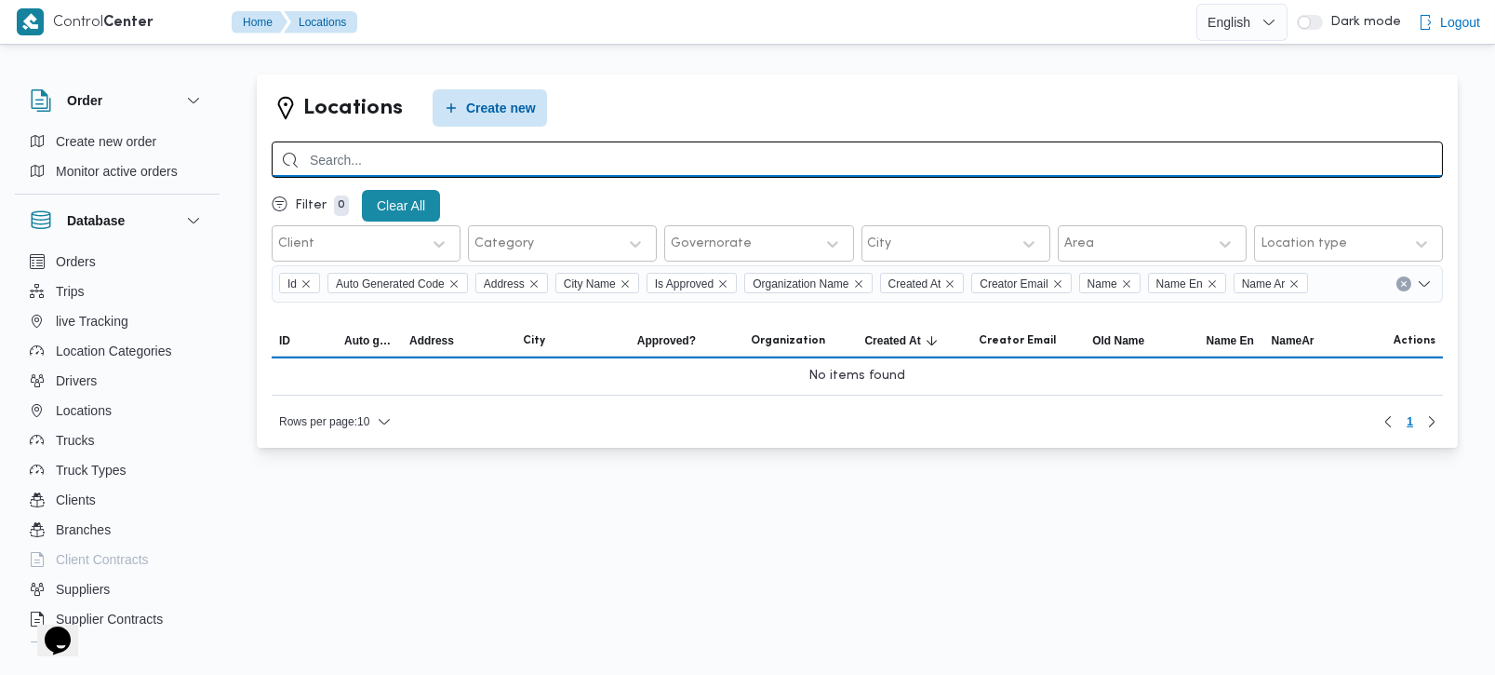
click at [491, 148] on input "search" at bounding box center [857, 159] width 1171 height 36
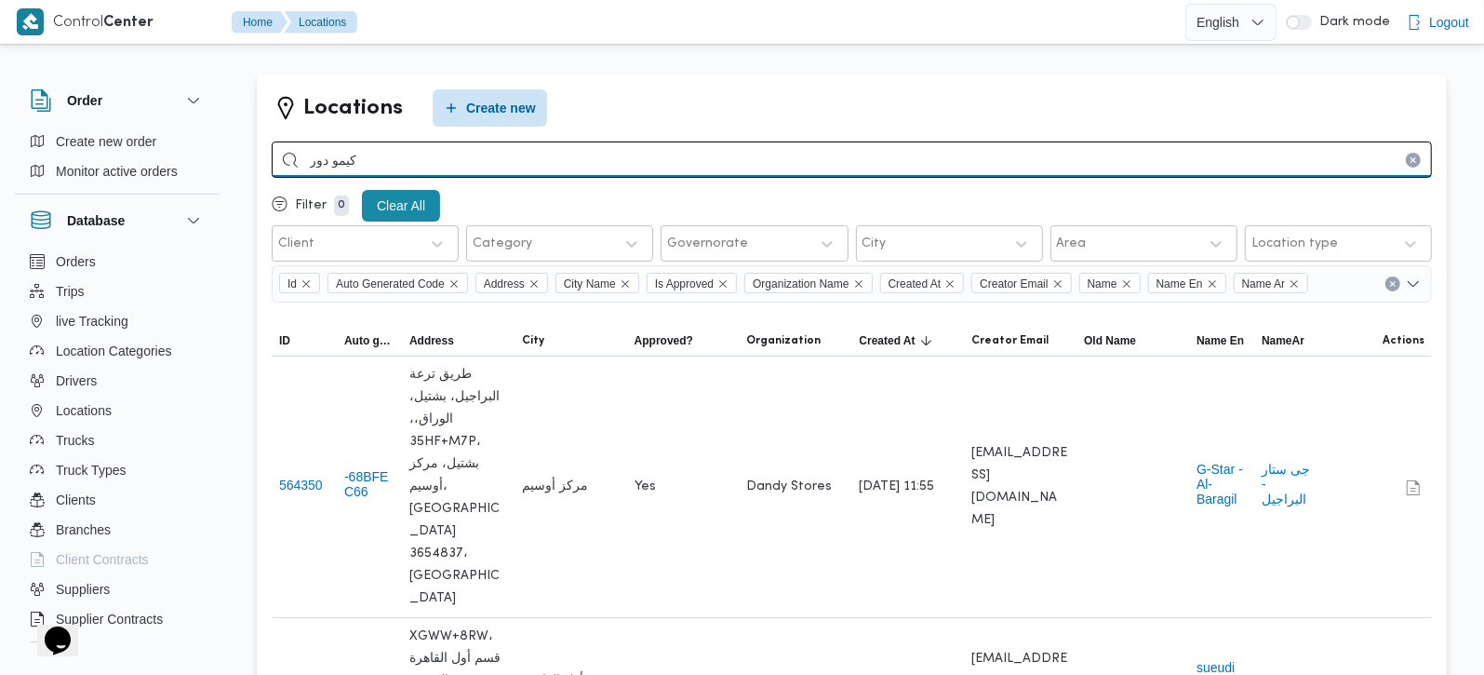
type input "كيمو دور"
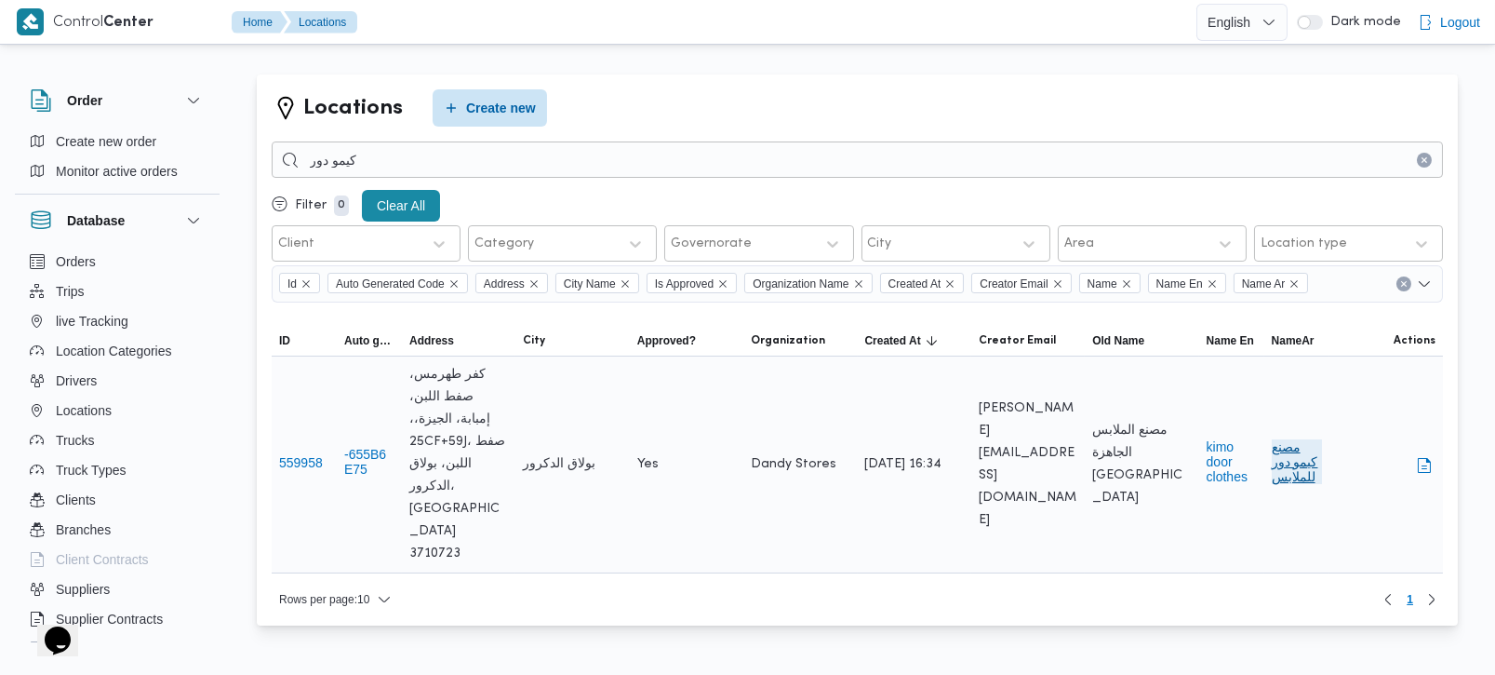
click at [1297, 454] on button "مصنع كيمو دور للملابس" at bounding box center [1297, 461] width 50 height 45
click at [1428, 453] on button "button" at bounding box center [1424, 464] width 22 height 22
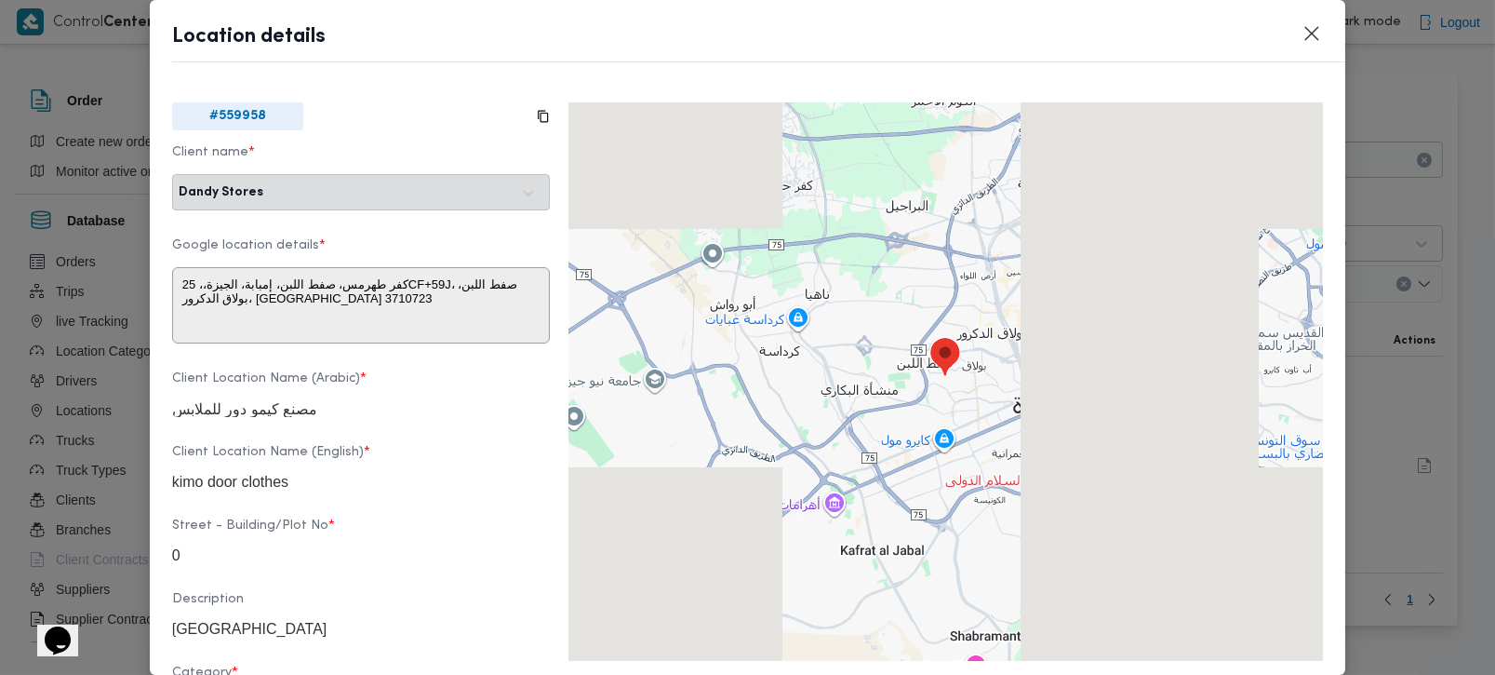
type textarea "25CF+59J، صفط اللبن، بولاق الدكرور، محافظة الجيزة 3710723، مصر"
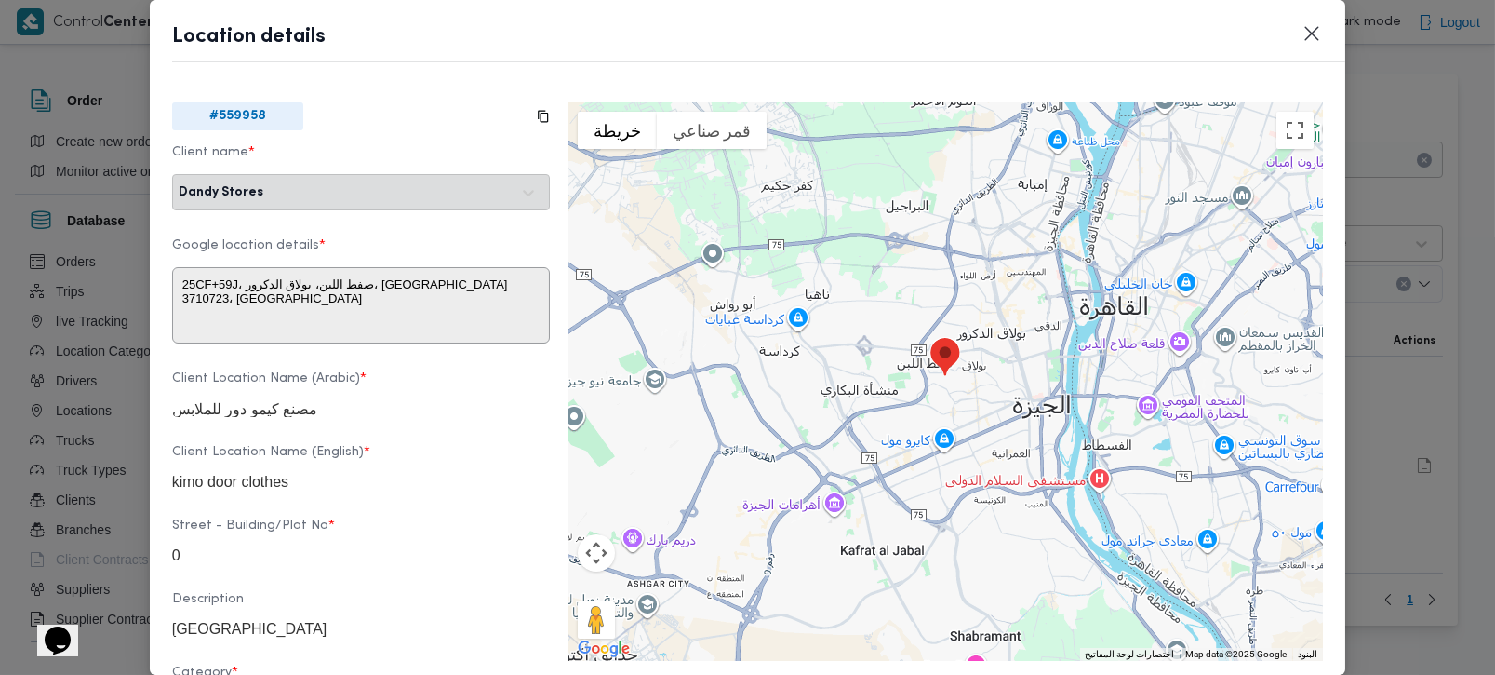
click at [612, 652] on img at bounding box center [603, 648] width 61 height 24
click at [1317, 35] on button "Closes this modal window" at bounding box center [1312, 32] width 22 height 22
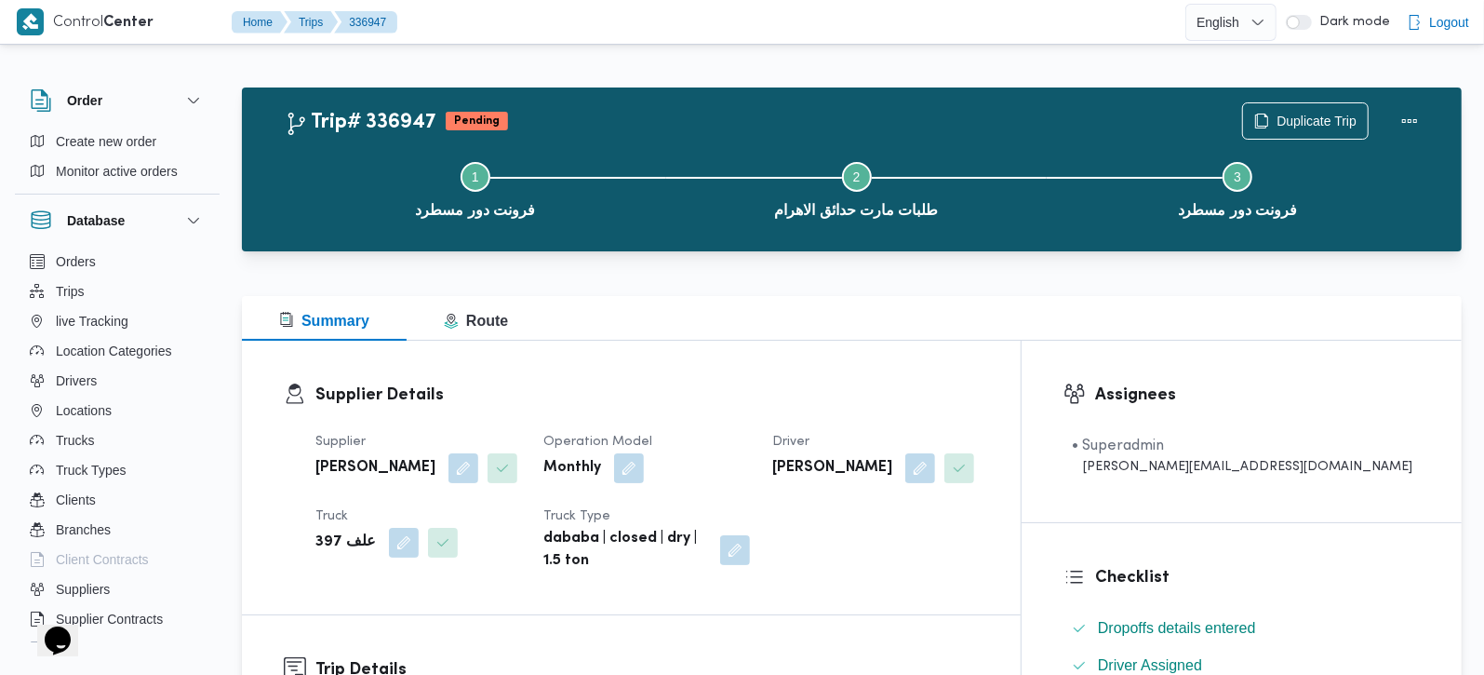
click at [312, 544] on div "Supplier [PERSON_NAME] Operation Model Monthly Driver [PERSON_NAME] Truck علف 3…" at bounding box center [647, 502] width 686 height 164
copy b "397"
